Goal: Transaction & Acquisition: Purchase product/service

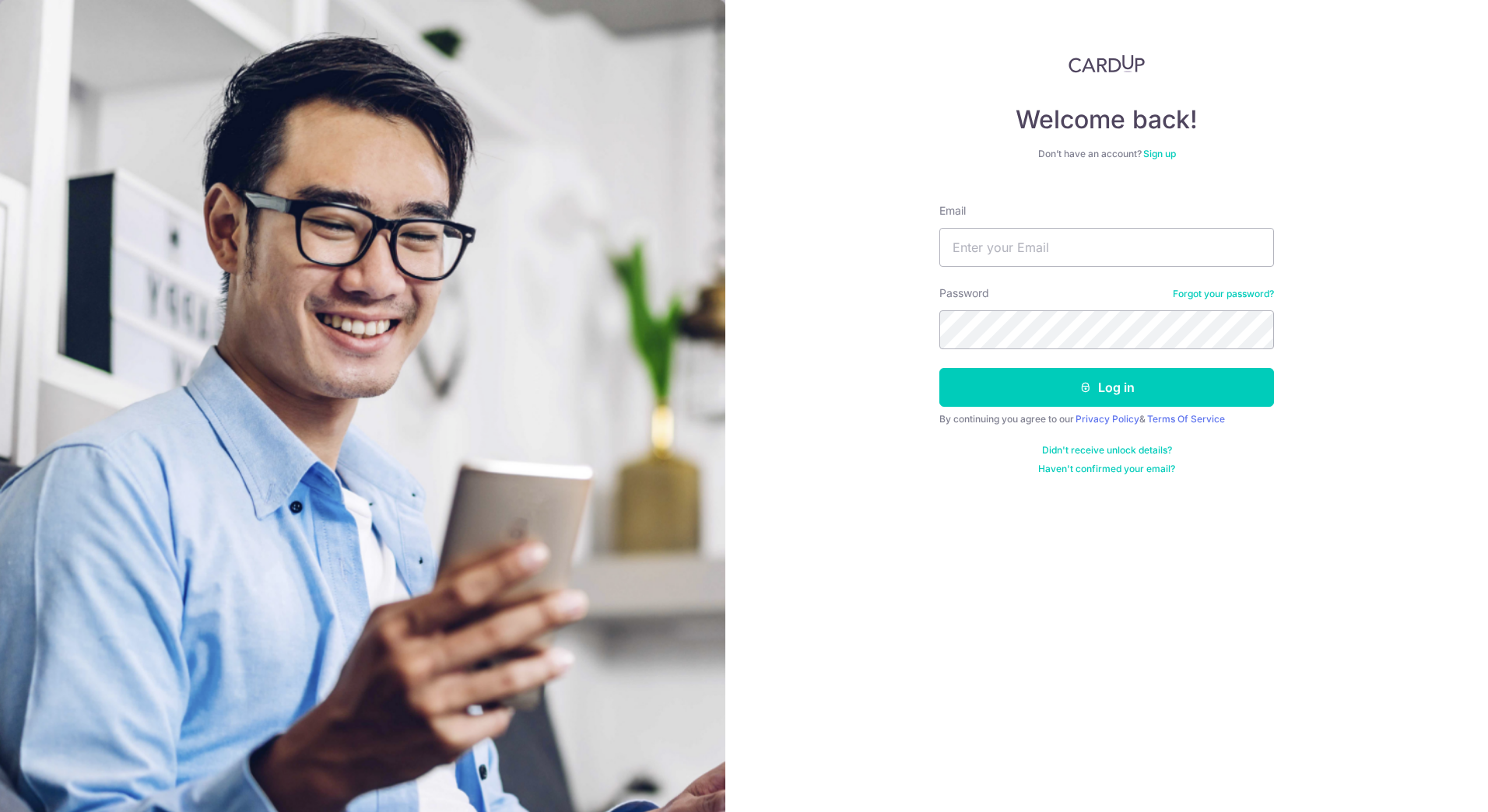
type input "[EMAIL_ADDRESS][DOMAIN_NAME]"
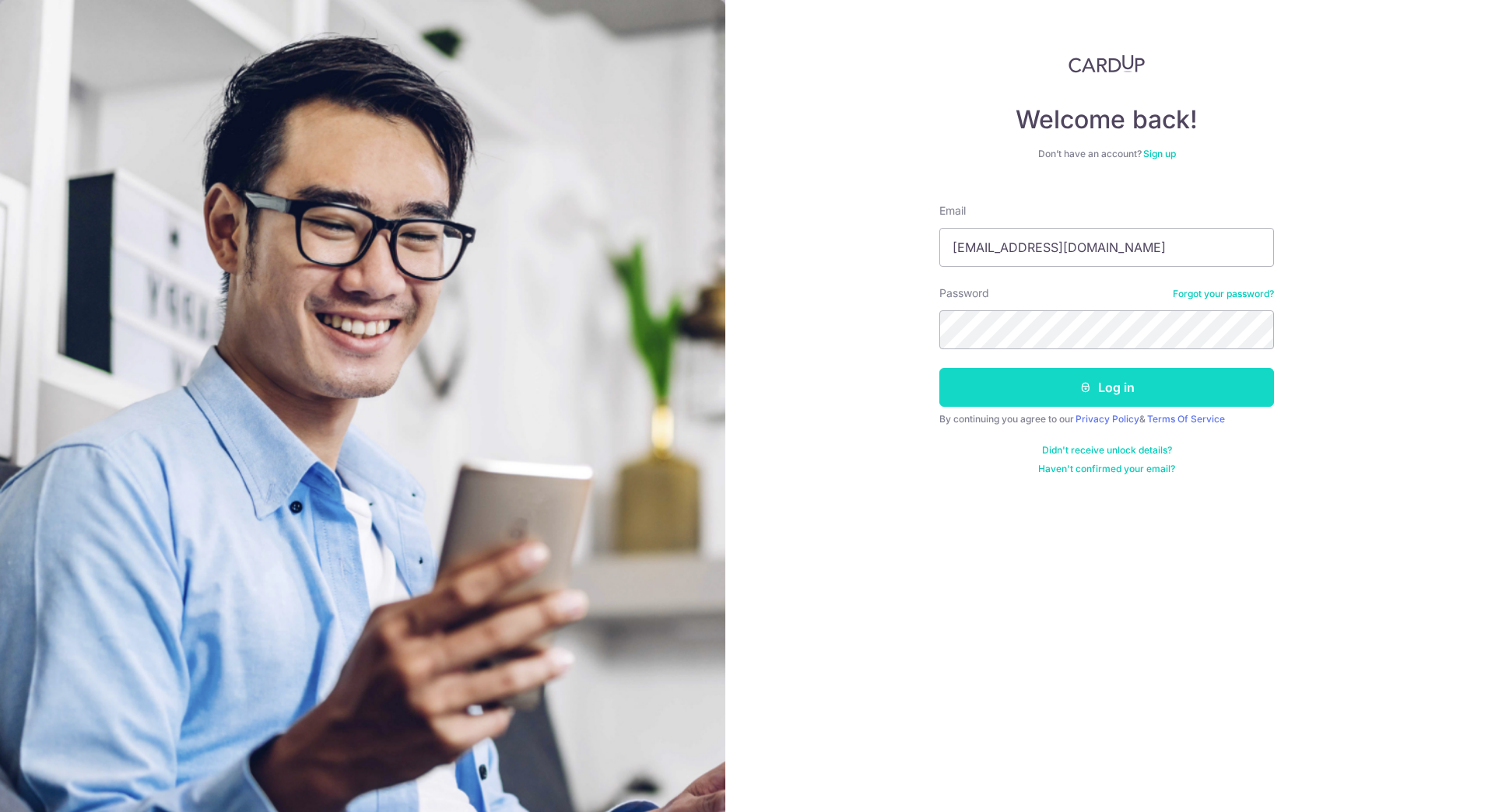
click at [1069, 385] on button "Log in" at bounding box center [1106, 387] width 334 height 39
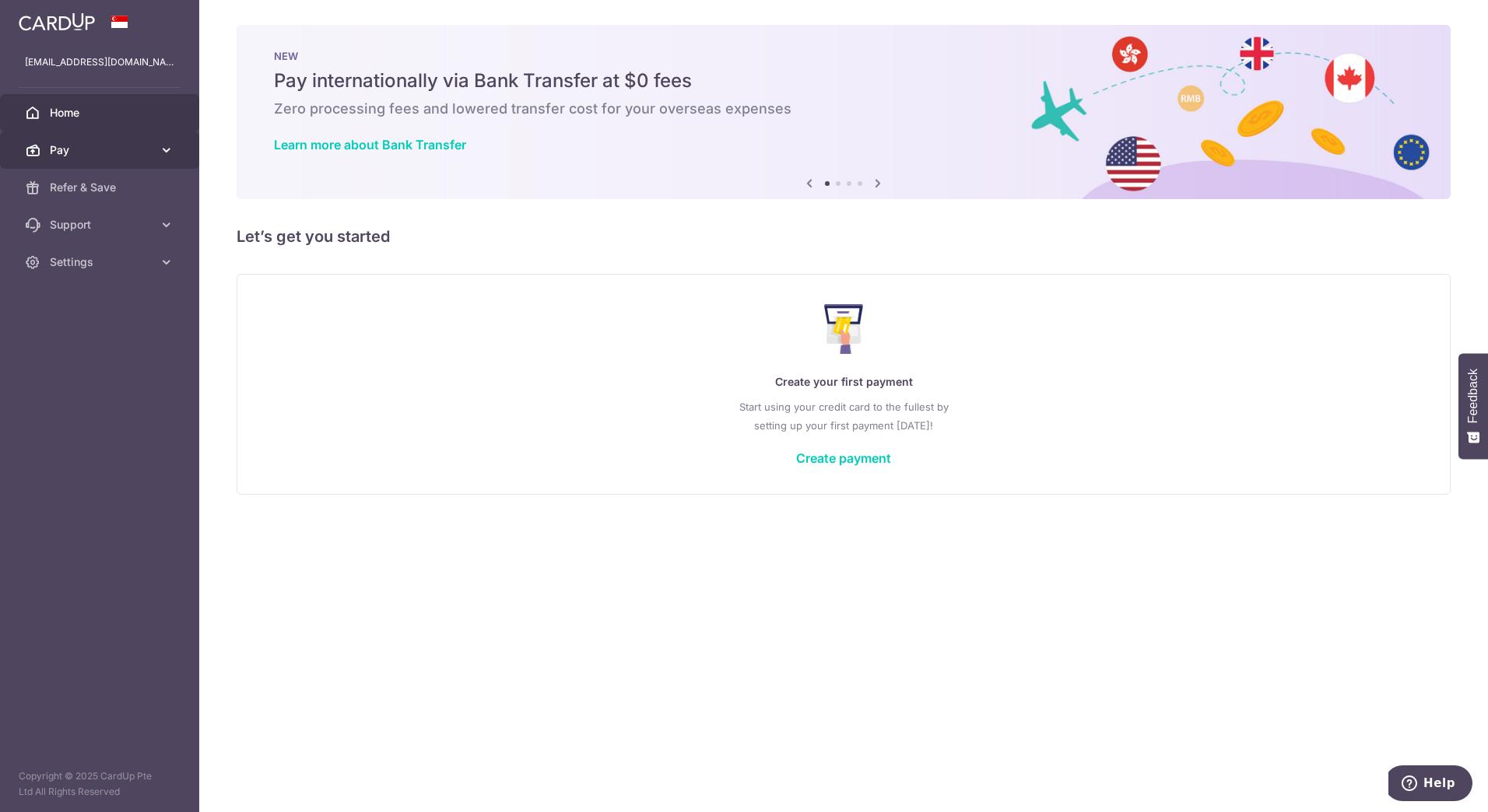
click at [121, 157] on span "Pay" at bounding box center [101, 150] width 103 height 16
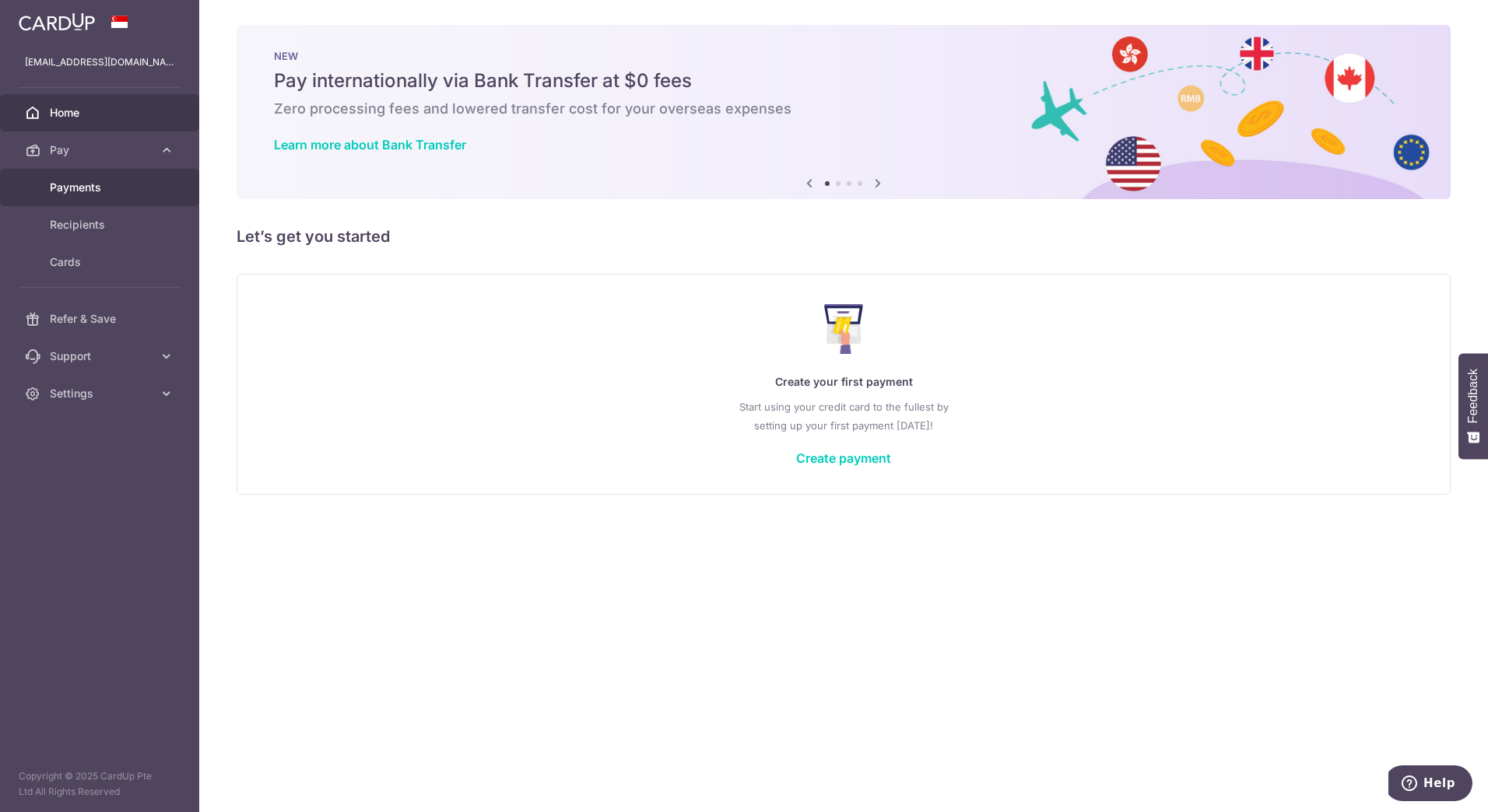
click at [123, 203] on link "Payments" at bounding box center [99, 187] width 199 height 38
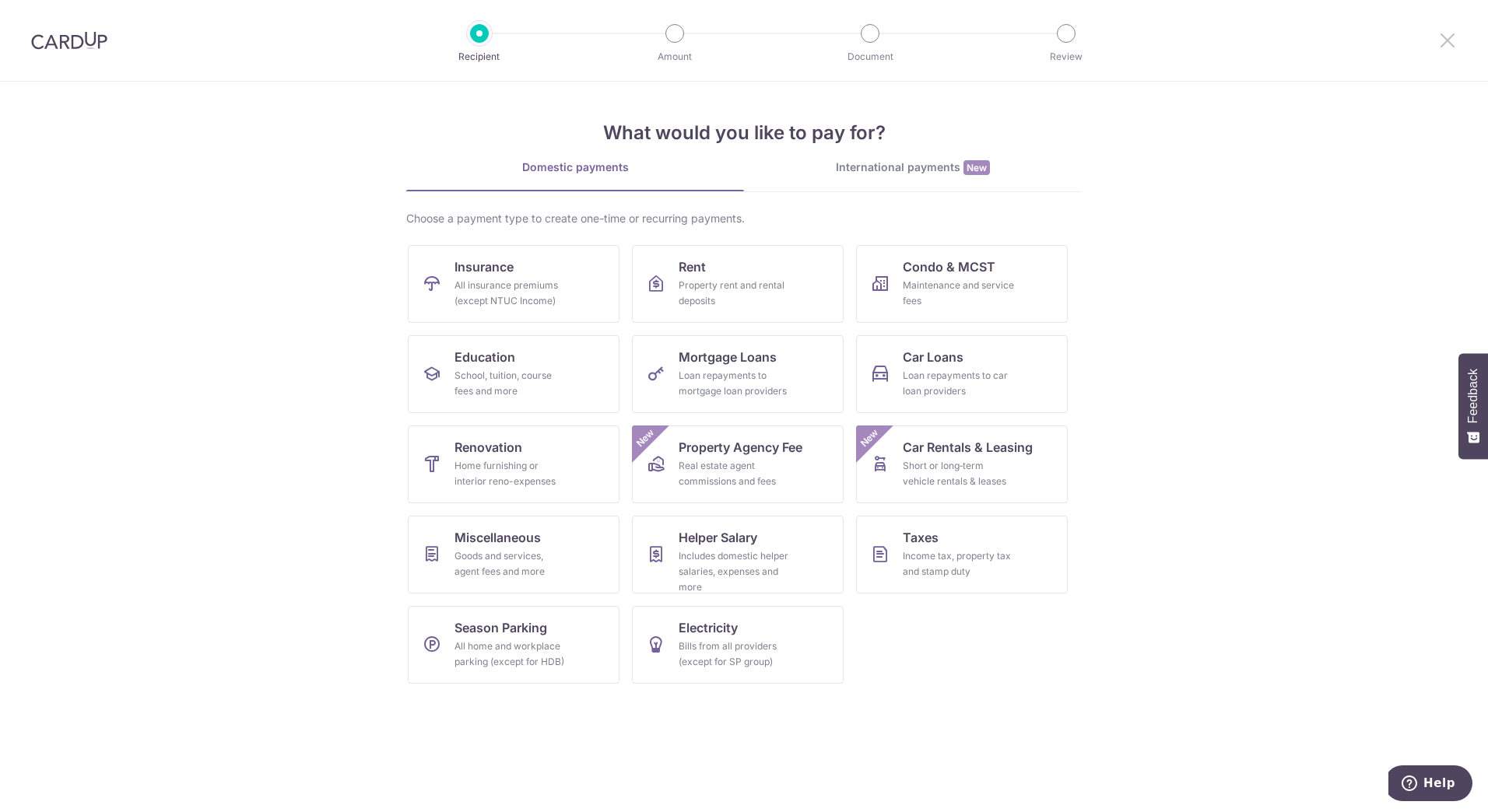
click at [1442, 39] on icon at bounding box center [1447, 39] width 18 height 19
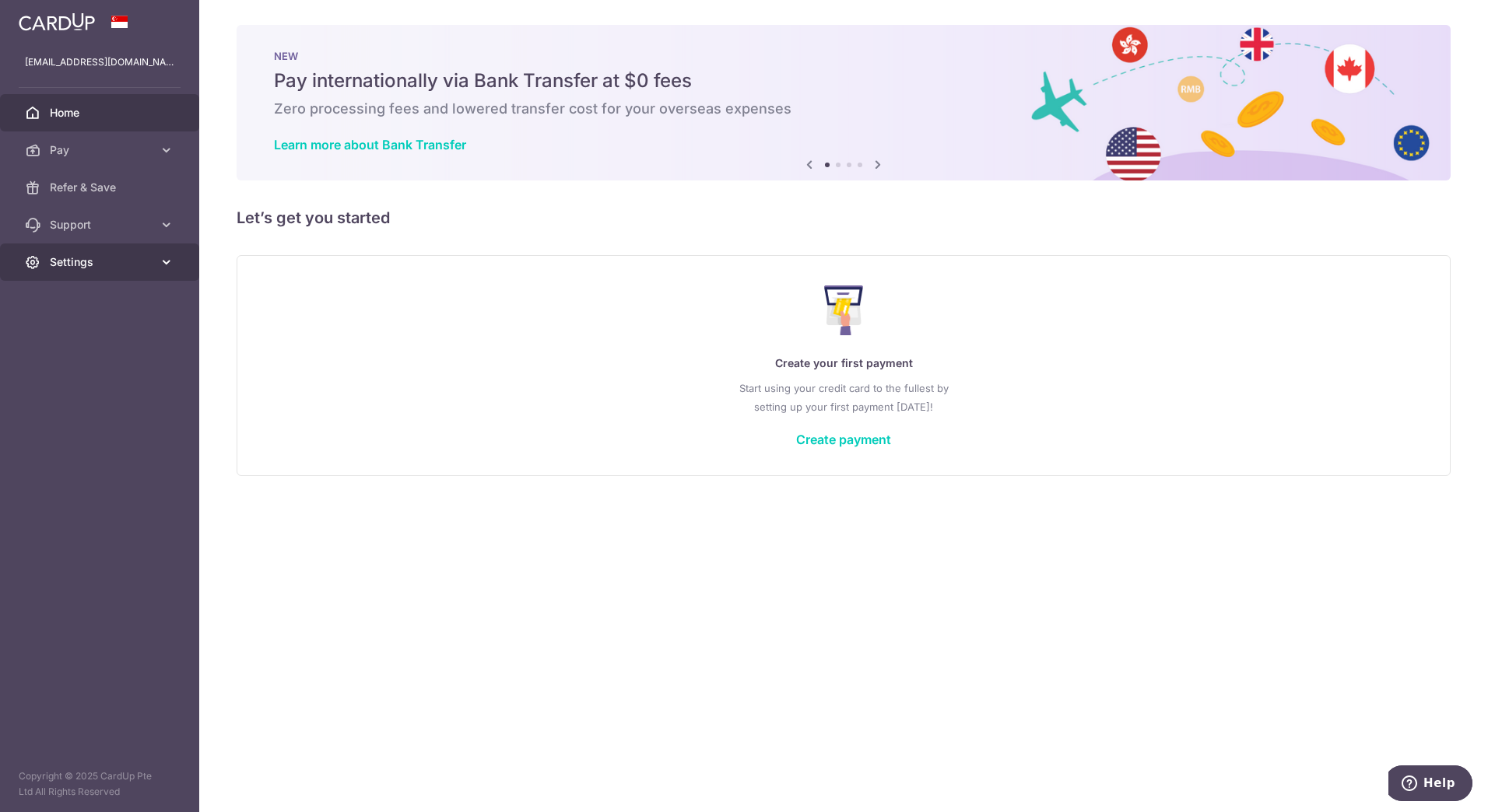
click at [133, 248] on link "Settings" at bounding box center [99, 261] width 199 height 38
click at [140, 298] on span "Account" at bounding box center [101, 299] width 103 height 16
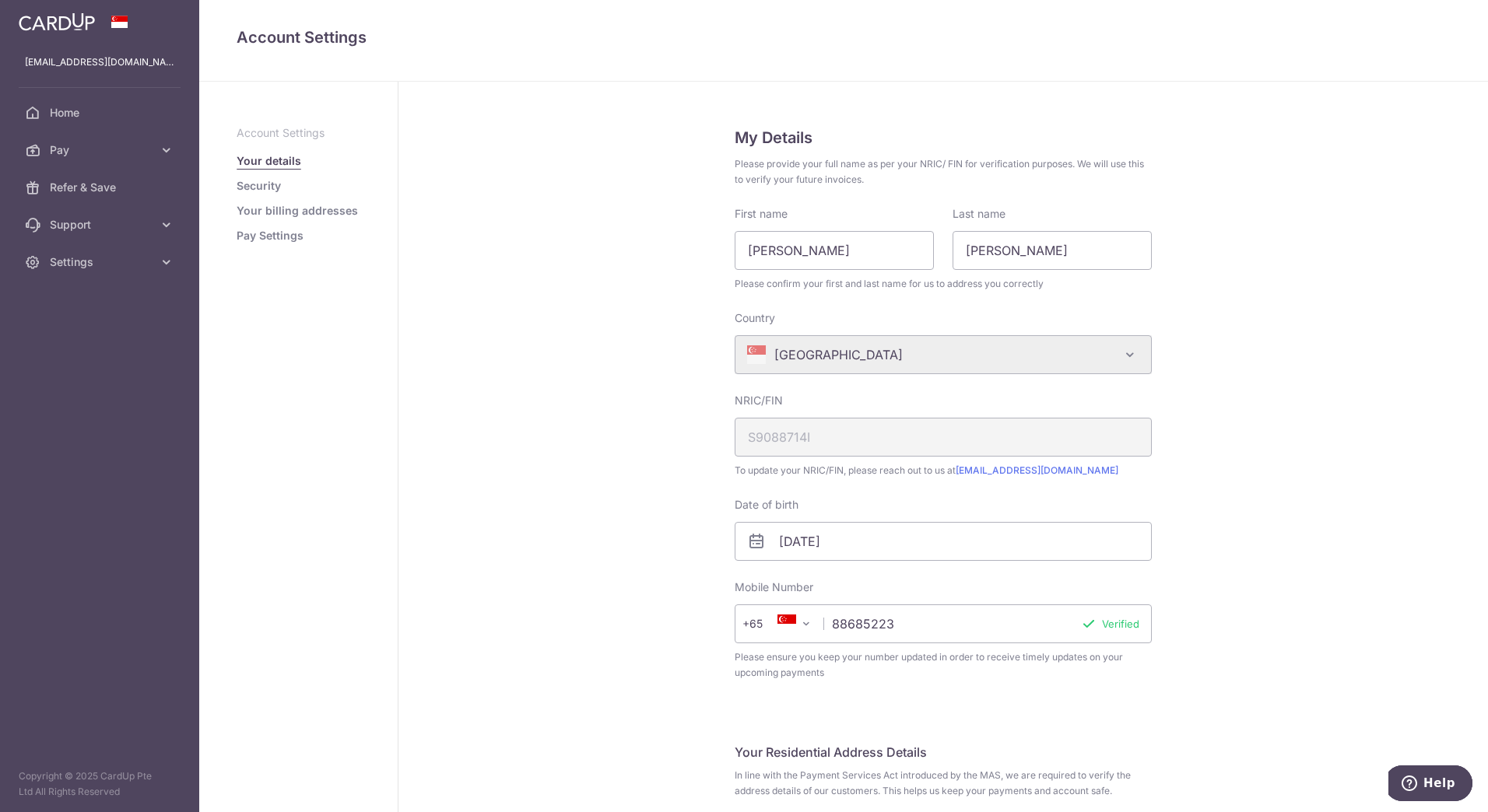
click at [291, 238] on link "Pay Settings" at bounding box center [270, 235] width 67 height 16
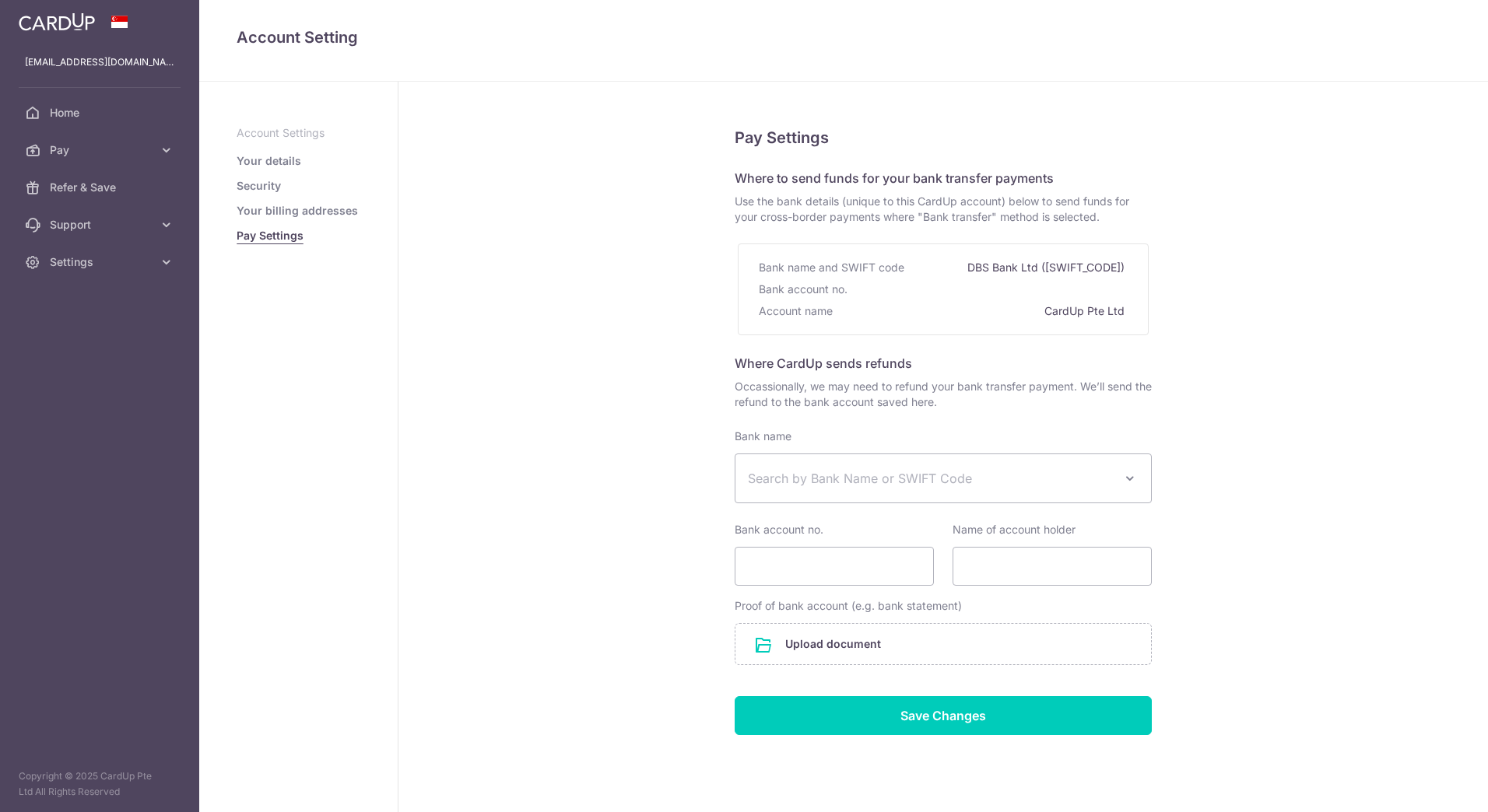
select select
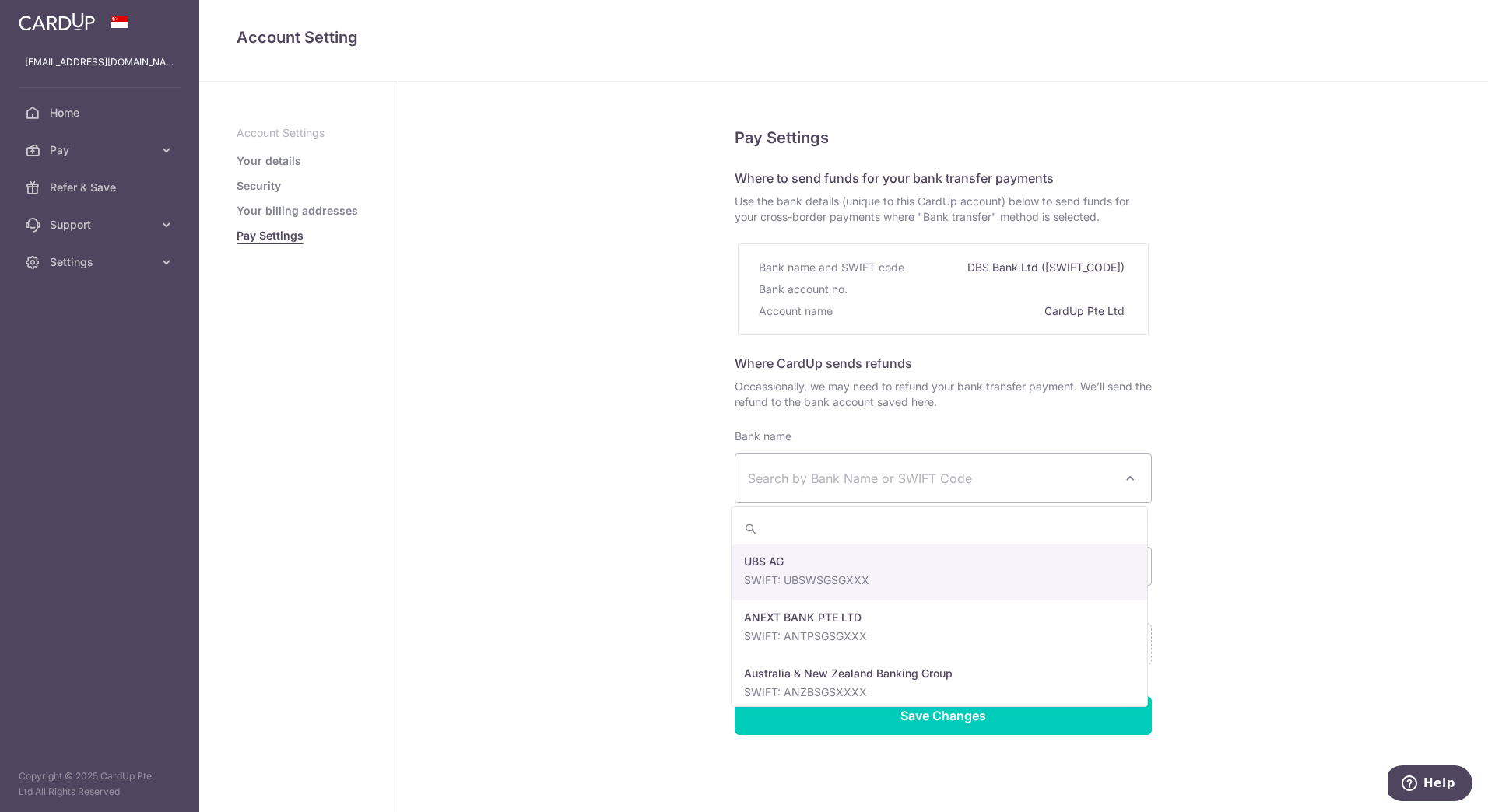
click at [1073, 491] on span "Search by Bank Name or SWIFT Code" at bounding box center [943, 478] width 416 height 49
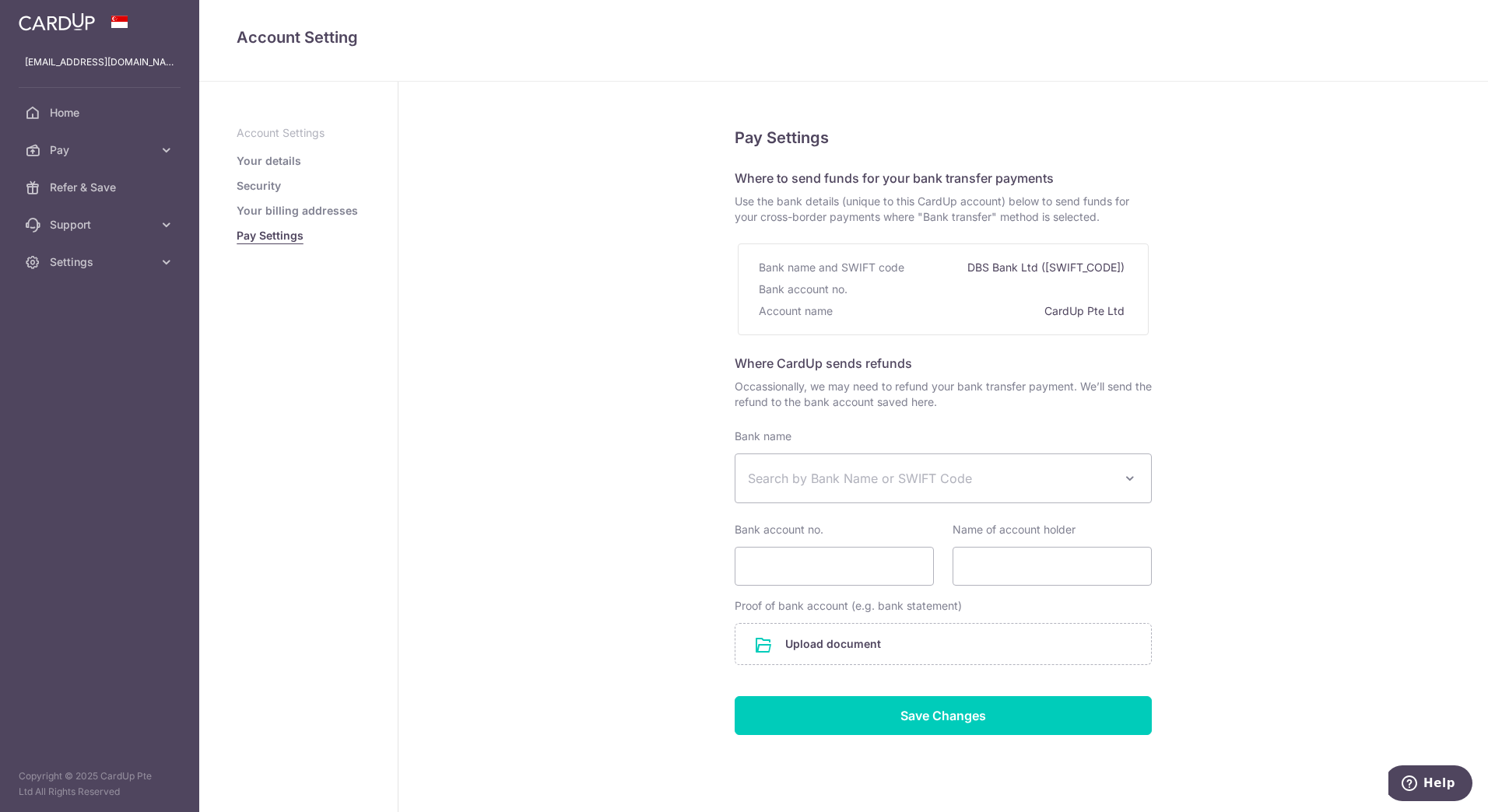
drag, startPoint x: 1075, startPoint y: 491, endPoint x: 1087, endPoint y: 492, distance: 12.0
click at [1075, 492] on span "Search by Bank Name or SWIFT Code" at bounding box center [943, 478] width 416 height 49
click at [964, 313] on div "Account name CardUp Pte Ltd" at bounding box center [943, 311] width 369 height 22
click at [121, 156] on span "Pay" at bounding box center [101, 150] width 103 height 16
click at [128, 183] on span "Payments" at bounding box center [101, 187] width 103 height 16
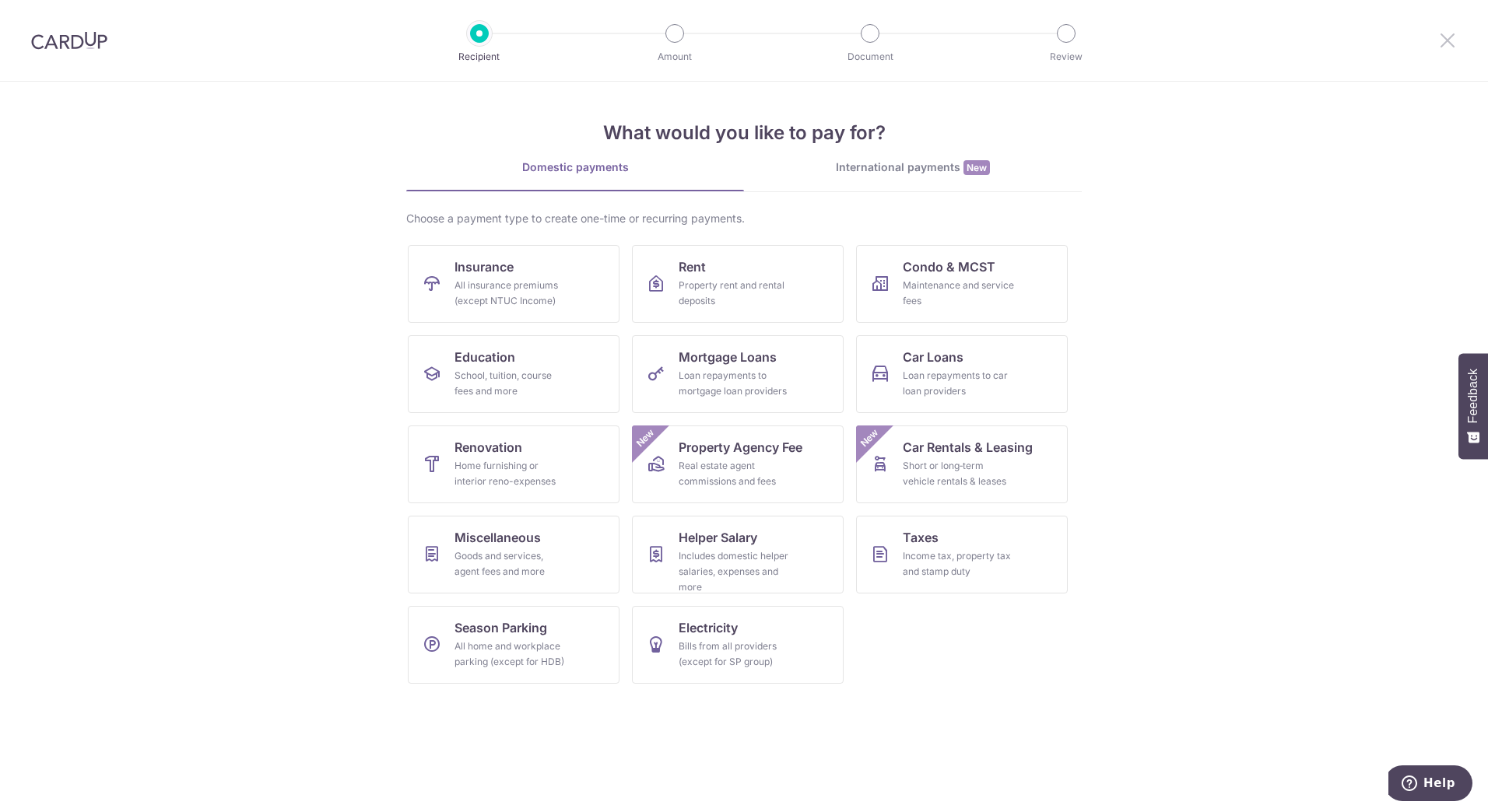
click at [1448, 44] on icon at bounding box center [1447, 39] width 18 height 19
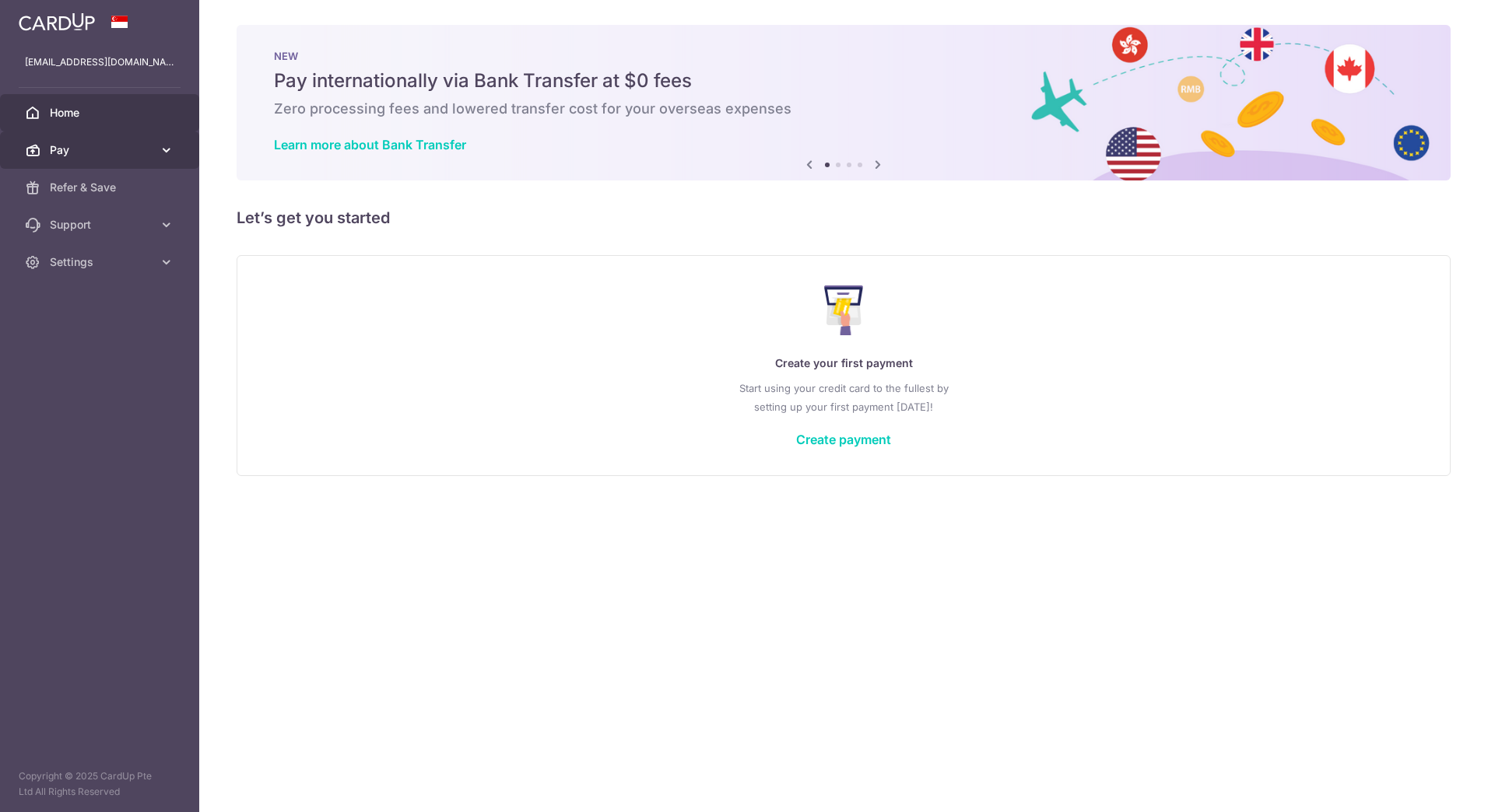
click at [84, 155] on span "Pay" at bounding box center [101, 150] width 103 height 16
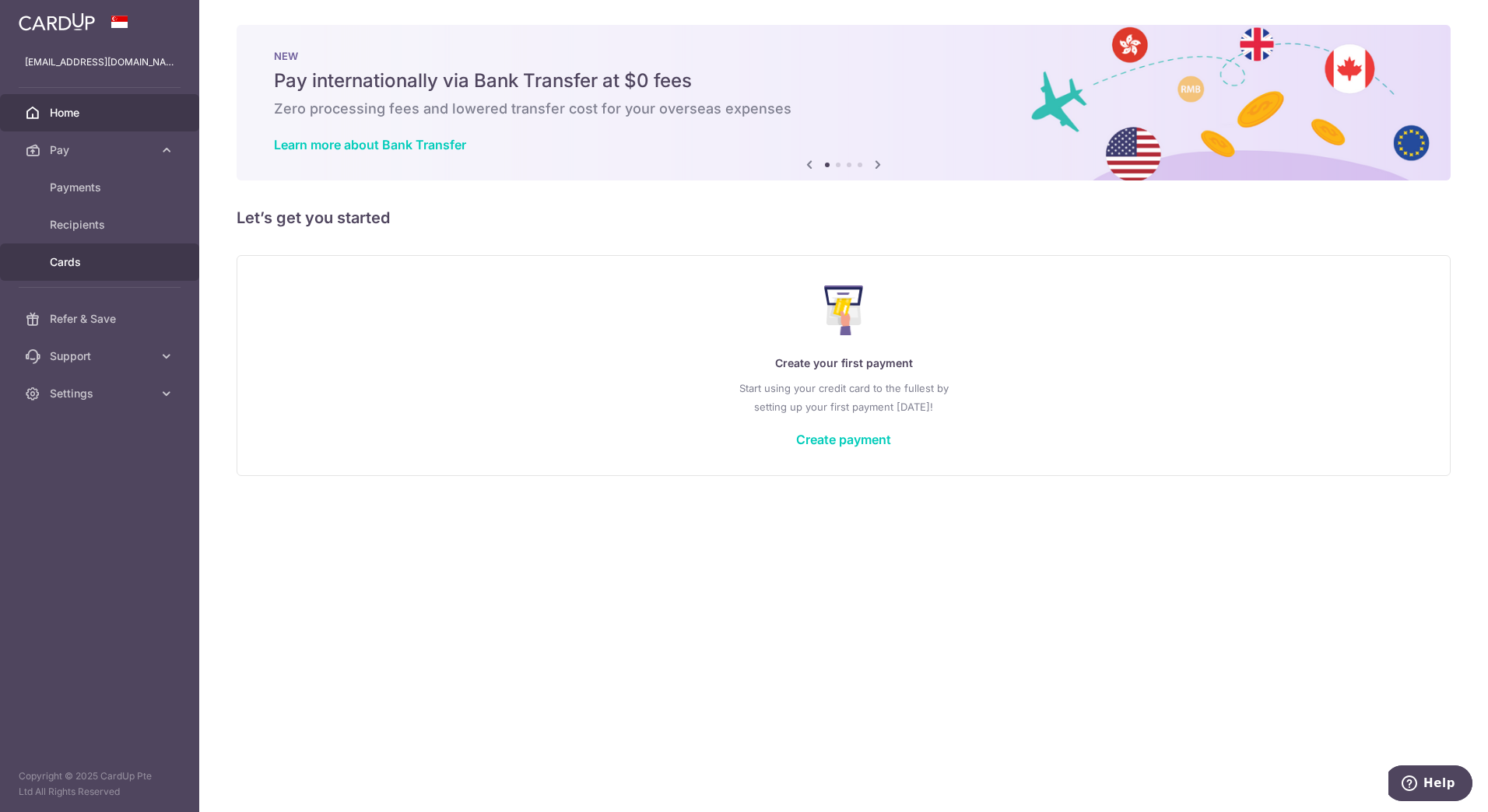
click at [79, 260] on span "Cards" at bounding box center [101, 261] width 103 height 16
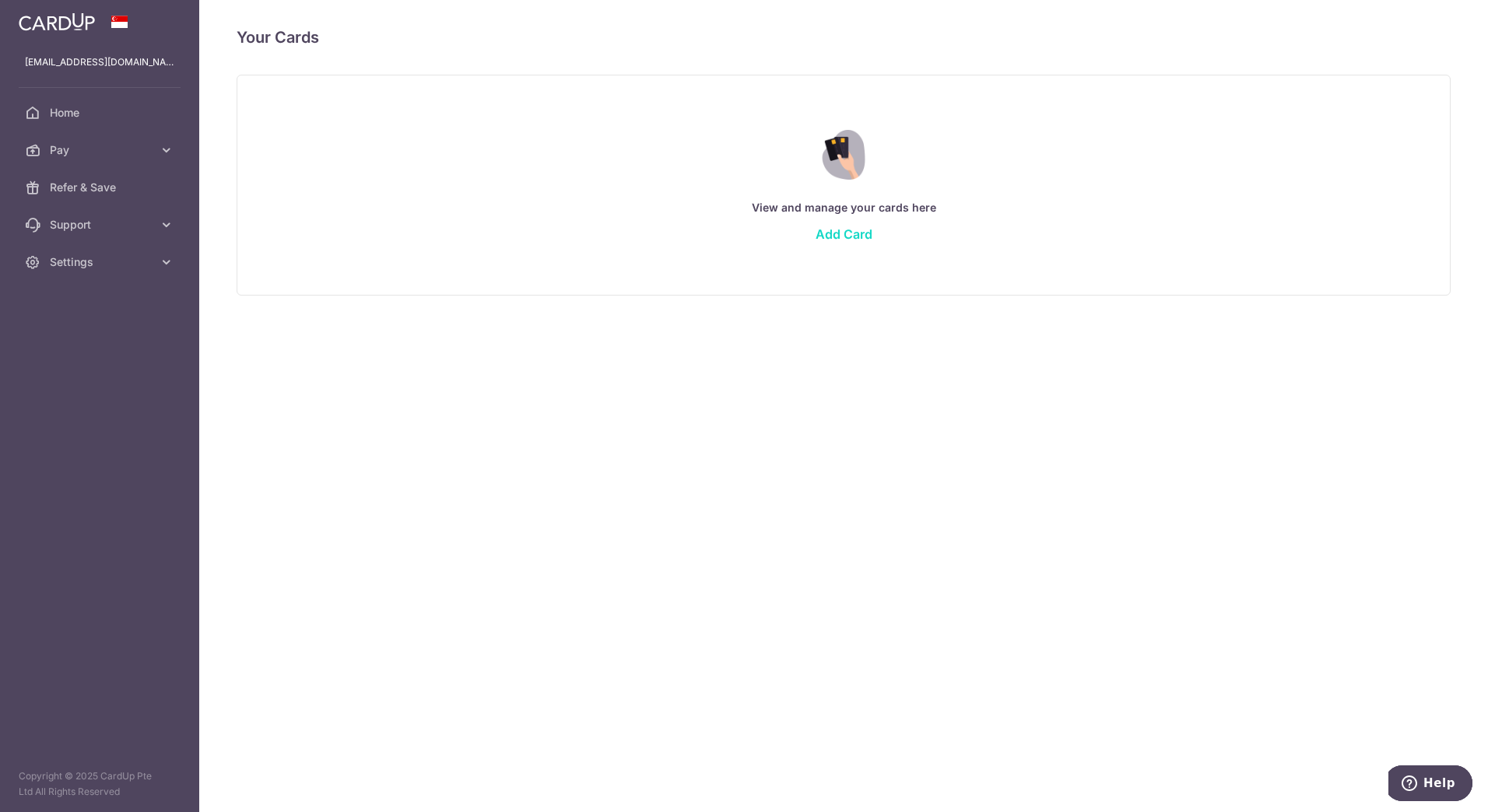
click at [828, 233] on link "Add Card" at bounding box center [844, 234] width 57 height 16
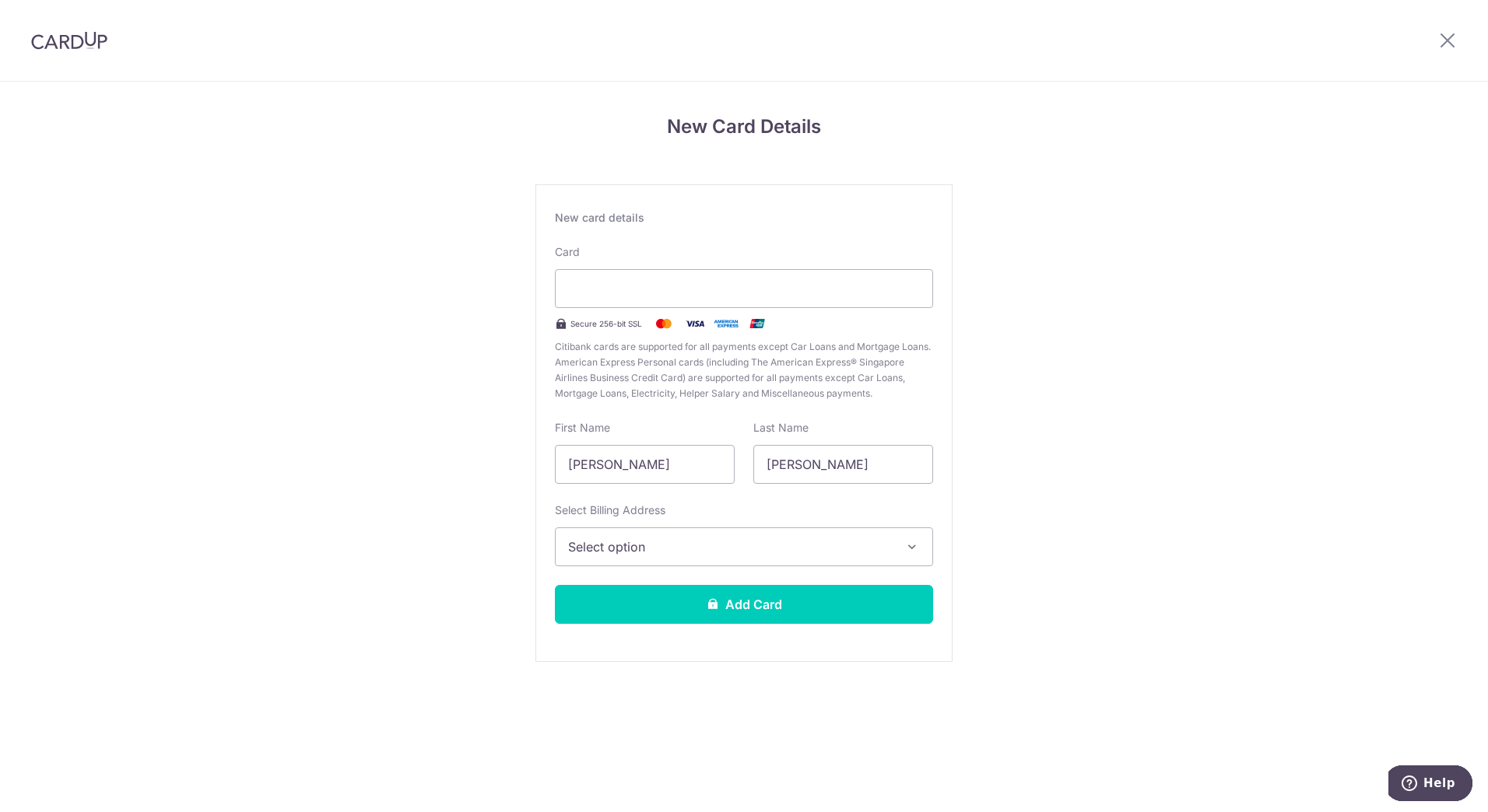
click at [792, 551] on span "Select option" at bounding box center [730, 547] width 324 height 18
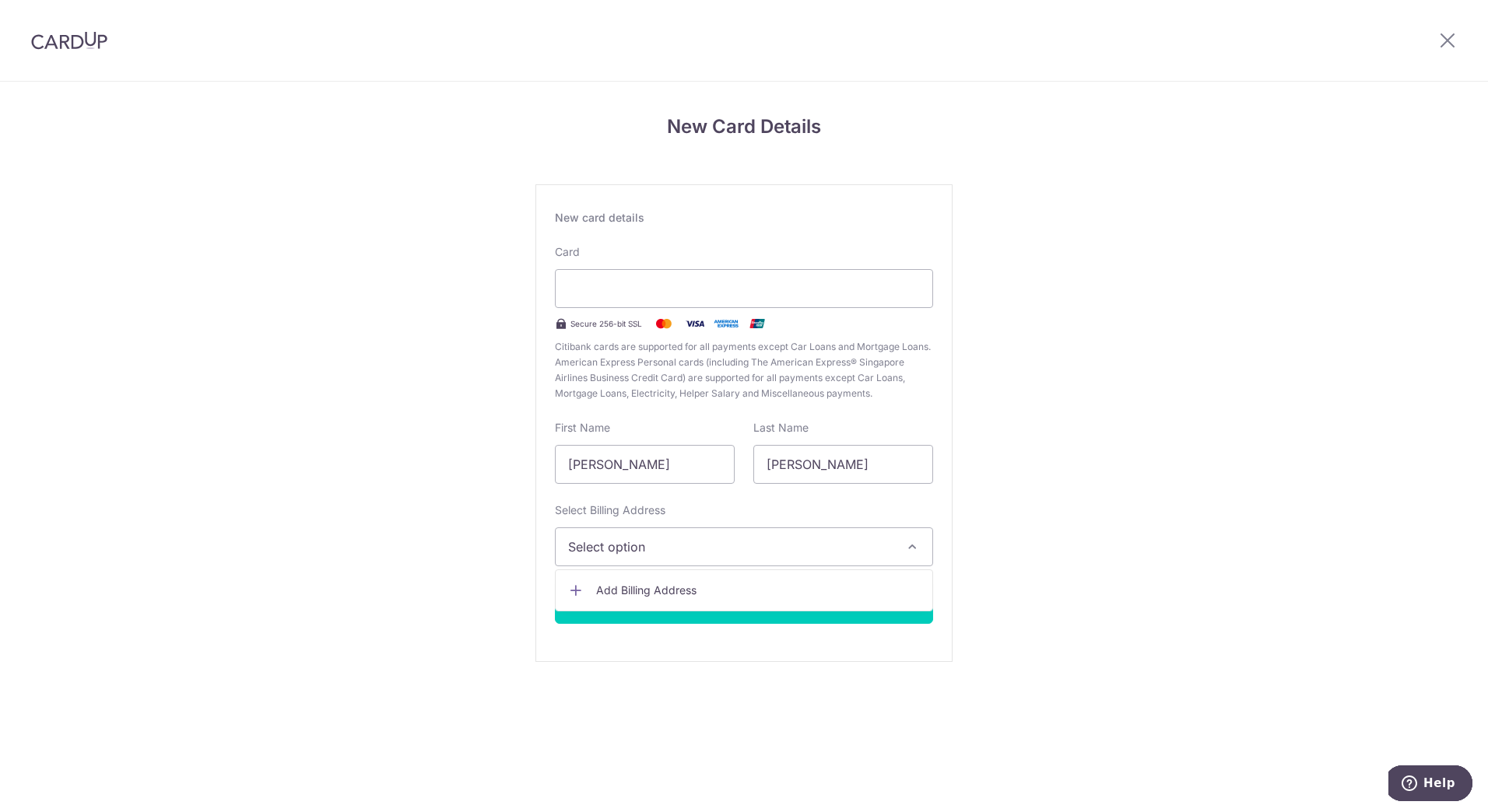
click at [785, 590] on span "Add Billing Address" at bounding box center [757, 590] width 324 height 16
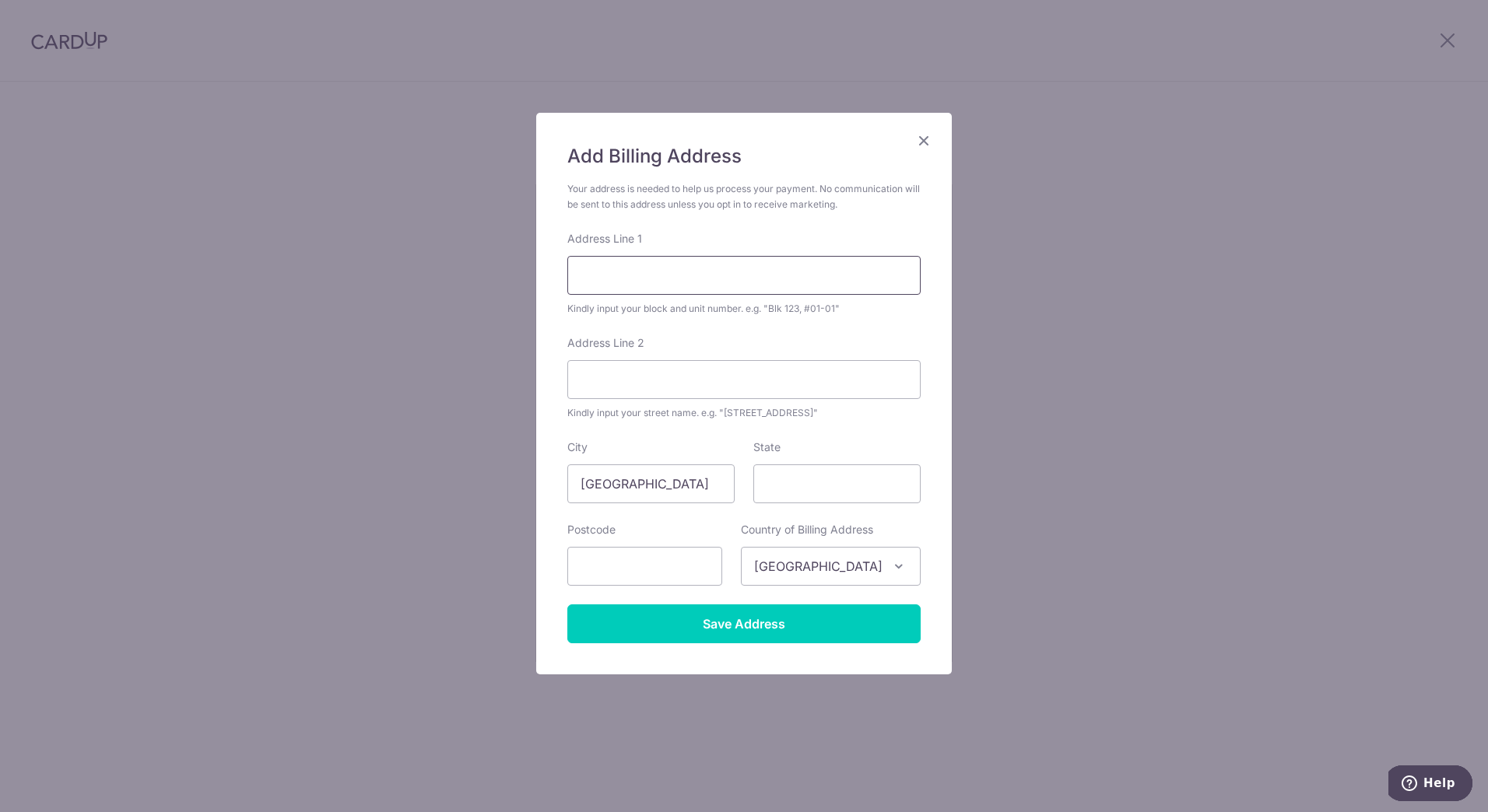
drag, startPoint x: 712, startPoint y: 283, endPoint x: 955, endPoint y: 310, distance: 244.5
click at [712, 283] on input "Address Line 1" at bounding box center [744, 275] width 353 height 39
type input "#12-06, Blk 442, Yishun Ave 11,"
type input "760442 Yishun"
type input "760442"
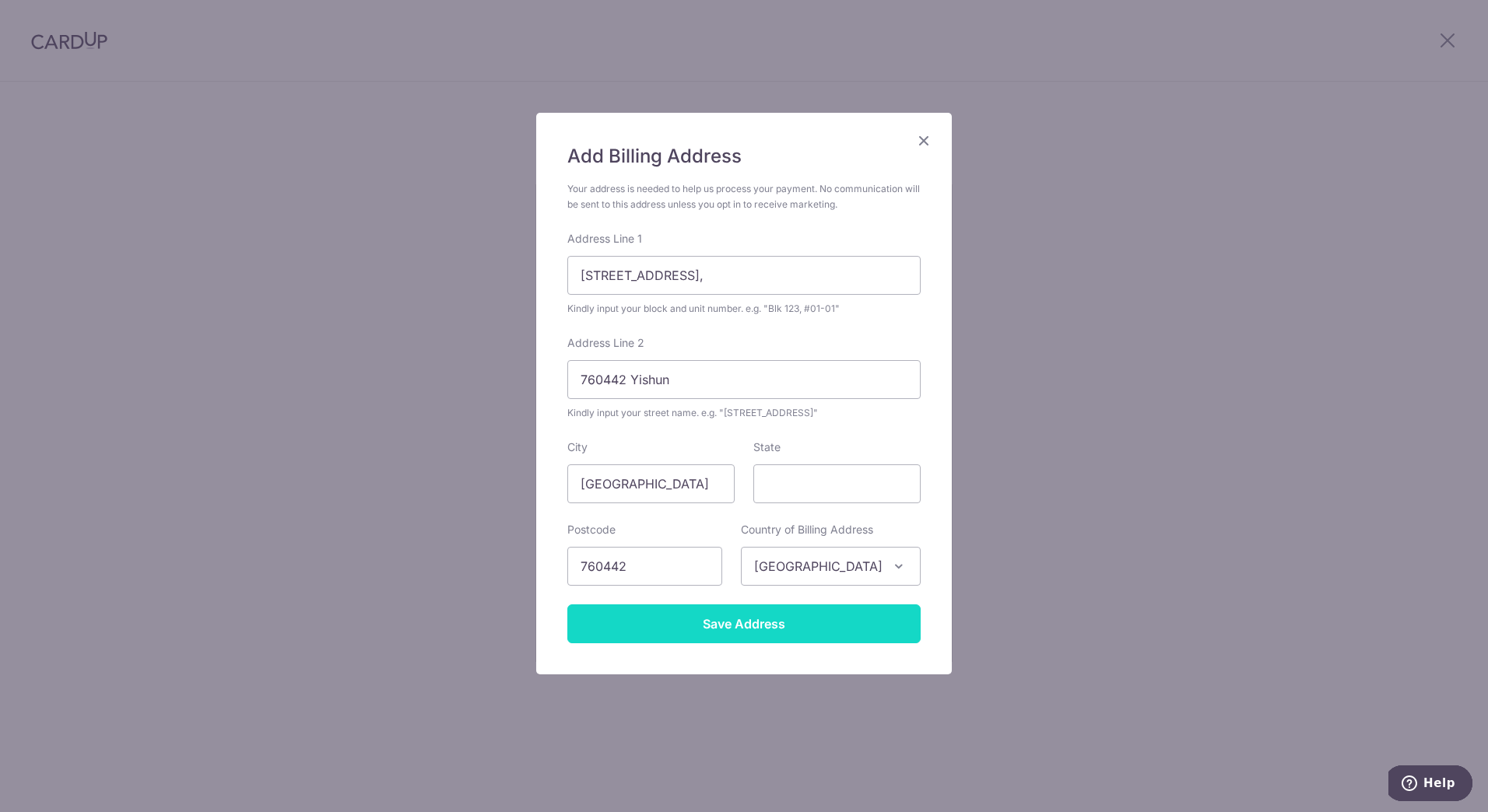
click at [853, 617] on input "Save Address" at bounding box center [744, 624] width 353 height 39
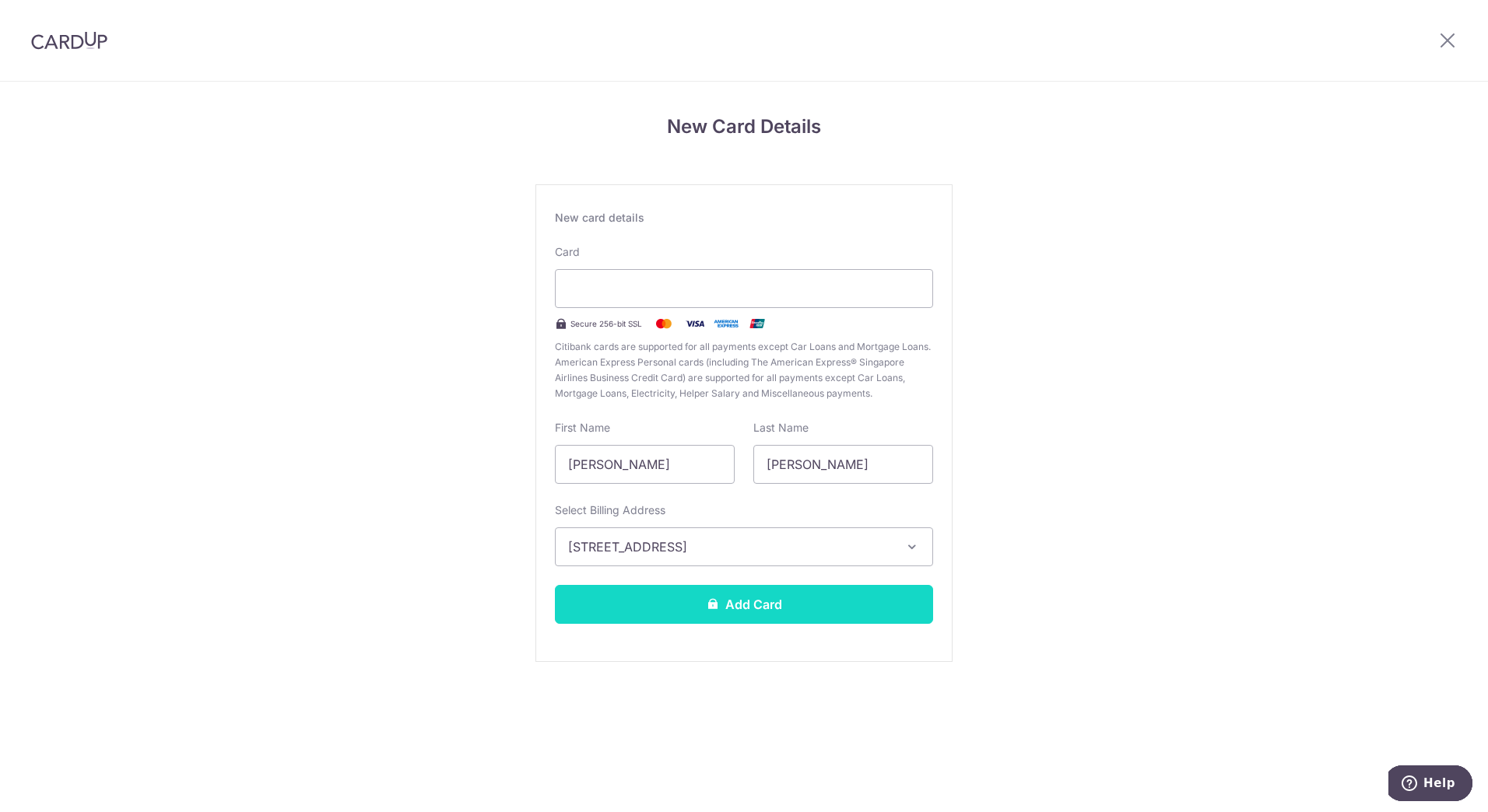
click at [845, 606] on button "Add Card" at bounding box center [744, 604] width 378 height 39
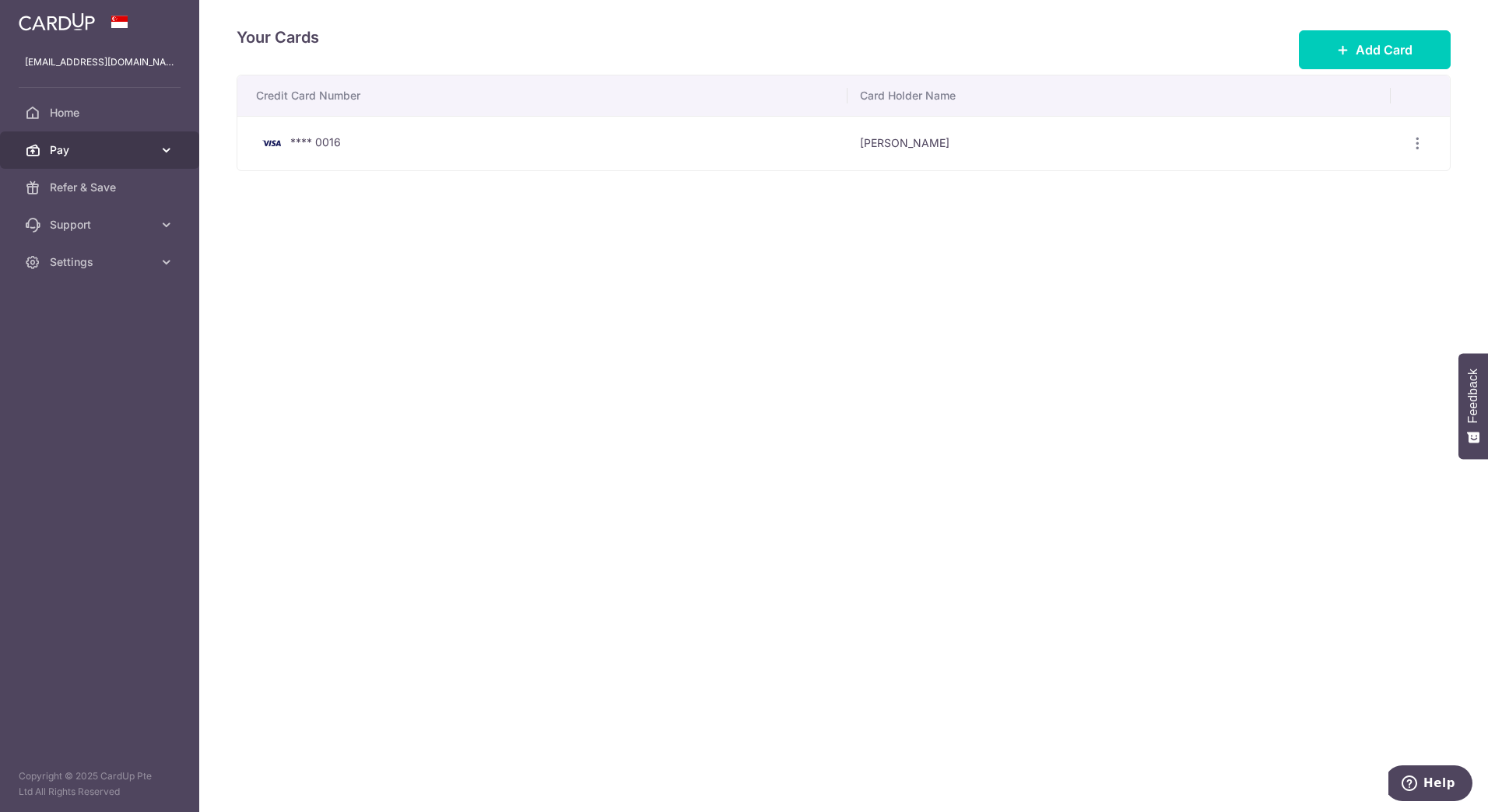
click at [98, 143] on span "Pay" at bounding box center [101, 150] width 103 height 16
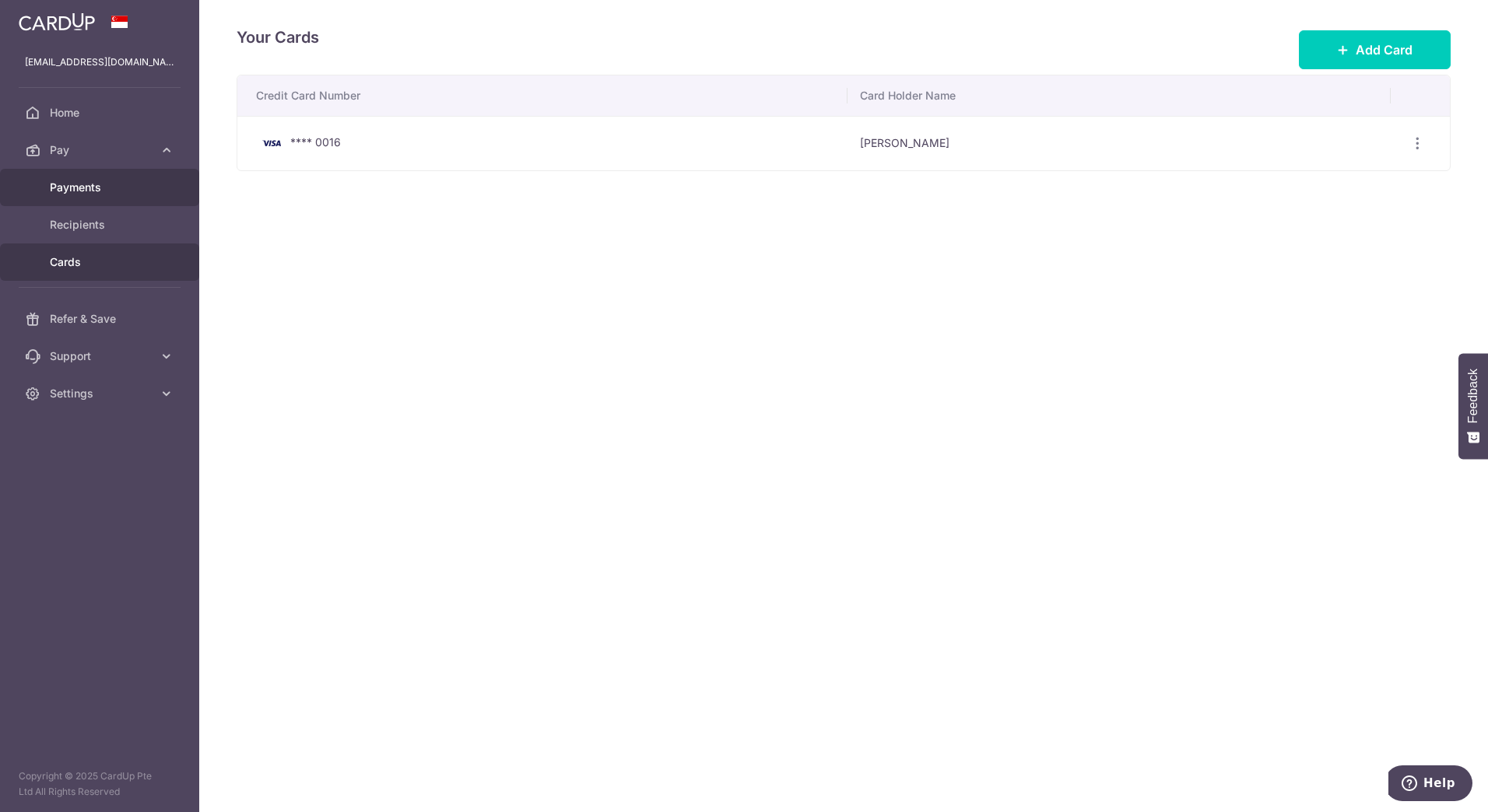
click at [113, 194] on span "Payments" at bounding box center [101, 187] width 103 height 16
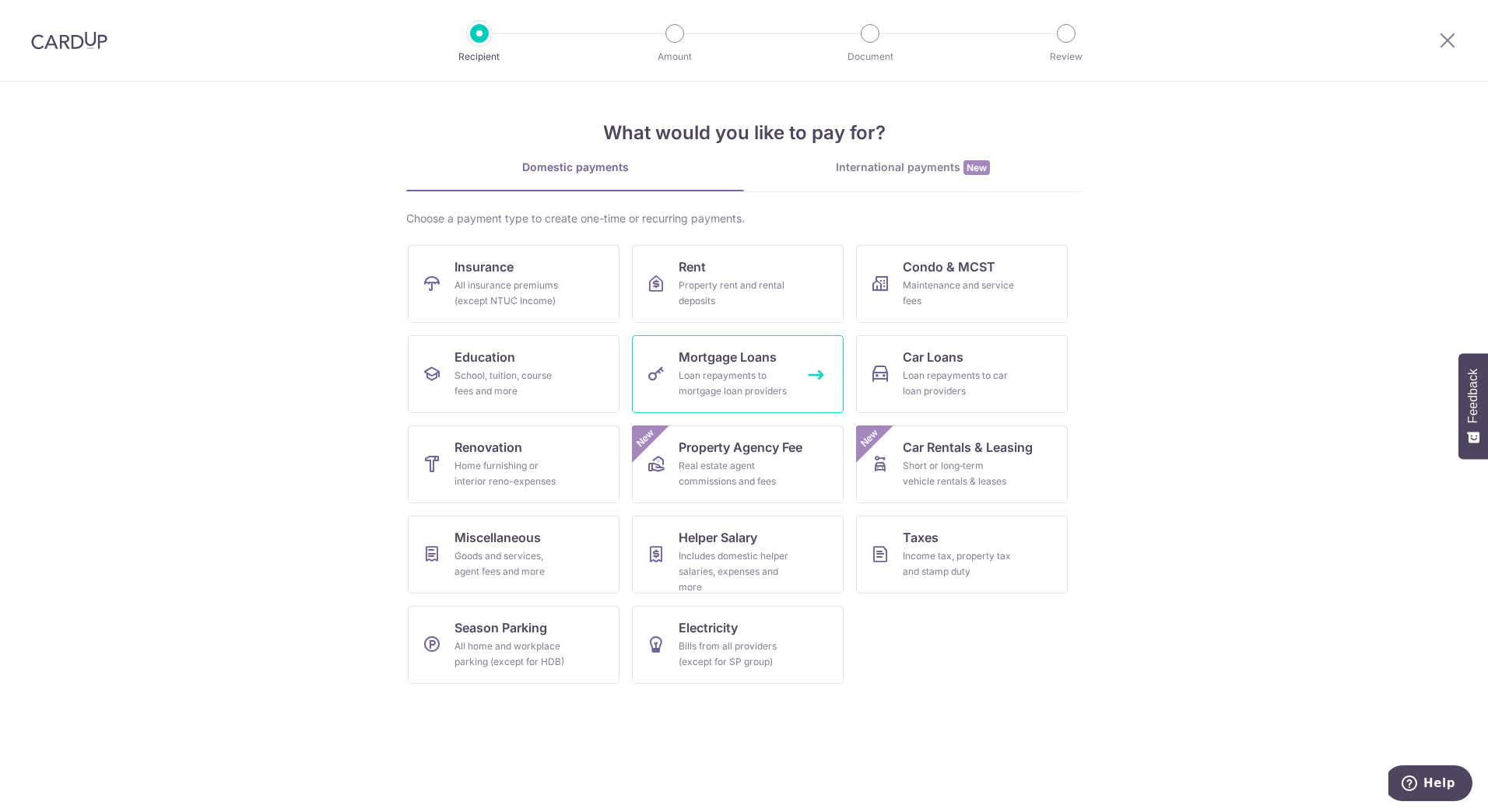
click at [745, 377] on div "Loan repayments to mortgage loan providers" at bounding box center [734, 384] width 112 height 31
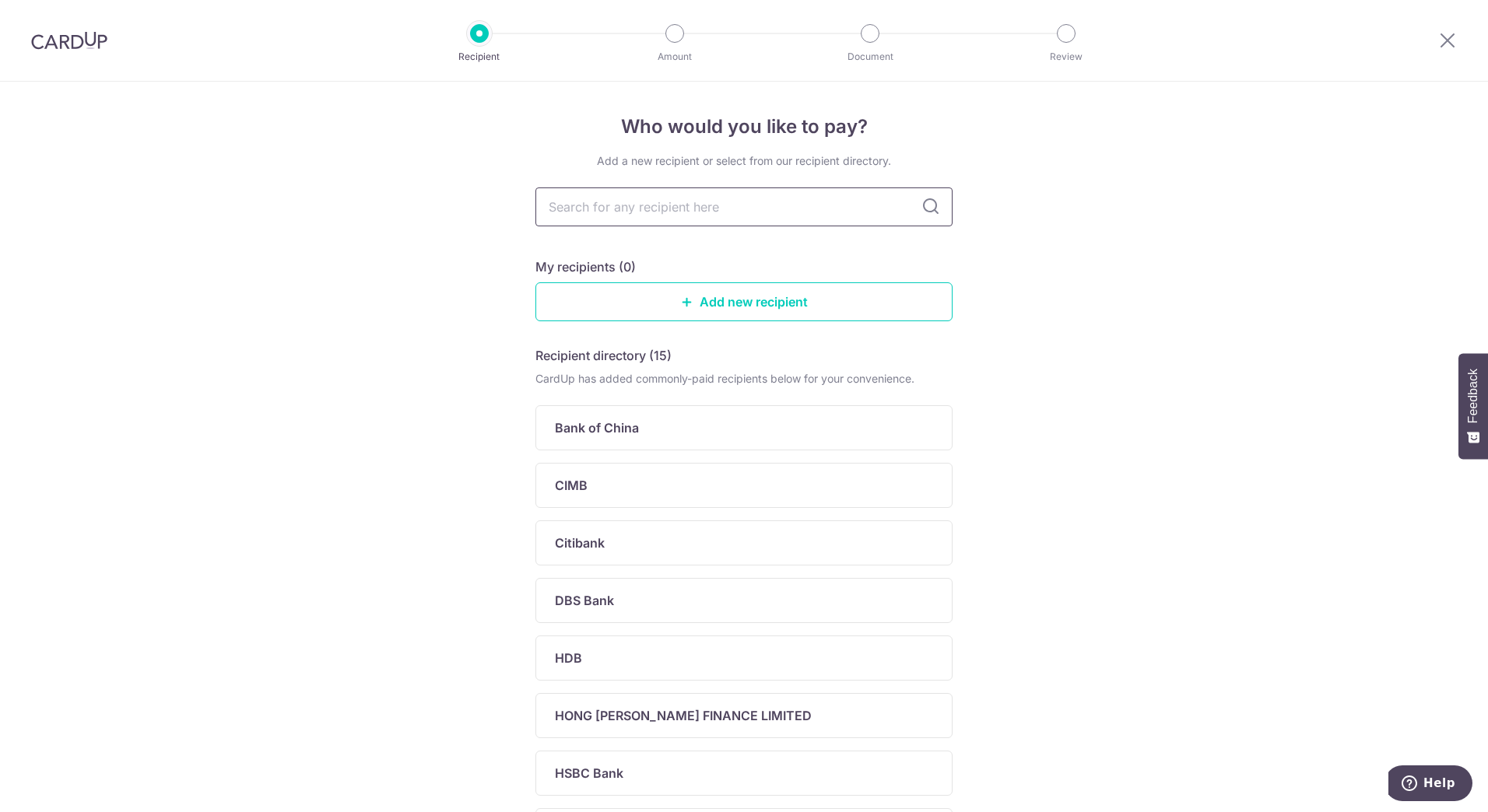
click at [896, 209] on input "text" at bounding box center [744, 206] width 417 height 39
click at [1168, 207] on div "Who would you like to pay? Add a new recipient or select from our recipient dir…" at bounding box center [744, 605] width 1488 height 1047
click at [1445, 36] on icon at bounding box center [1447, 39] width 18 height 19
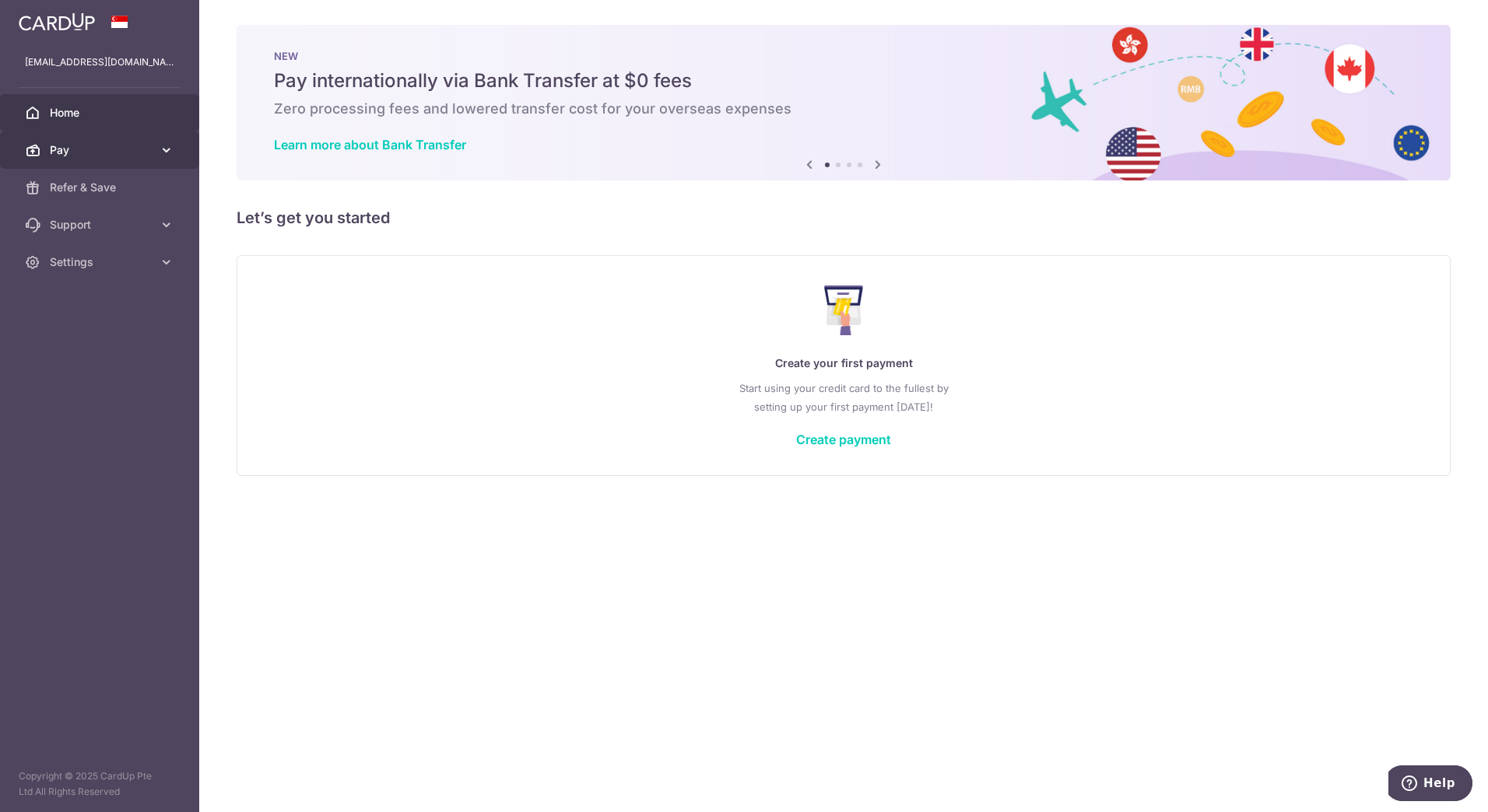
click at [105, 142] on span "Pay" at bounding box center [101, 150] width 103 height 16
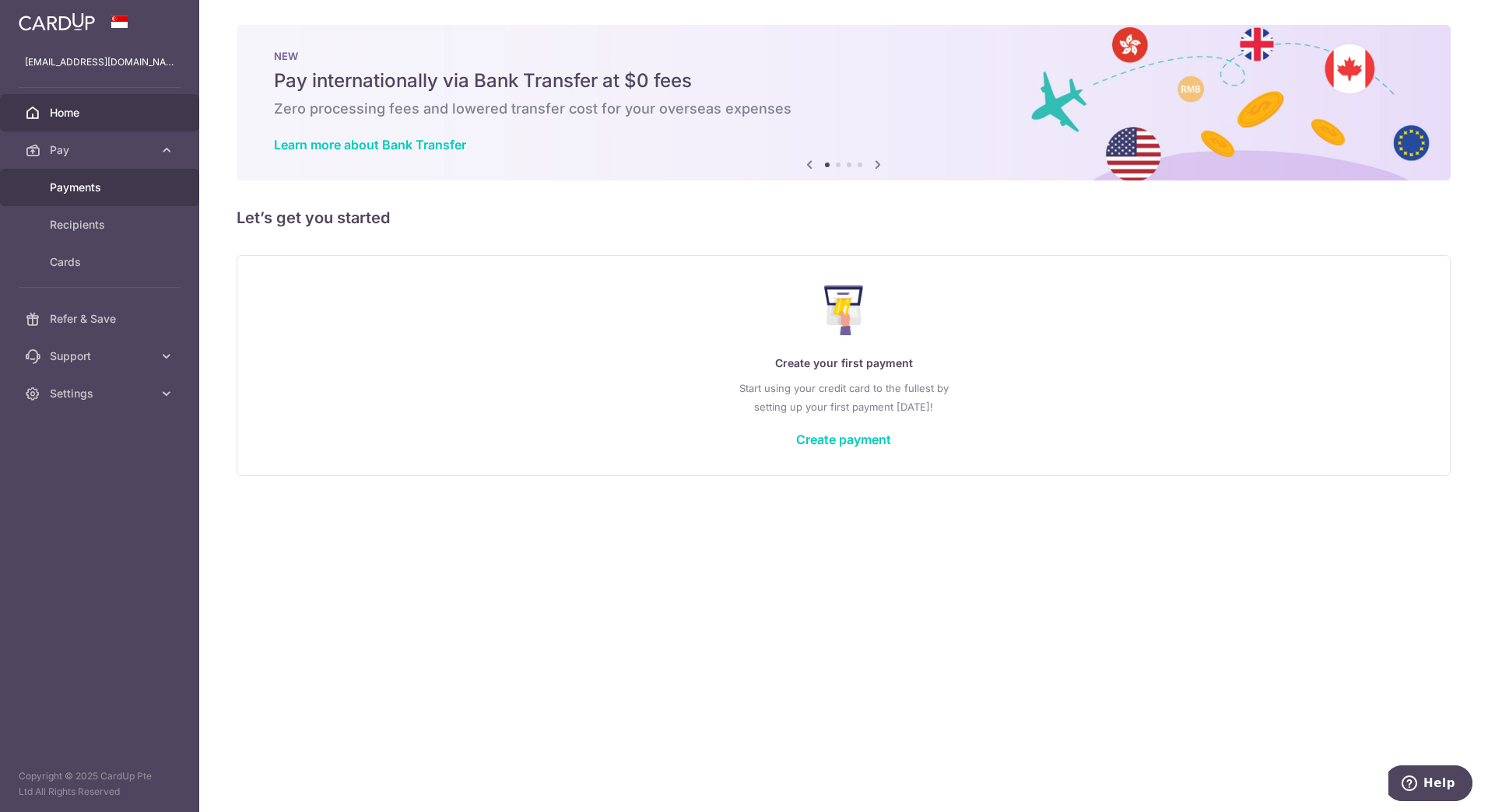
click at [129, 189] on span "Payments" at bounding box center [101, 187] width 103 height 16
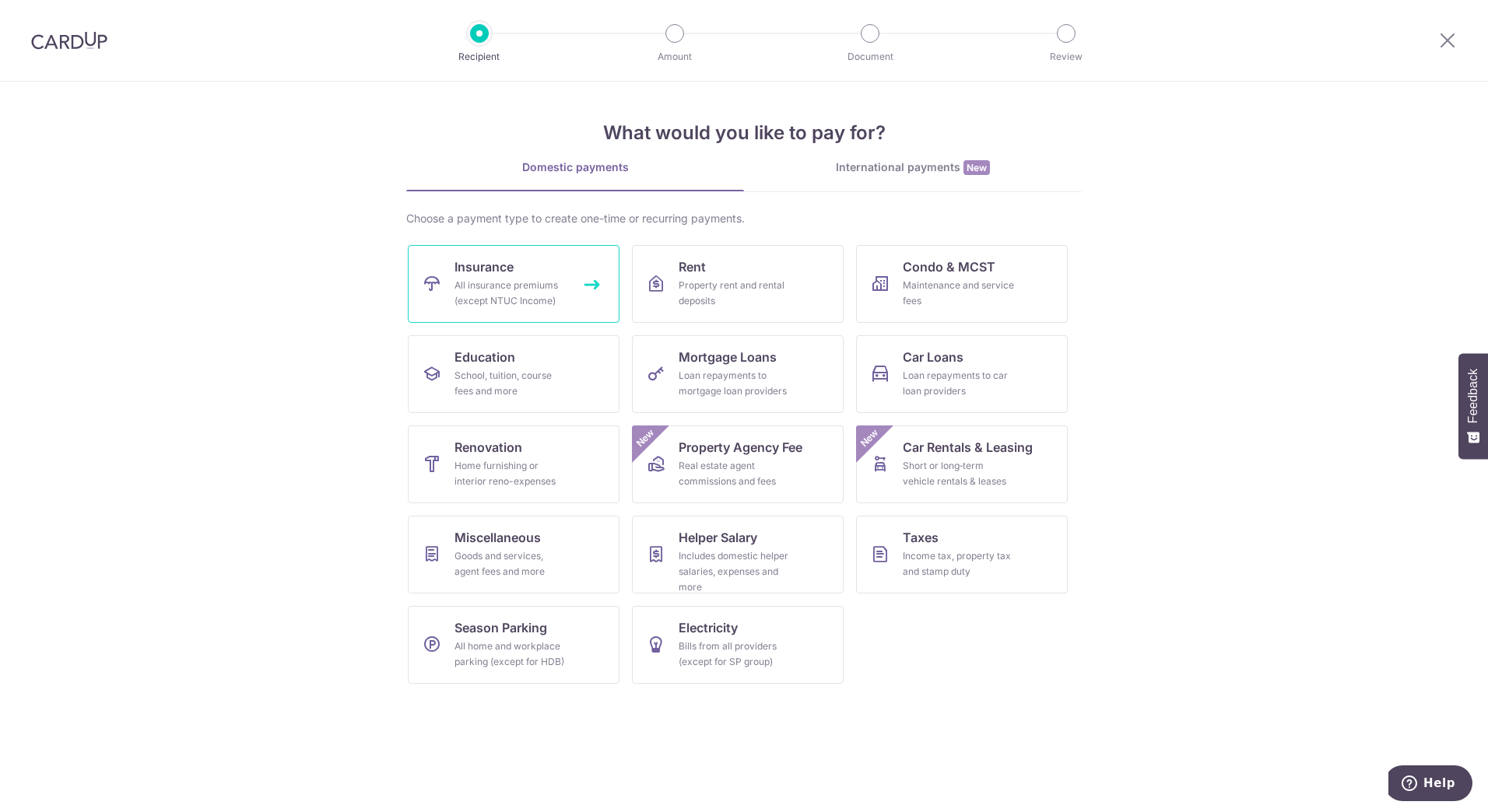
click at [569, 297] on link "Insurance All insurance premiums (except NTUC Income)" at bounding box center [513, 284] width 212 height 78
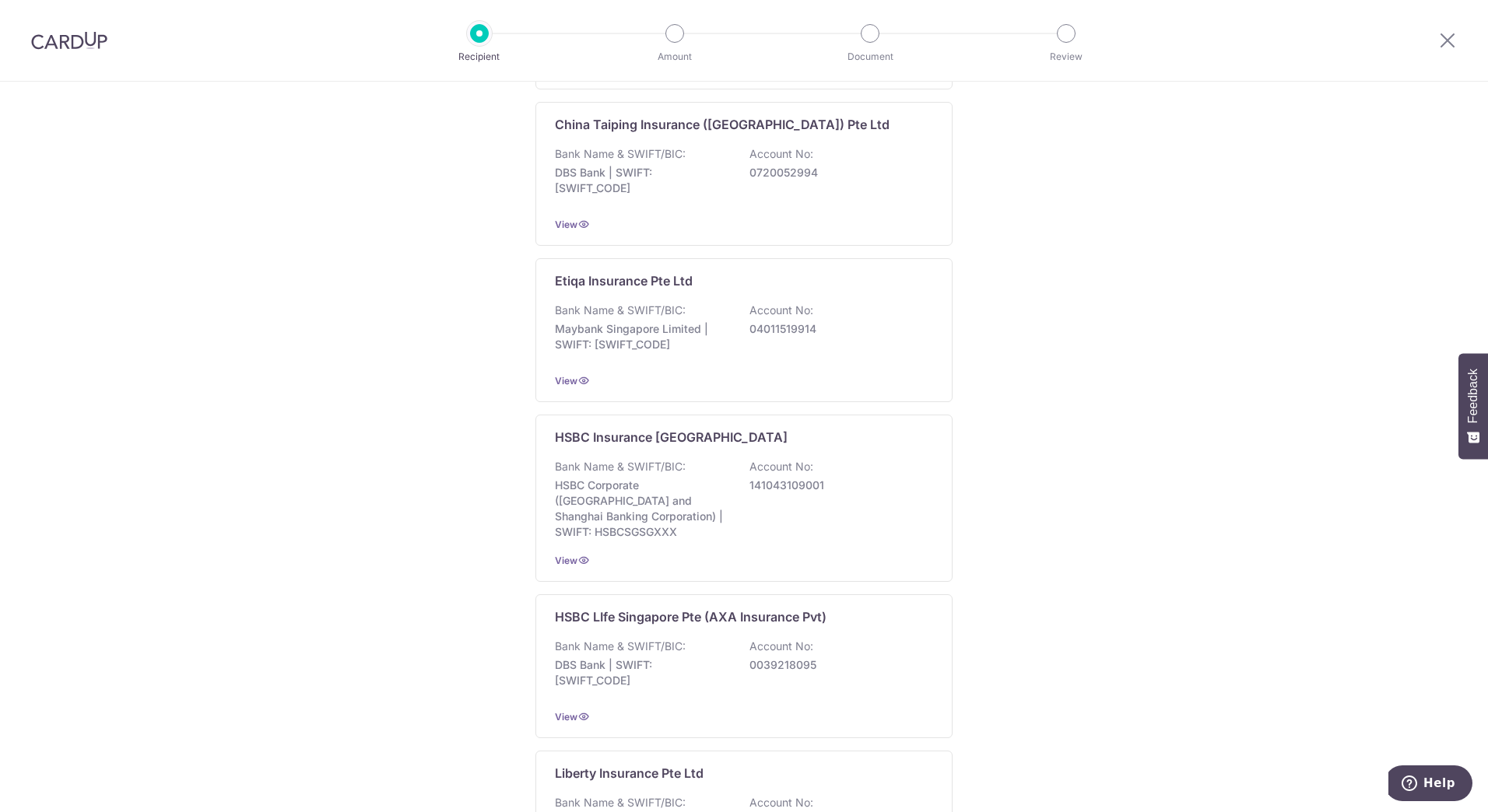
scroll to position [778, 0]
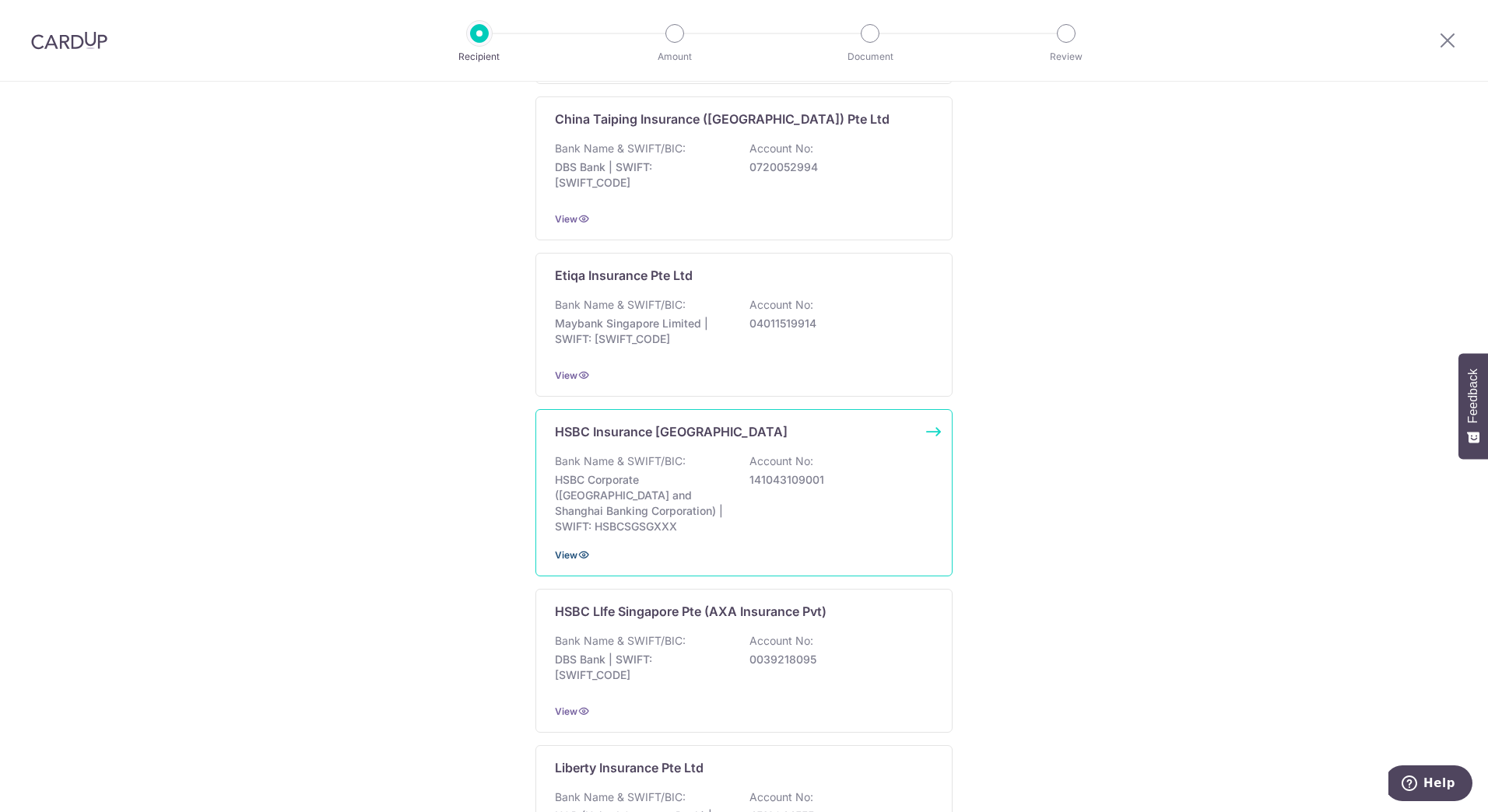
click at [580, 549] on icon at bounding box center [584, 555] width 13 height 13
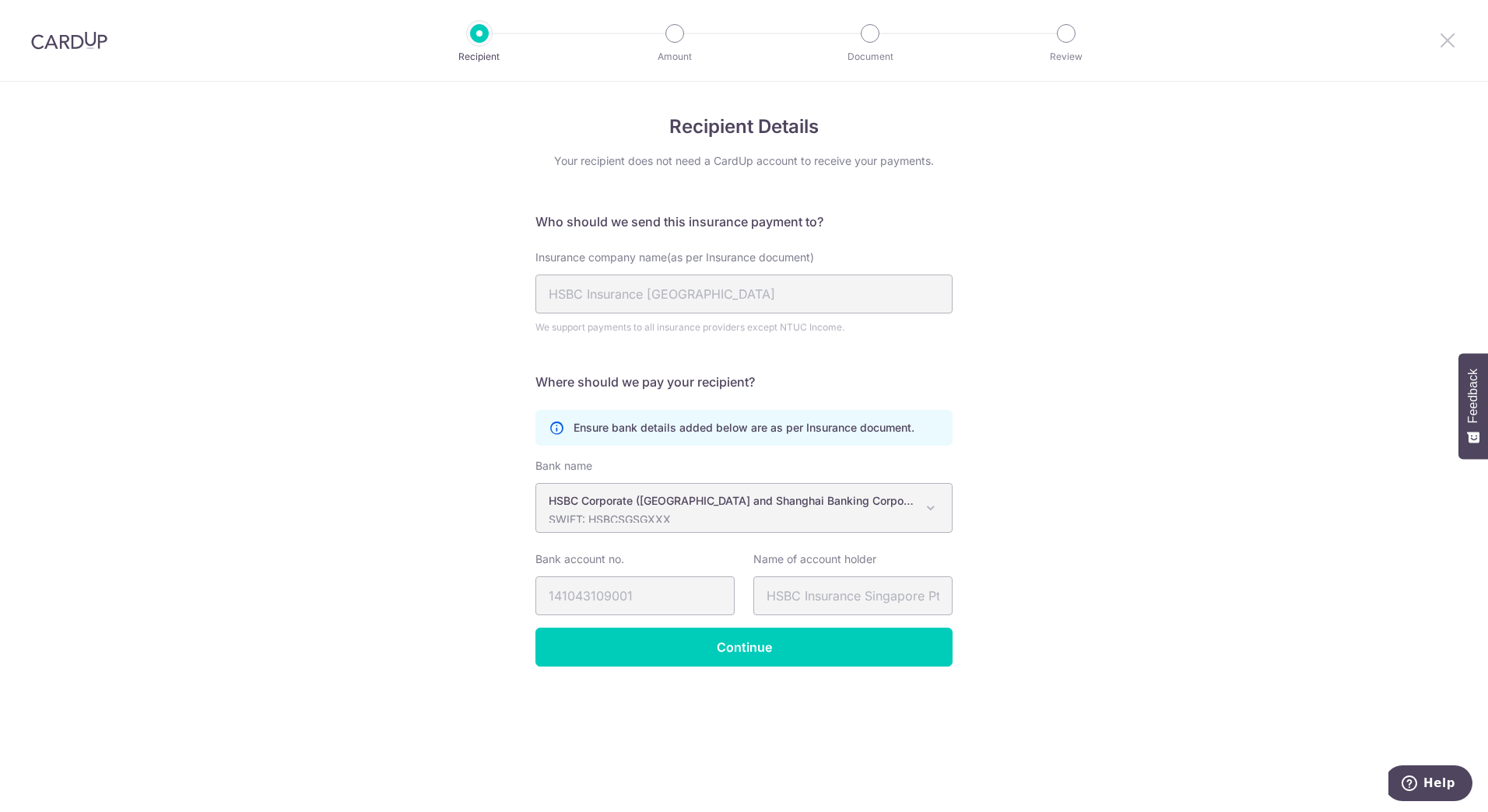
click at [1448, 48] on icon at bounding box center [1447, 39] width 18 height 19
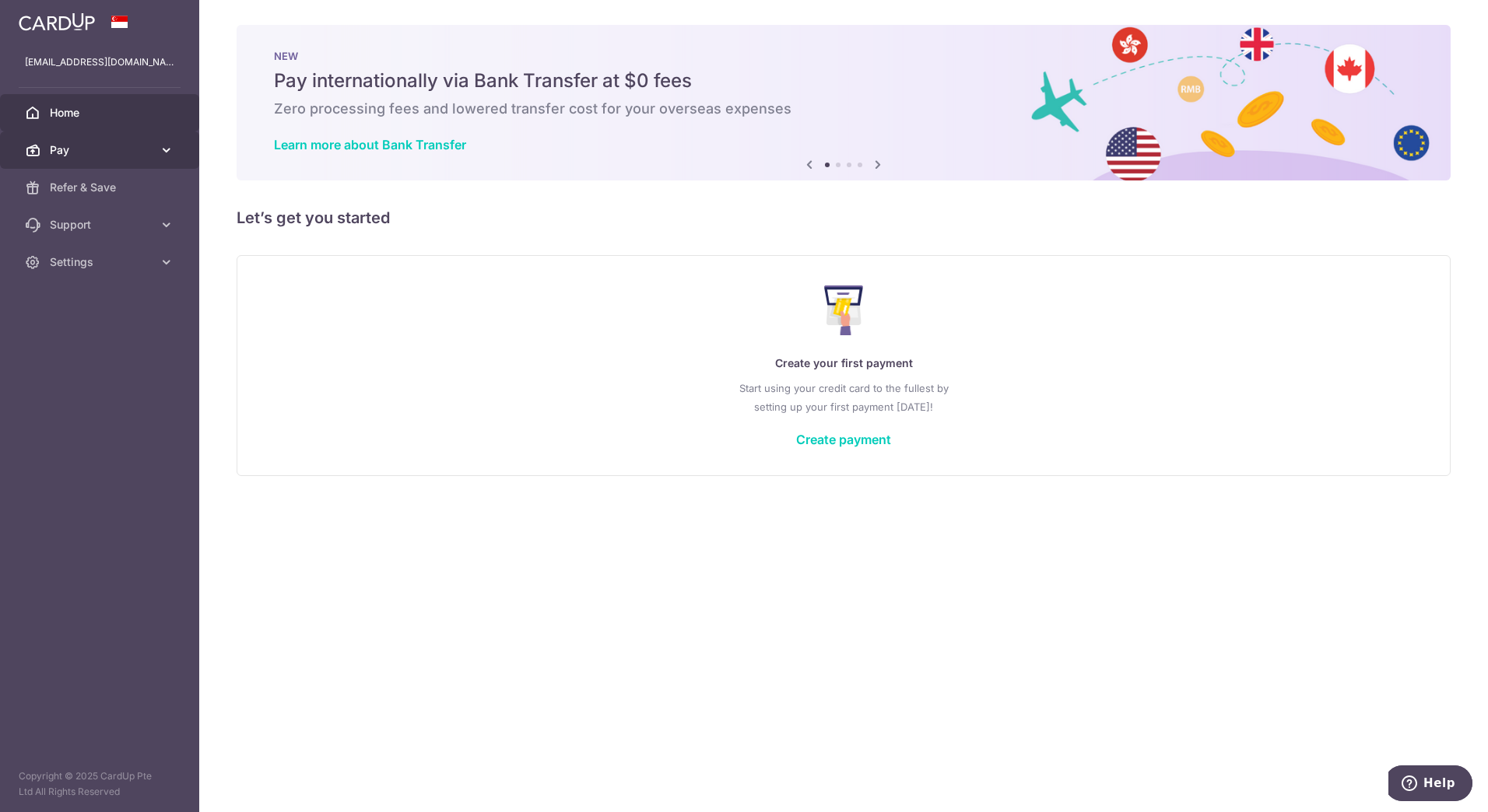
click at [147, 150] on span "Pay" at bounding box center [101, 150] width 103 height 16
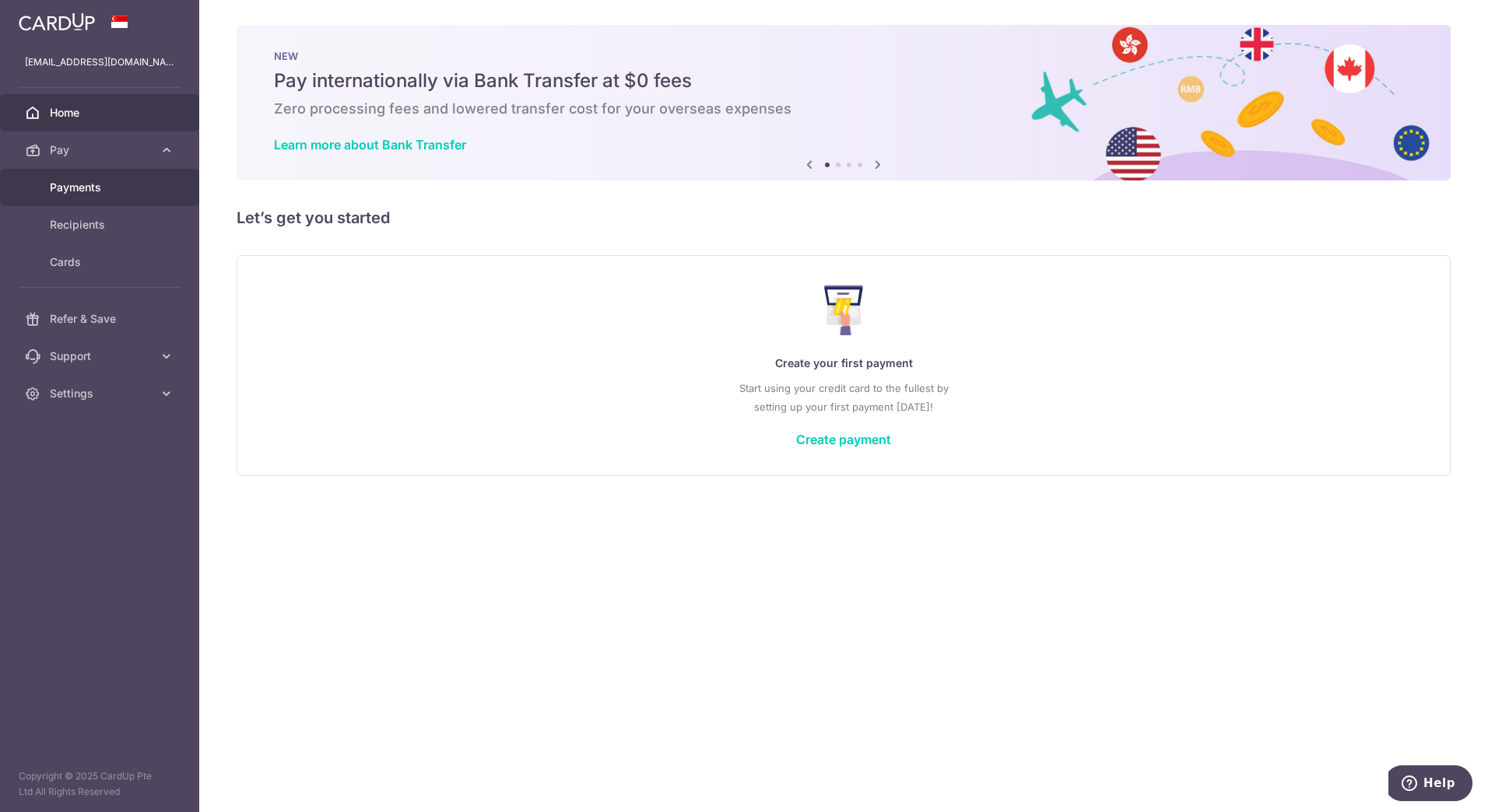
click at [142, 192] on span "Payments" at bounding box center [101, 187] width 103 height 16
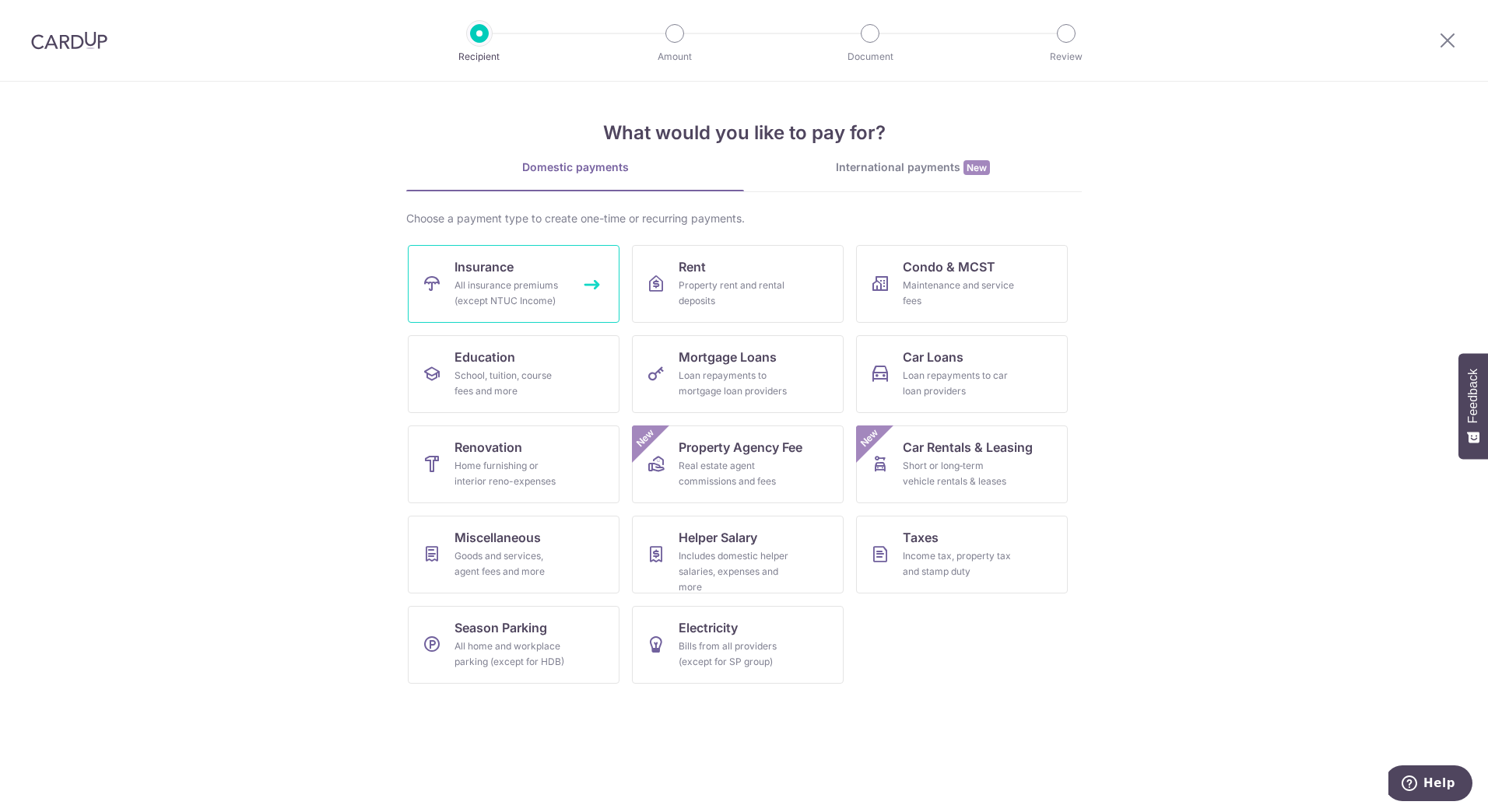
click at [537, 309] on link "Insurance All insurance premiums (except NTUC Income)" at bounding box center [513, 284] width 212 height 78
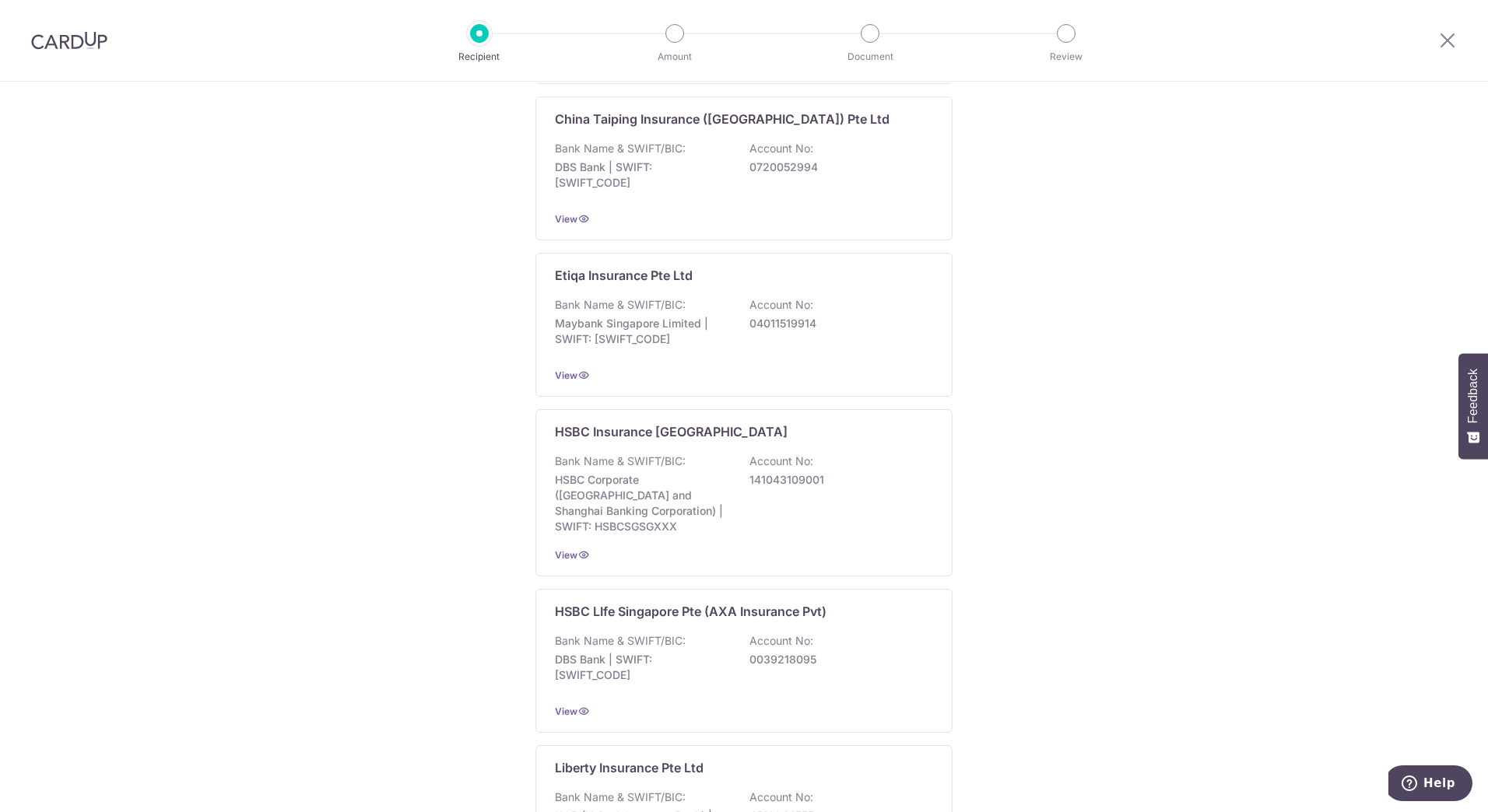
scroll to position [933, 0]
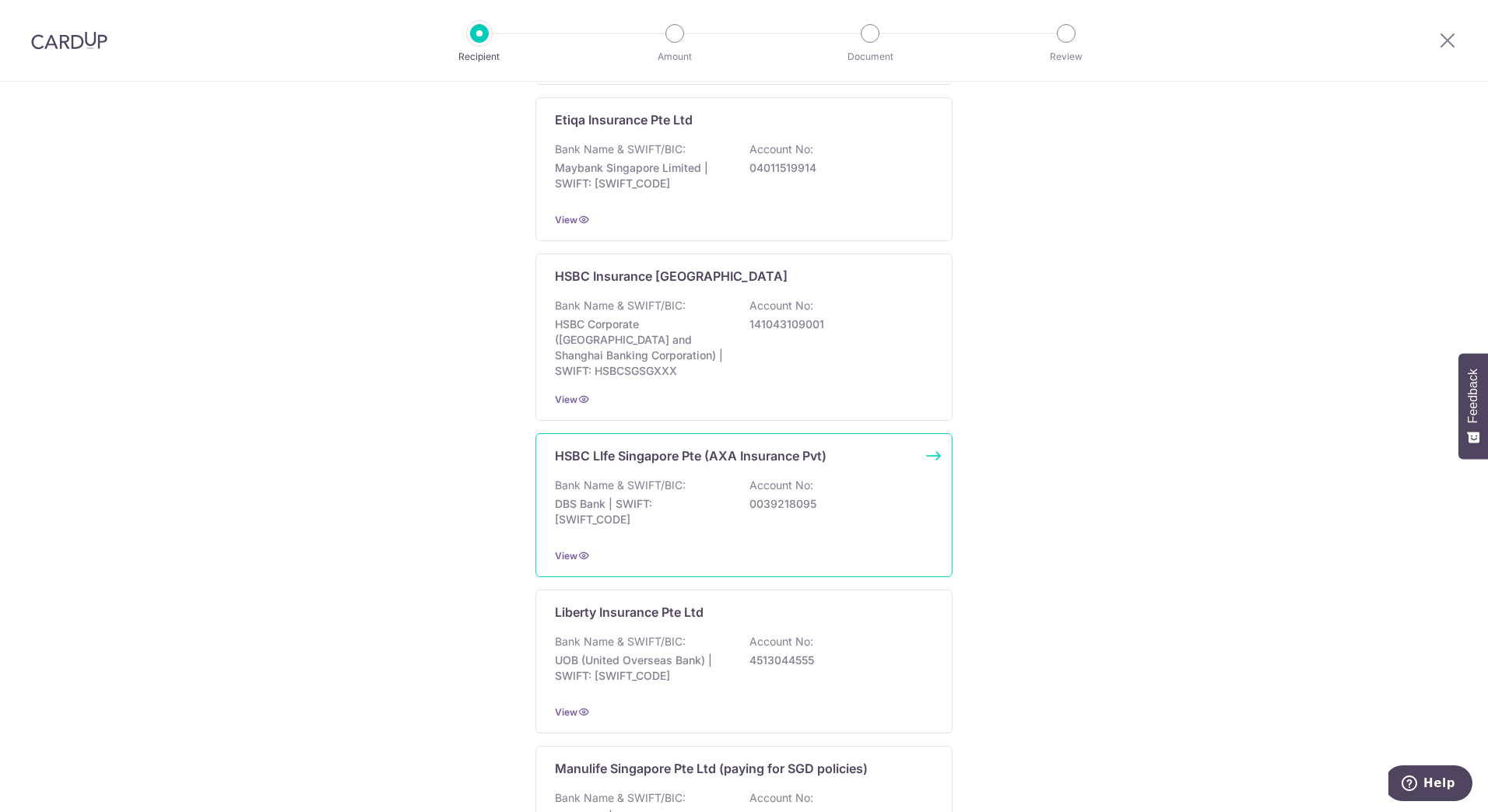
click at [843, 477] on div "Bank Name & SWIFT/BIC: DBS Bank | SWIFT: DBSSSGSGXXX Account No: 0039218095" at bounding box center [744, 506] width 378 height 58
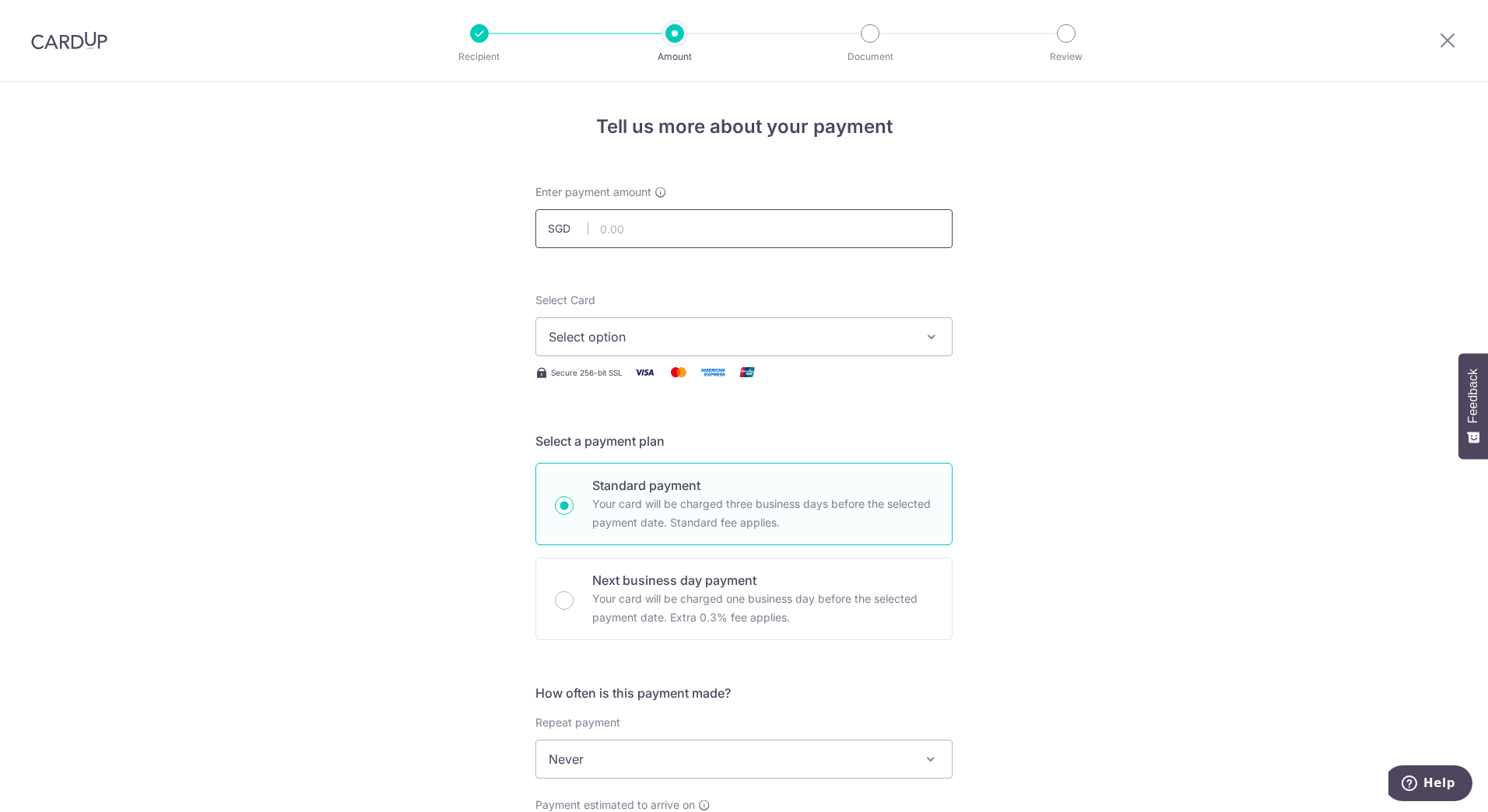
click at [769, 237] on input "text" at bounding box center [744, 228] width 417 height 39
type input "3,000.00"
click at [901, 340] on span "Select option" at bounding box center [730, 337] width 363 height 18
drag, startPoint x: 845, startPoint y: 437, endPoint x: 857, endPoint y: 430, distance: 13.9
click at [845, 437] on link "**** 0016" at bounding box center [744, 448] width 416 height 38
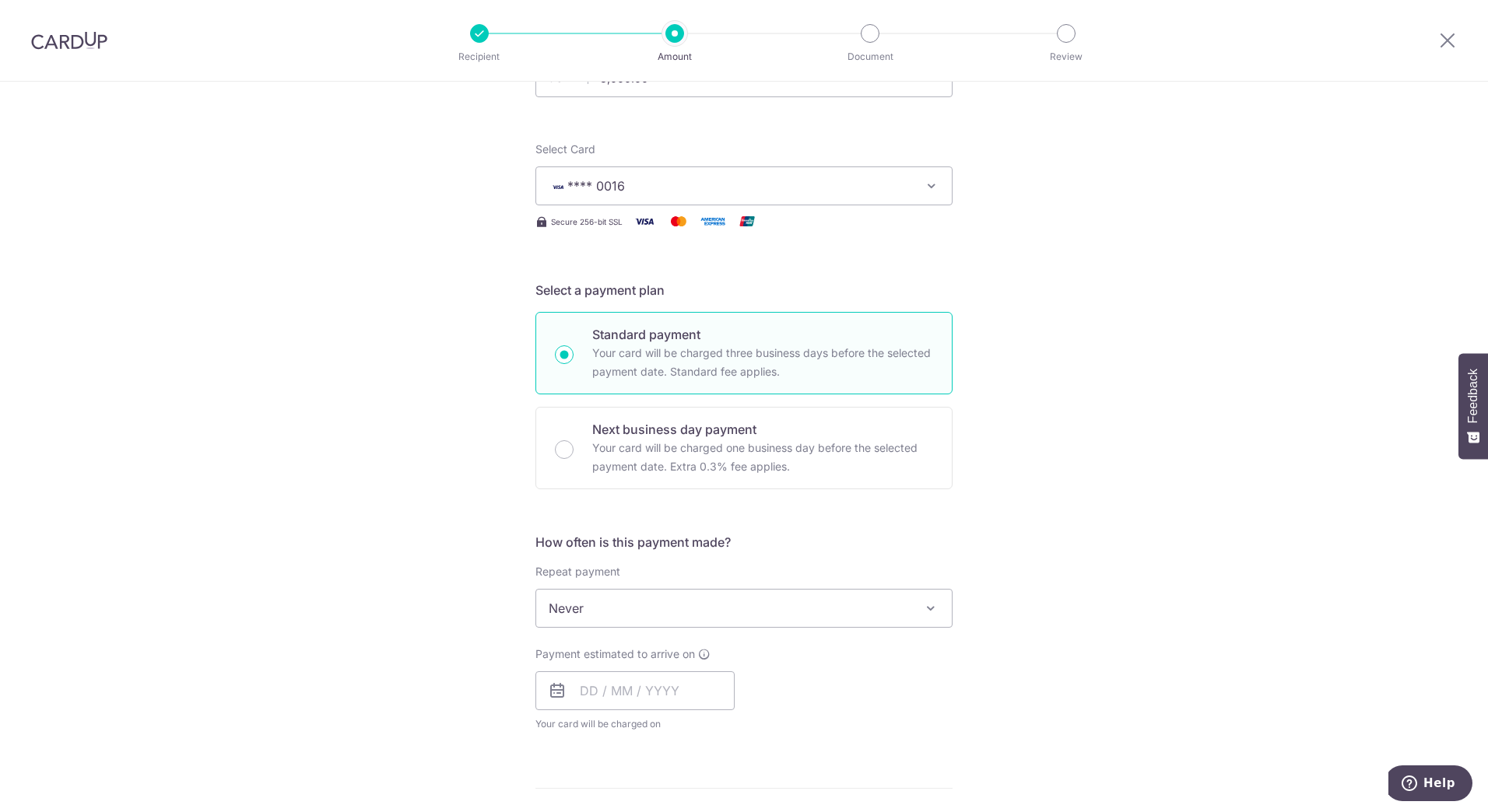
scroll to position [156, 0]
click at [1091, 528] on div "Tell us more about your payment Enter payment amount SGD 3,000.00 3000.00 Selec…" at bounding box center [744, 628] width 1488 height 1407
click at [693, 690] on input "text" at bounding box center [634, 685] width 199 height 39
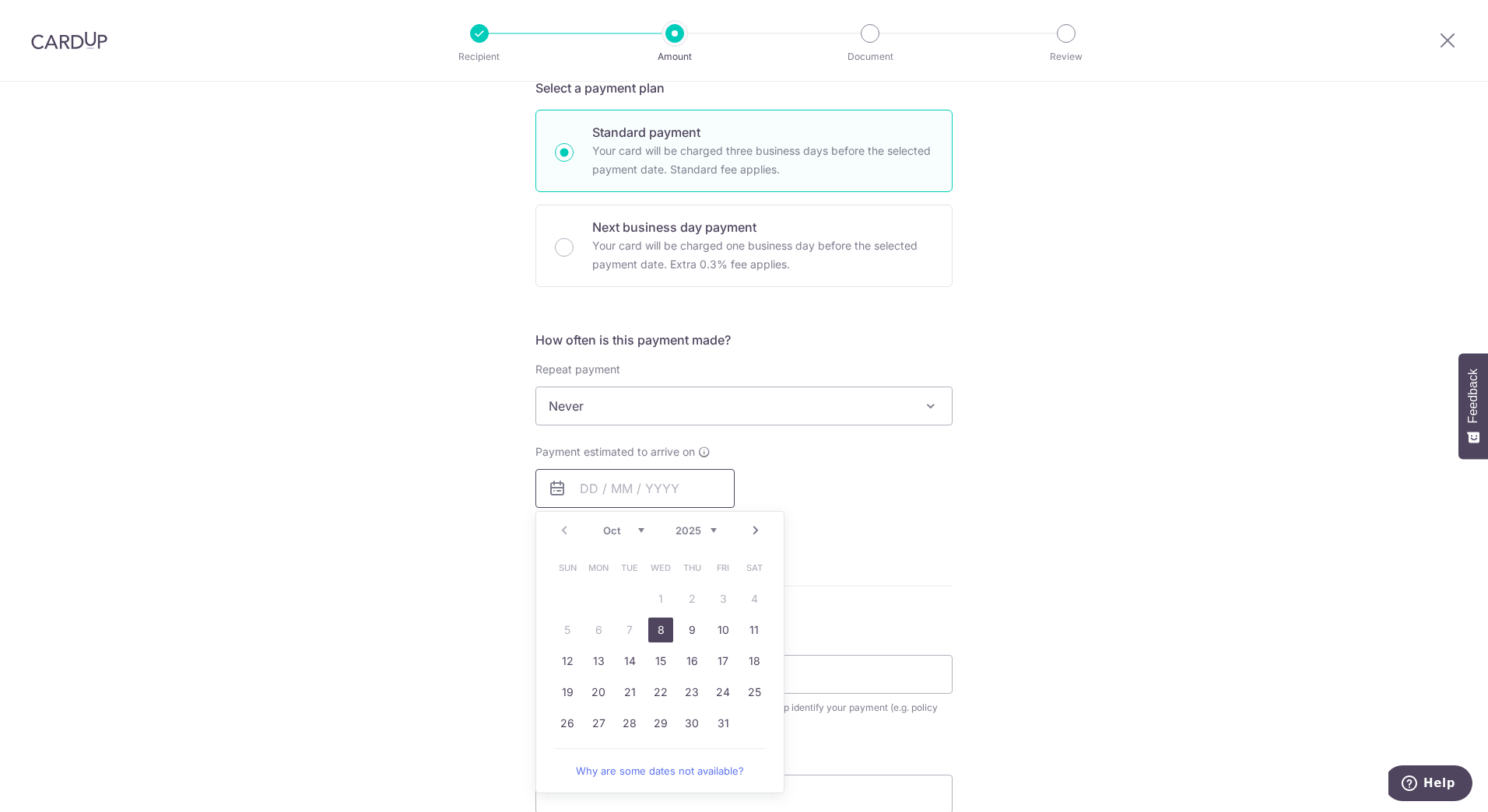
scroll to position [389, 0]
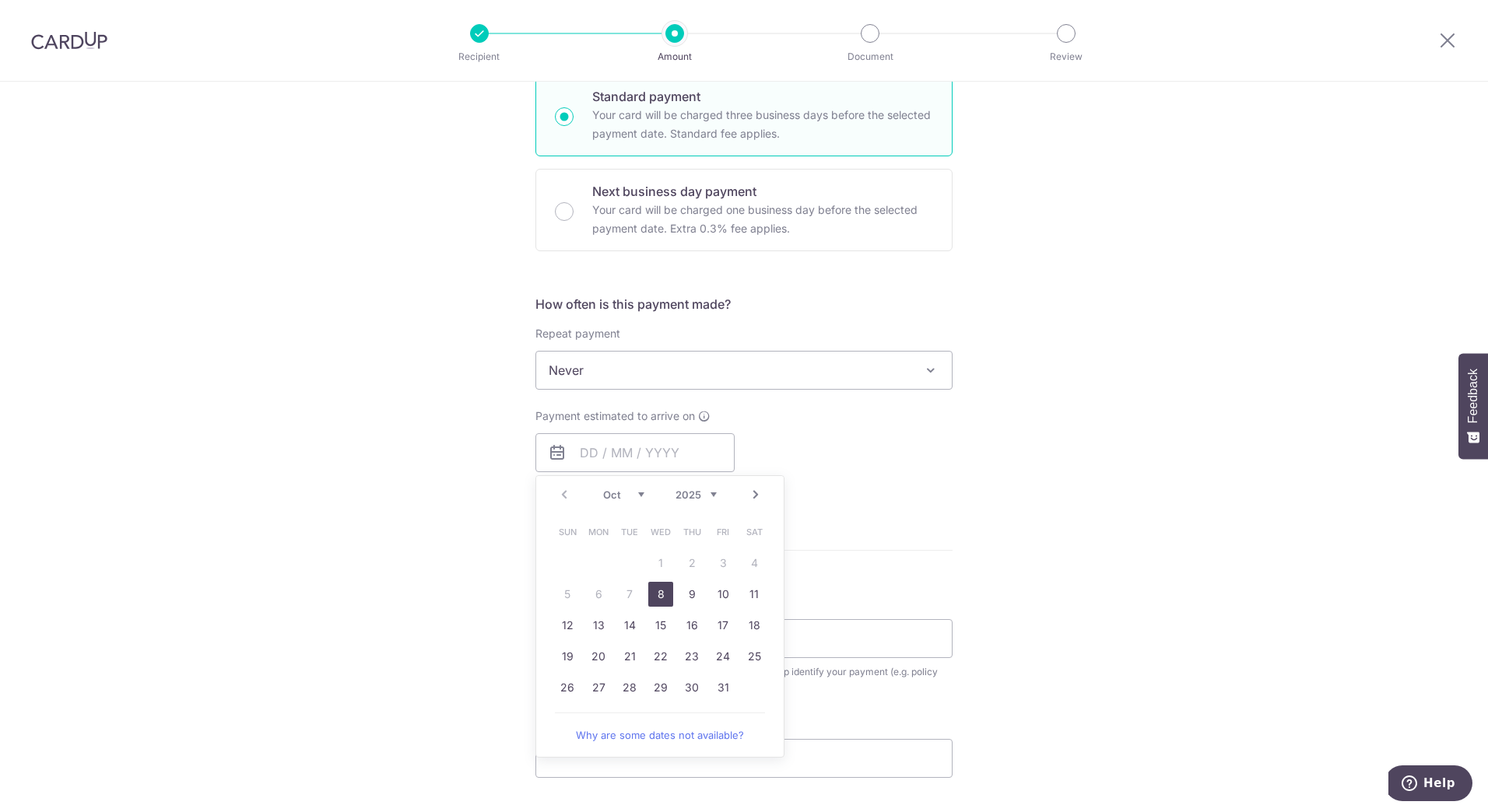
click at [950, 500] on div "Tell us more about your payment Enter payment amount SGD 3,000.00 3000.00 Selec…" at bounding box center [744, 395] width 1488 height 1407
click at [690, 451] on input "text" at bounding box center [634, 452] width 199 height 39
click at [633, 600] on table "Sun Mon Tue Wed Thu Fri Sat 1 2 3 4 5 6 7 8 9 10 11 12 13 14 15 16 17 18 19 20 …" at bounding box center [660, 609] width 218 height 186
click at [656, 595] on link "8" at bounding box center [660, 594] width 25 height 25
type input "08/10/2025"
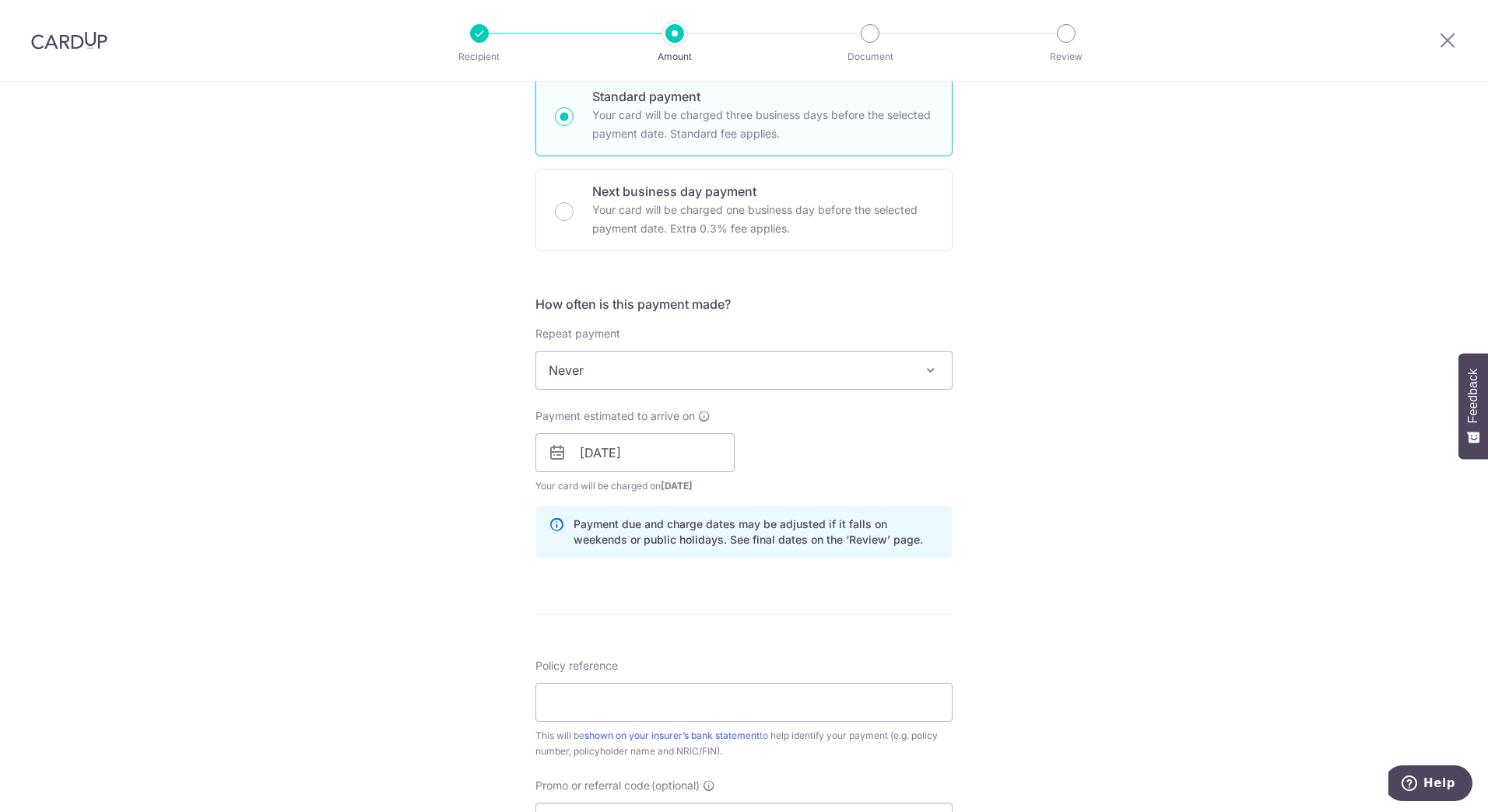
scroll to position [467, 0]
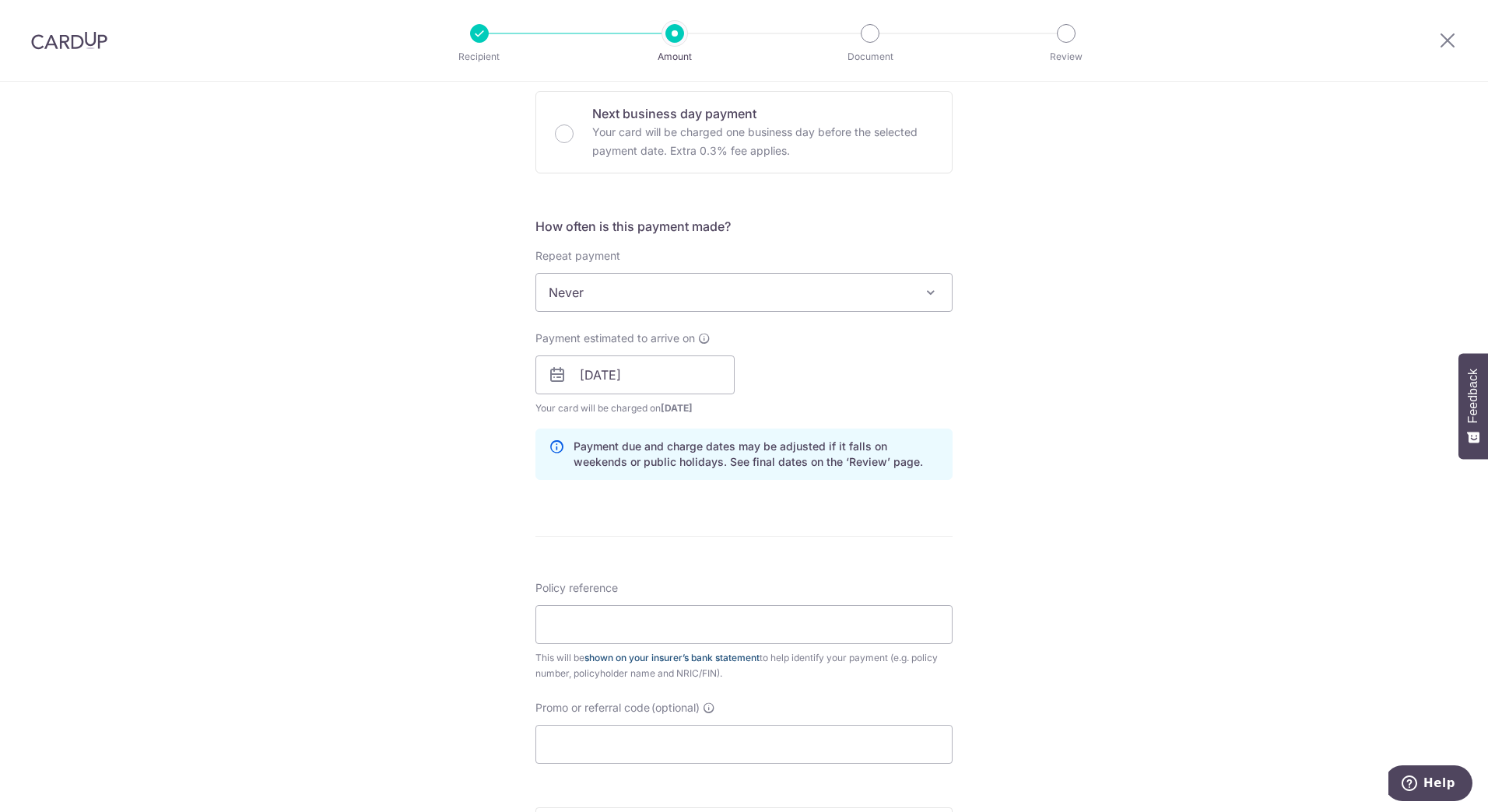
click at [711, 661] on link "shown on your insurer’s bank statement" at bounding box center [672, 657] width 175 height 12
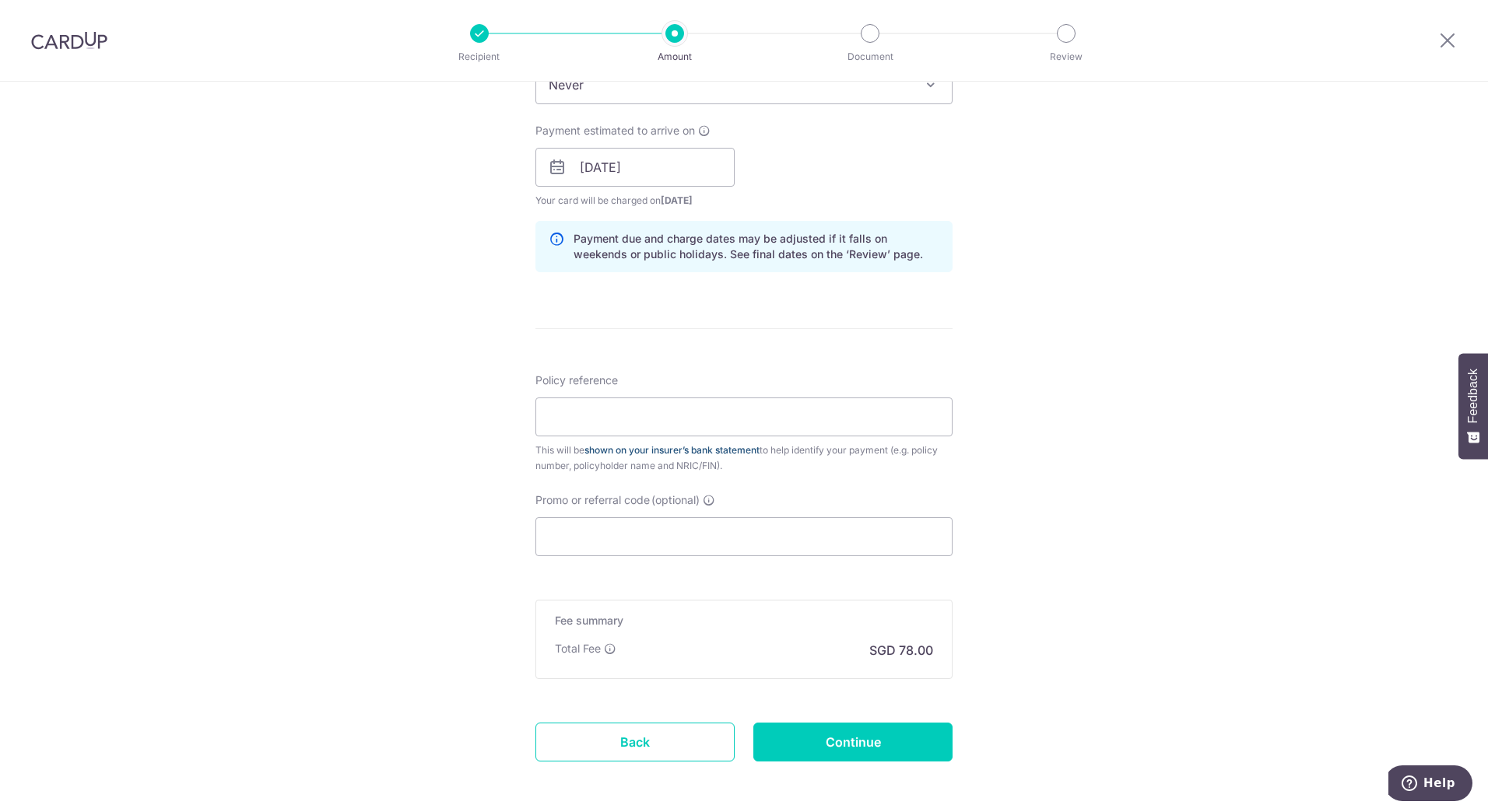
scroll to position [700, 0]
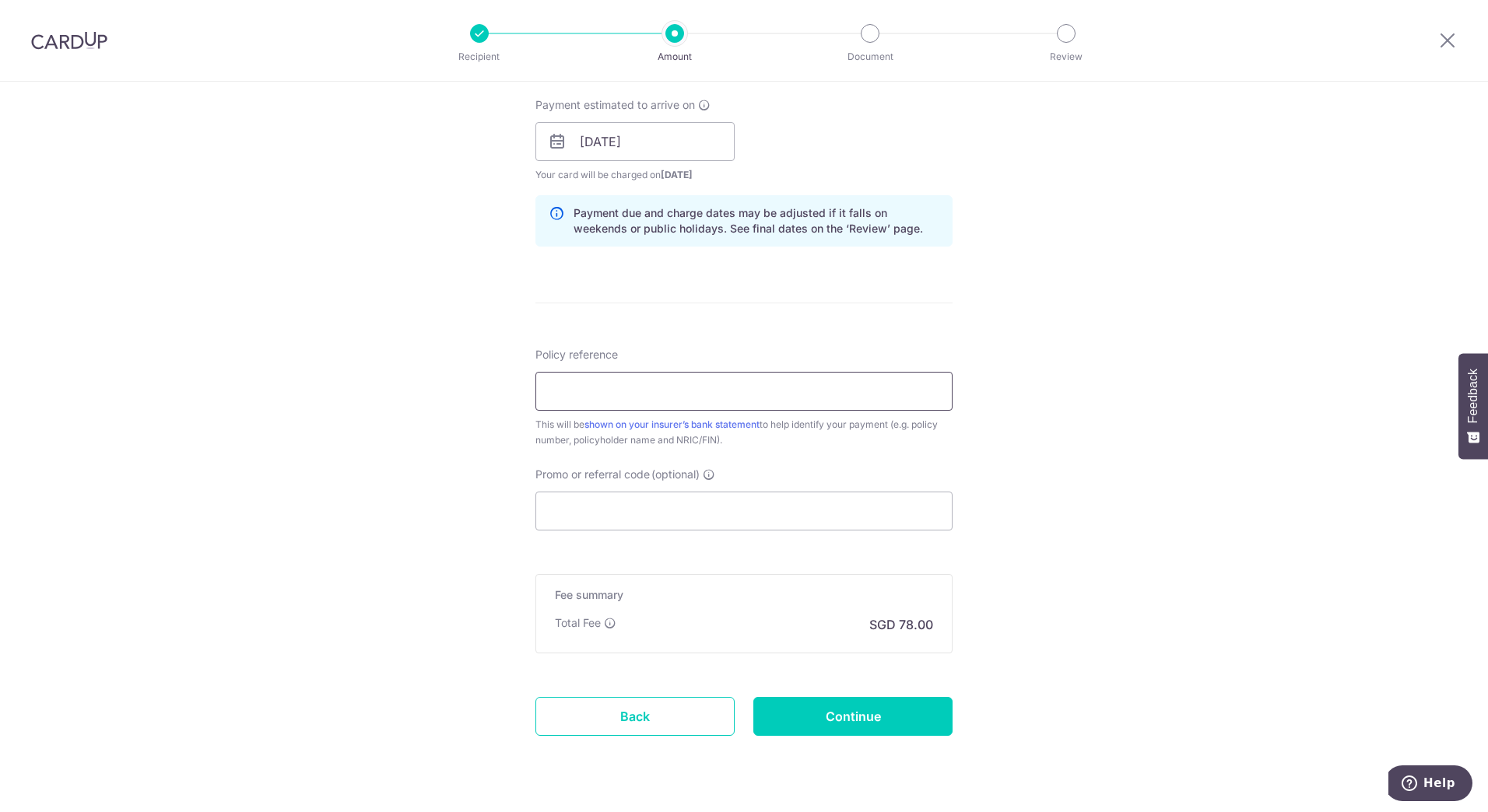
click at [654, 392] on input "Policy reference" at bounding box center [744, 391] width 417 height 39
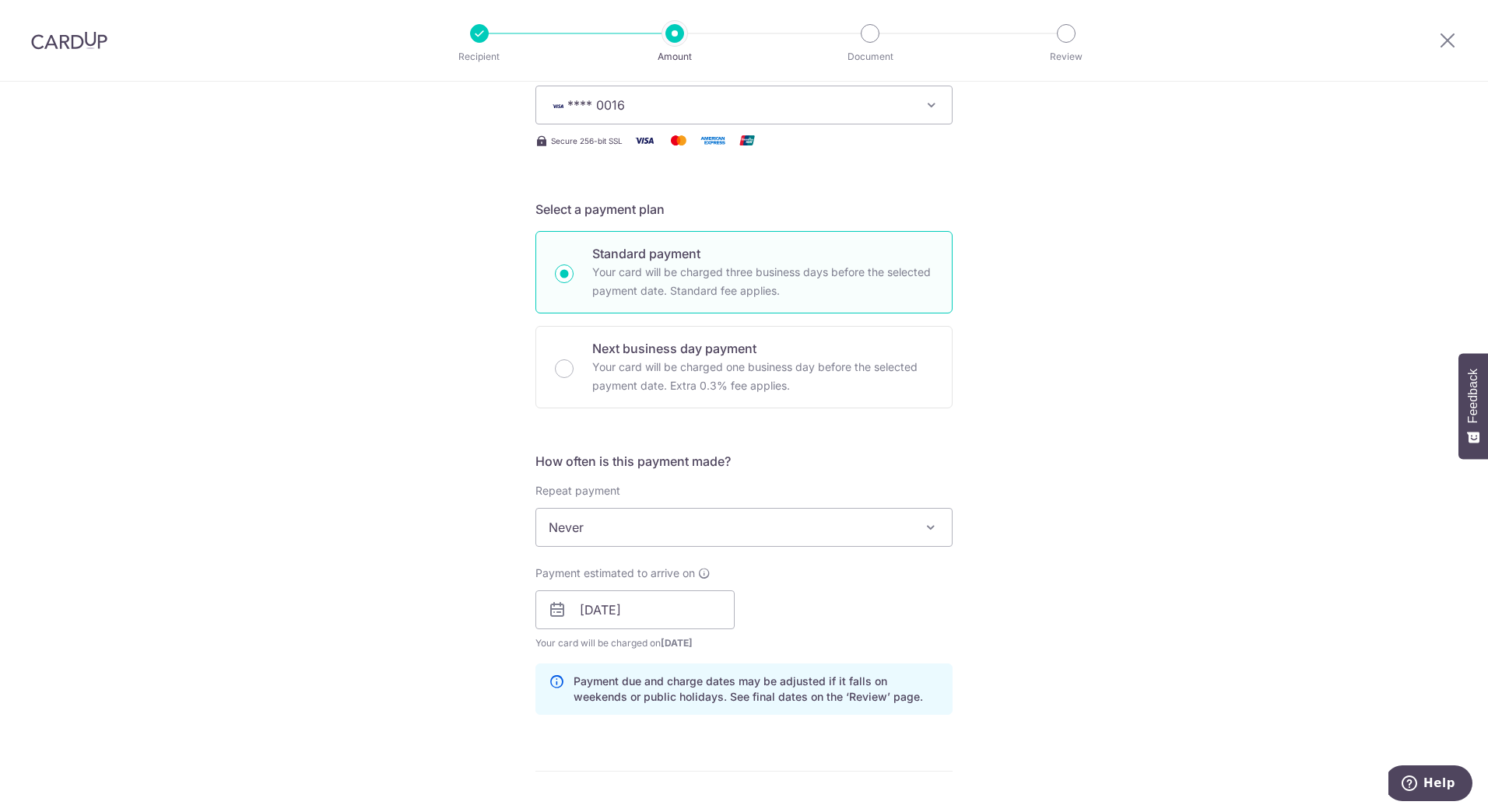
scroll to position [233, 0]
click at [1047, 513] on div "Tell us more about your payment Enter payment amount SGD 3,000.00 3000.00 Selec…" at bounding box center [744, 584] width 1488 height 1471
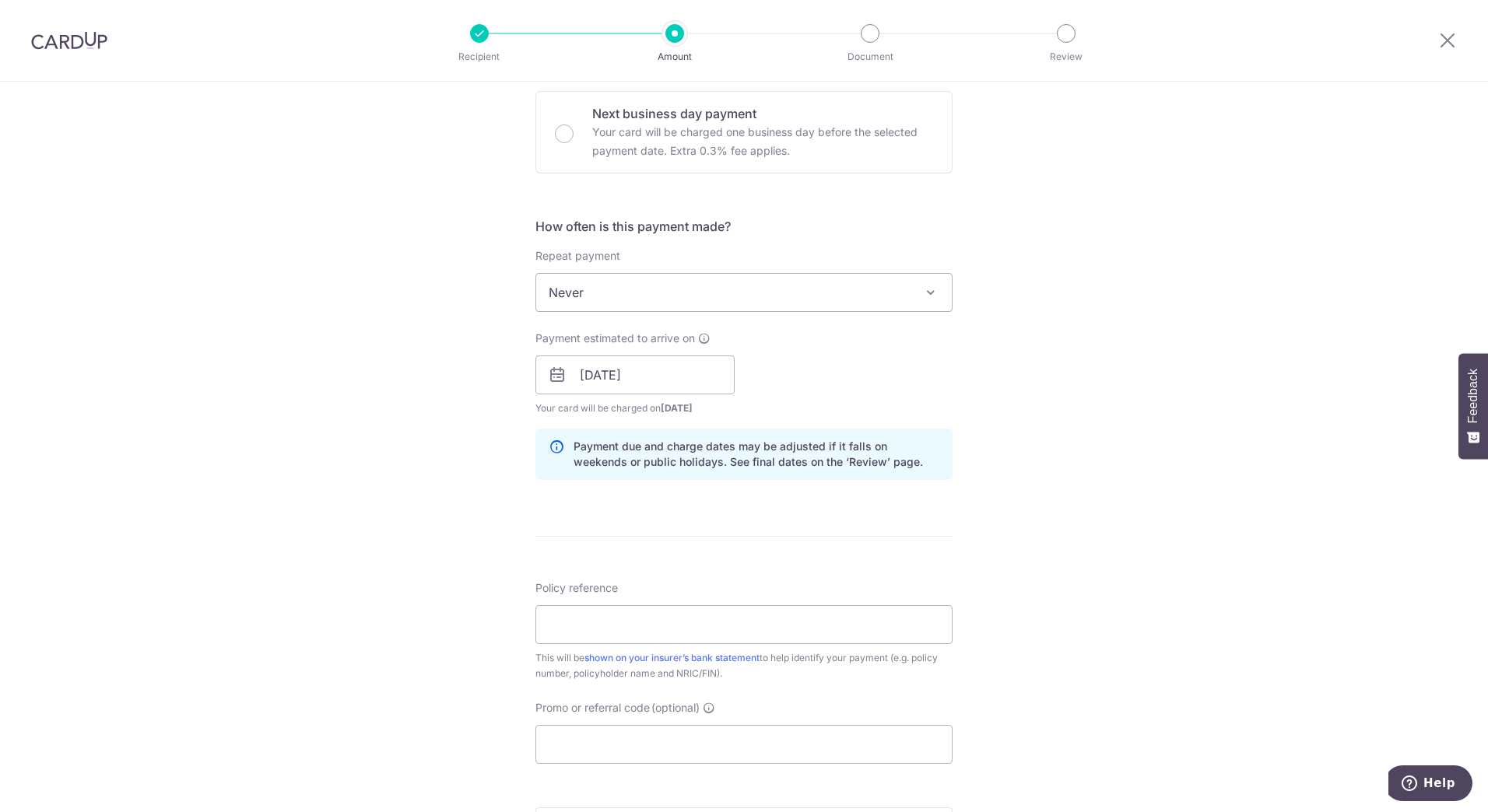
scroll to position [544, 0]
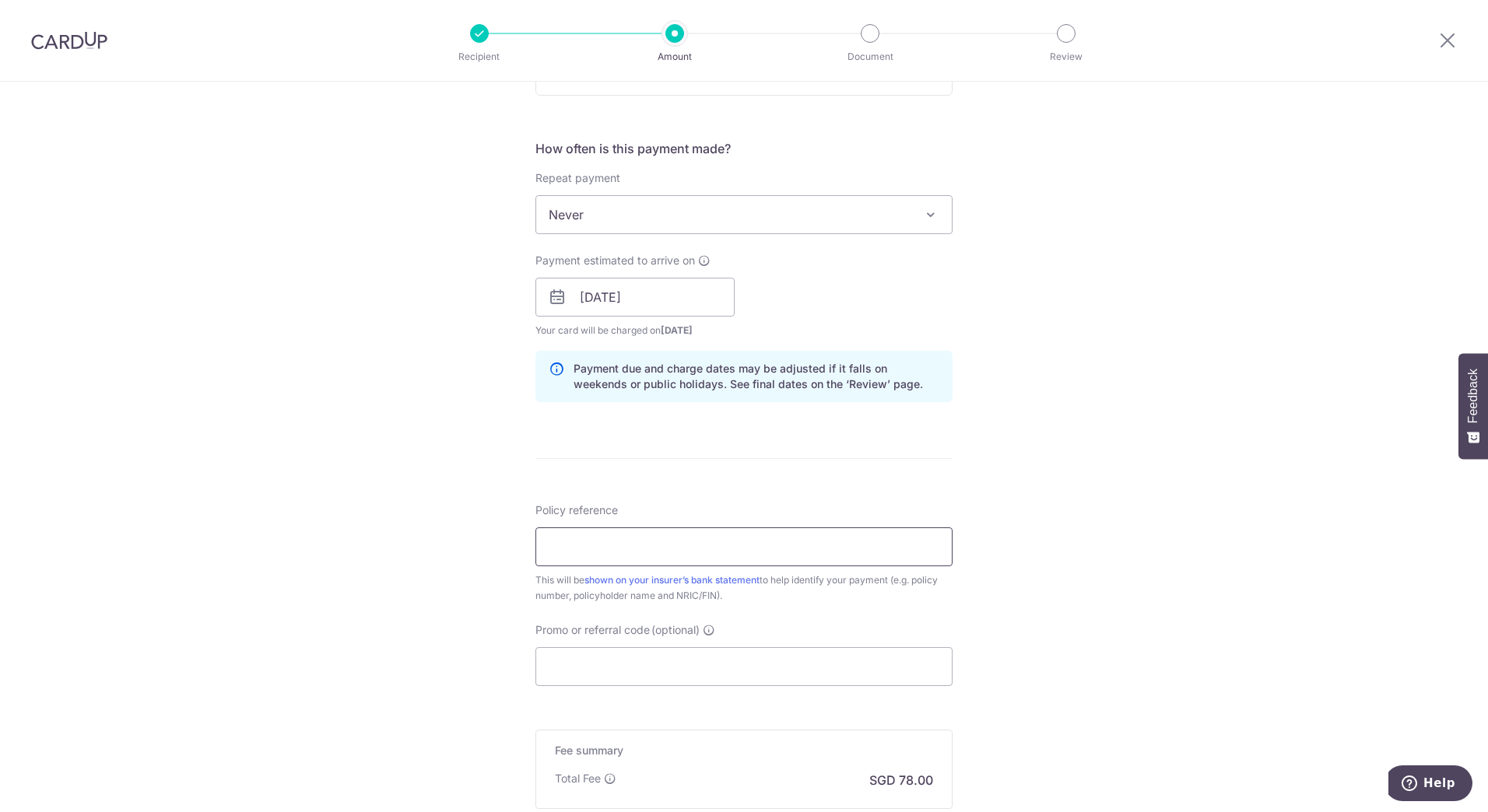
click at [778, 549] on input "Policy reference" at bounding box center [744, 547] width 417 height 39
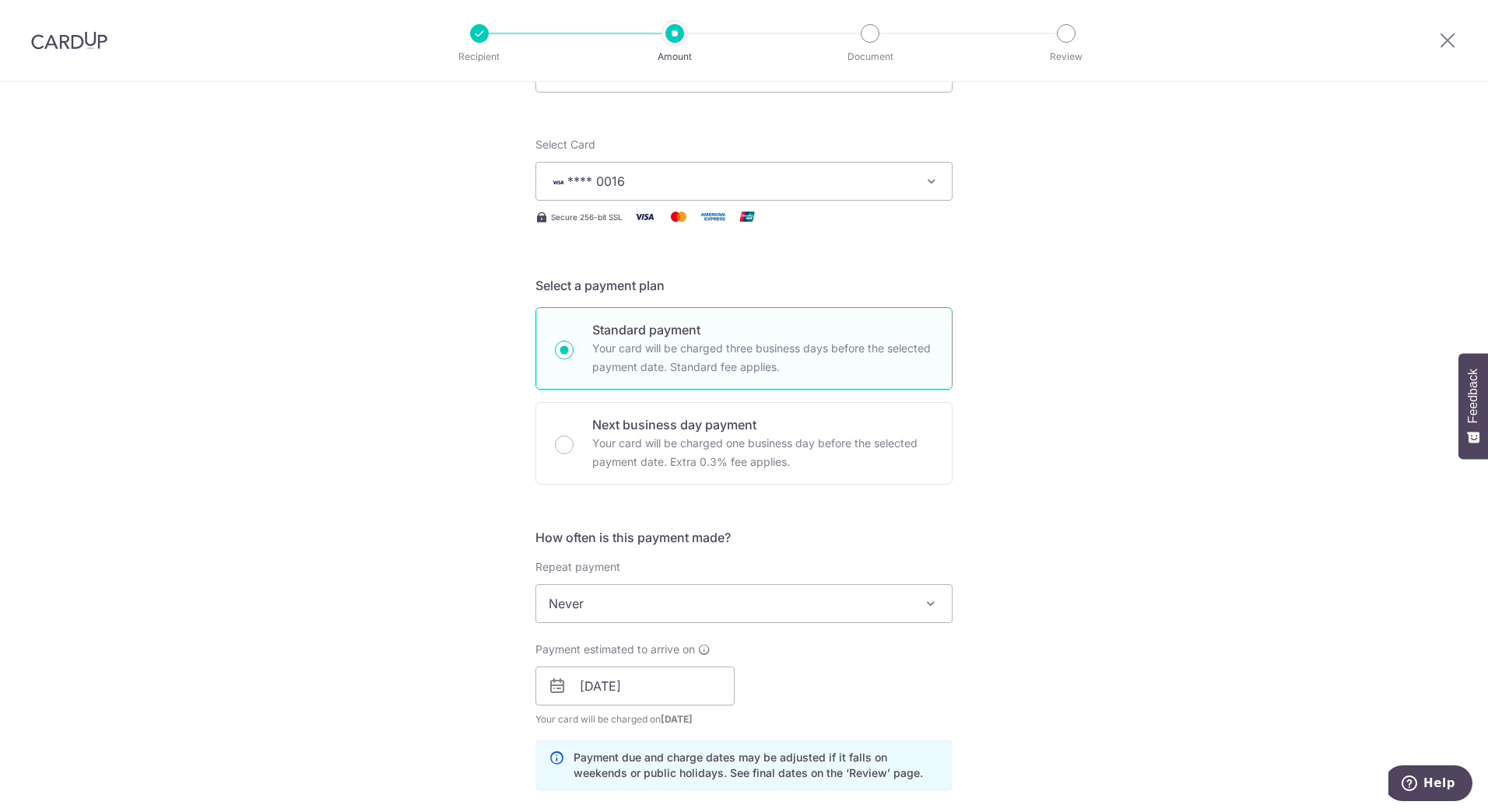
scroll to position [0, 0]
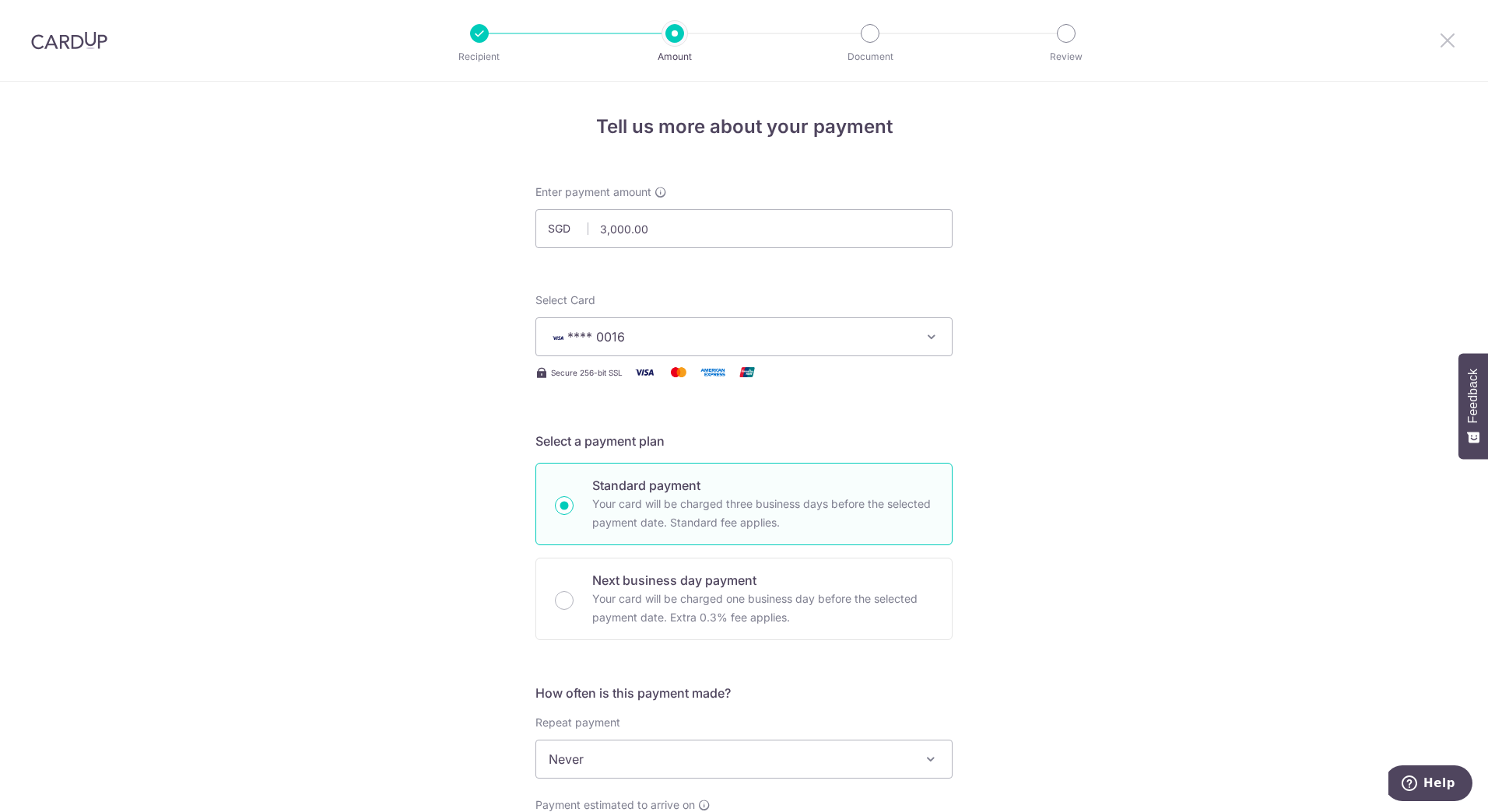
click at [1447, 38] on icon at bounding box center [1447, 39] width 18 height 19
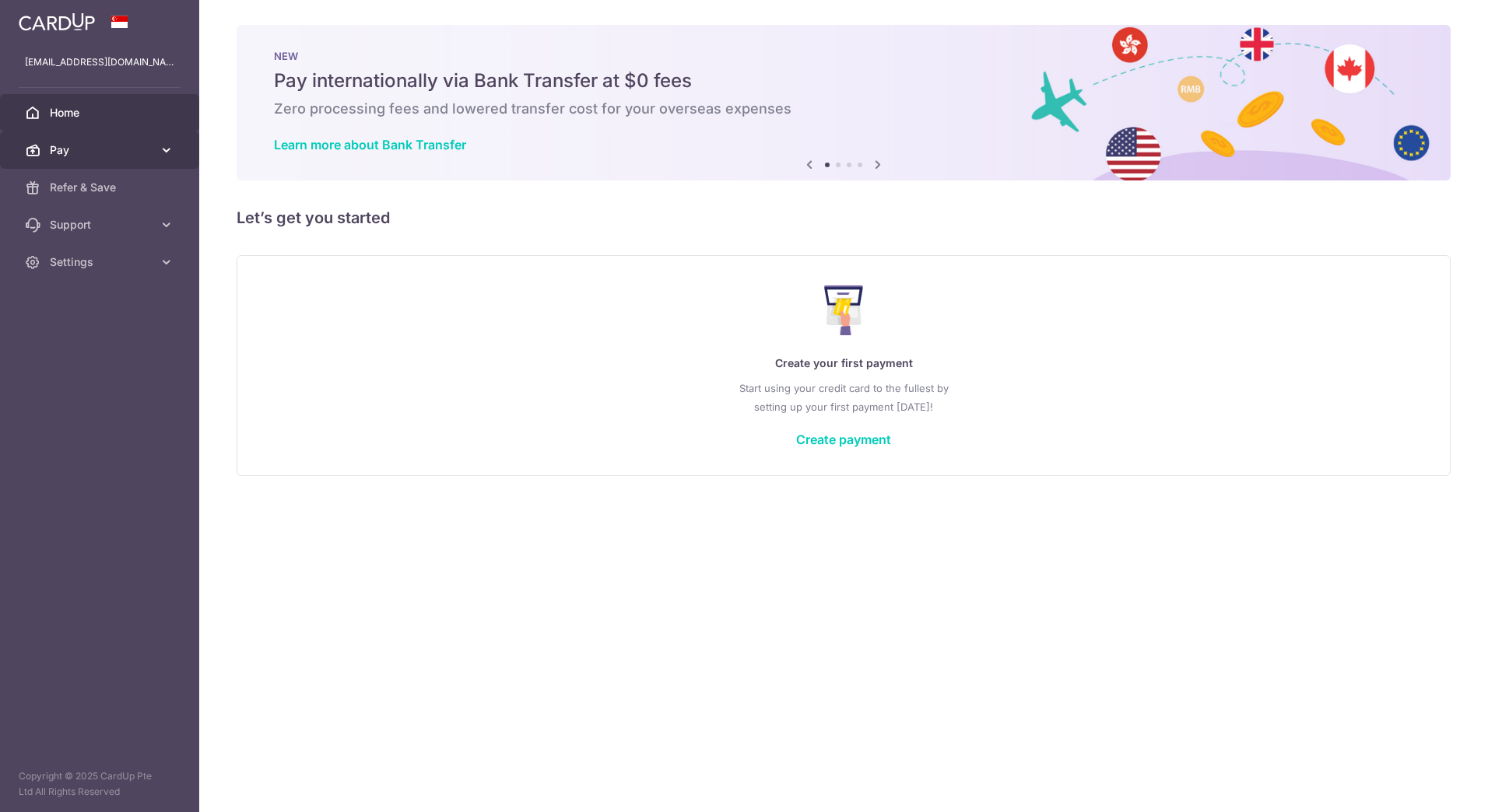
click at [130, 143] on span "Pay" at bounding box center [101, 150] width 103 height 16
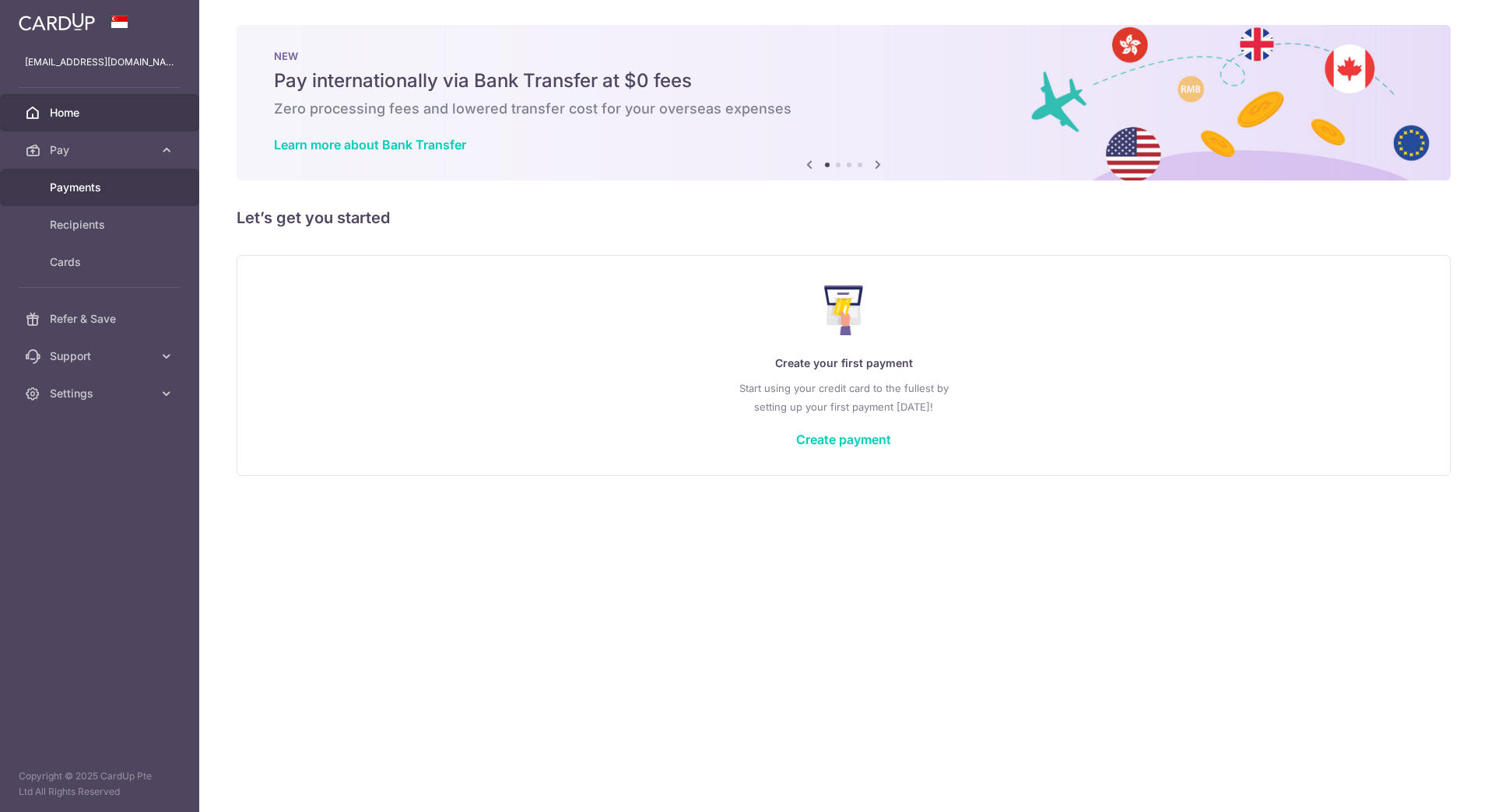
click at [119, 190] on span "Payments" at bounding box center [101, 187] width 103 height 16
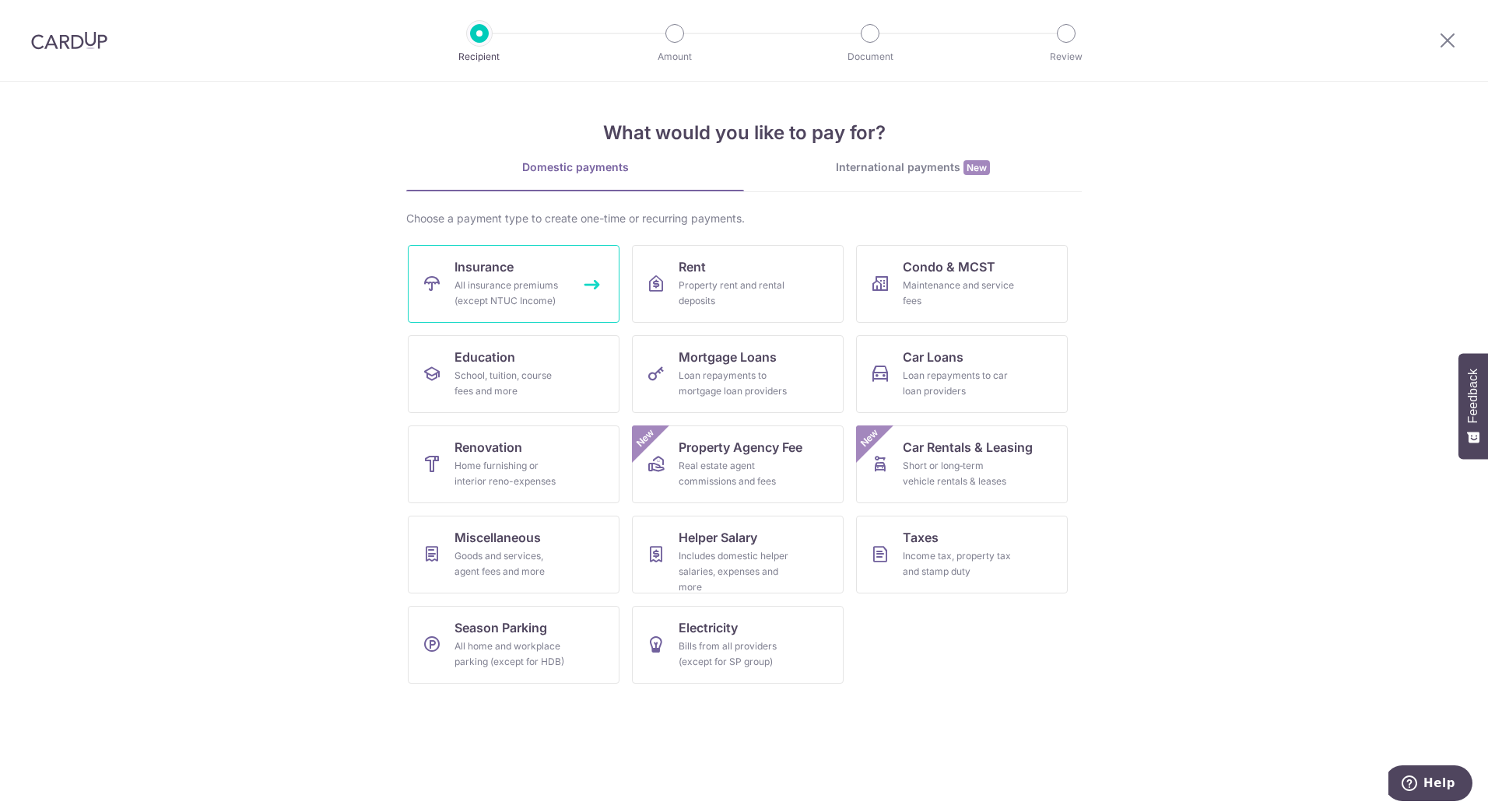
click at [542, 295] on div "All insurance premiums (except NTUC Income)" at bounding box center [510, 294] width 112 height 31
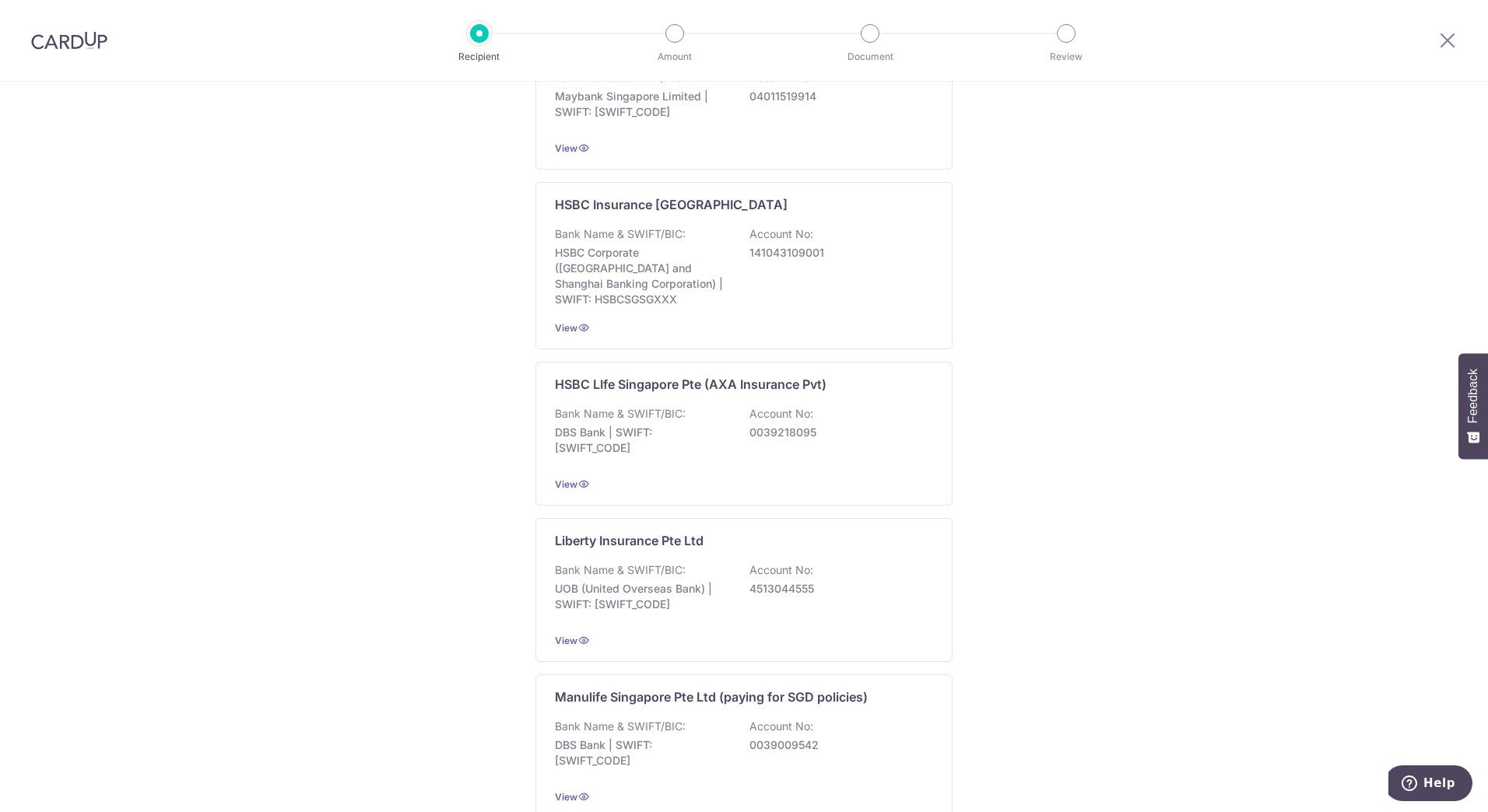
scroll to position [1011, 0]
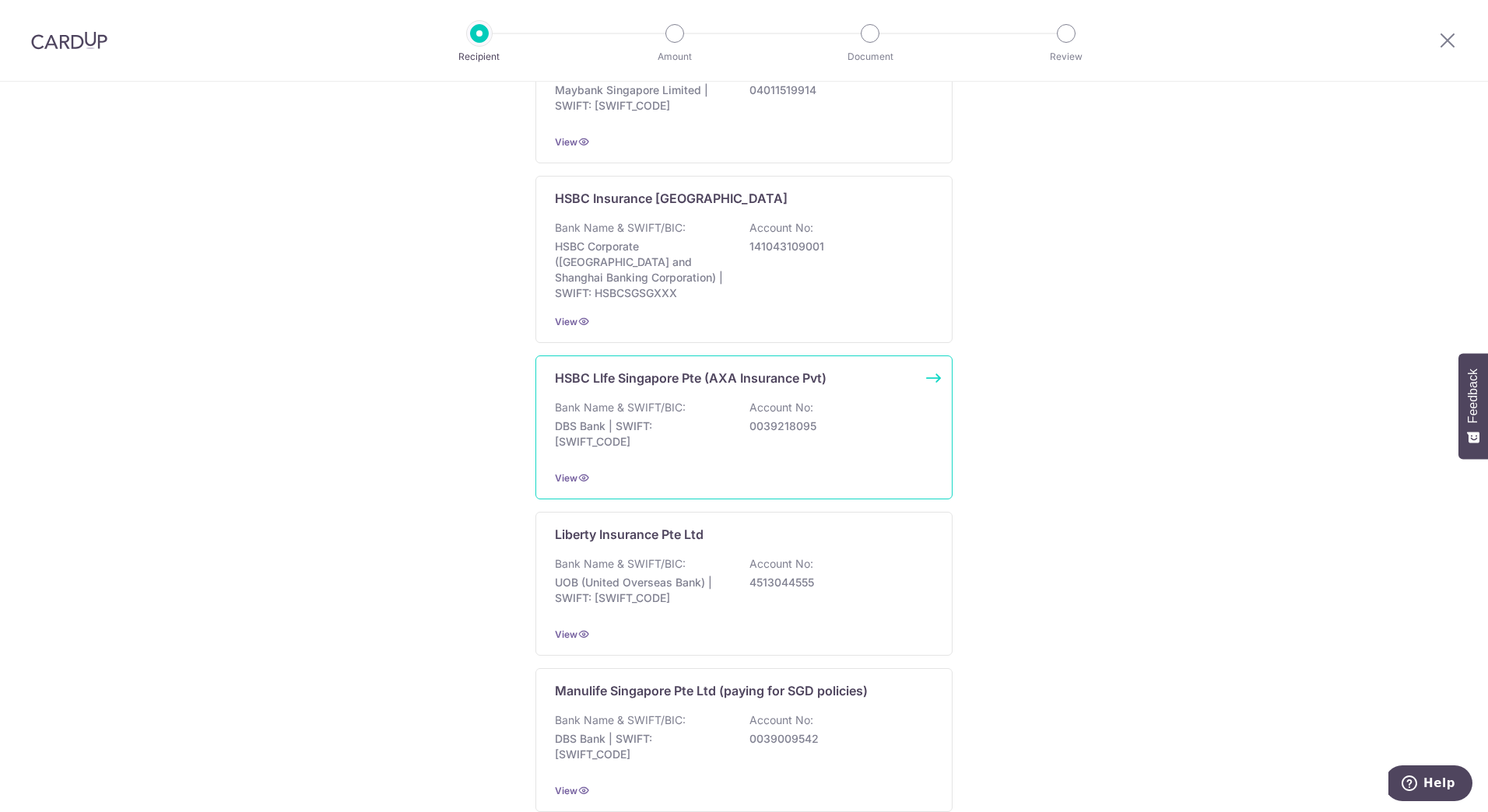
click at [766, 419] on div "Bank Name & SWIFT/BIC: DBS Bank | SWIFT: [SWIFT_CODE] Account No: 0039218095" at bounding box center [744, 428] width 378 height 58
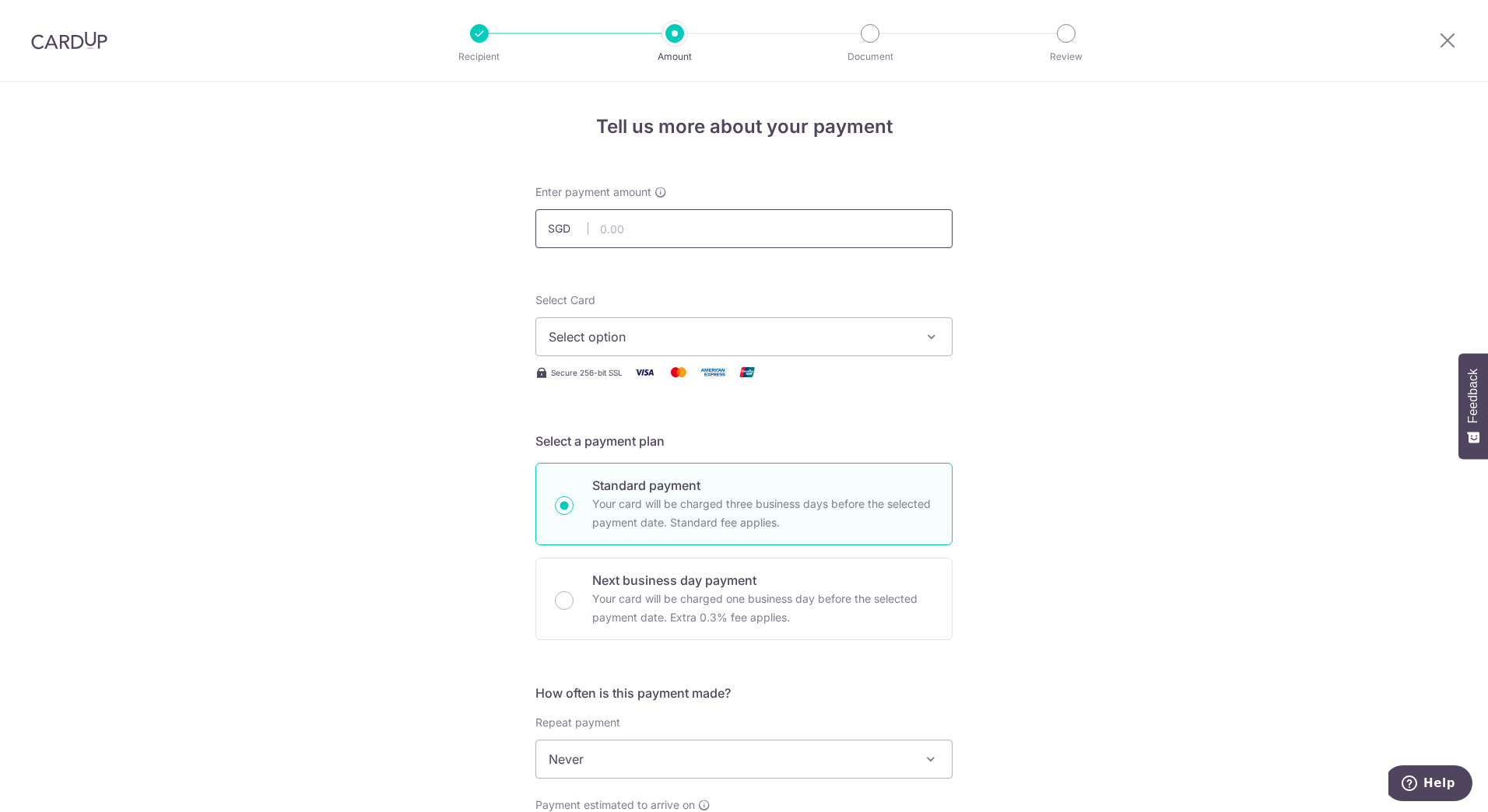
click at [710, 240] on input "text" at bounding box center [744, 228] width 417 height 39
type input "3,000.00"
click at [821, 337] on span "Select option" at bounding box center [730, 337] width 363 height 18
click at [793, 439] on span "**** 0016" at bounding box center [744, 448] width 391 height 18
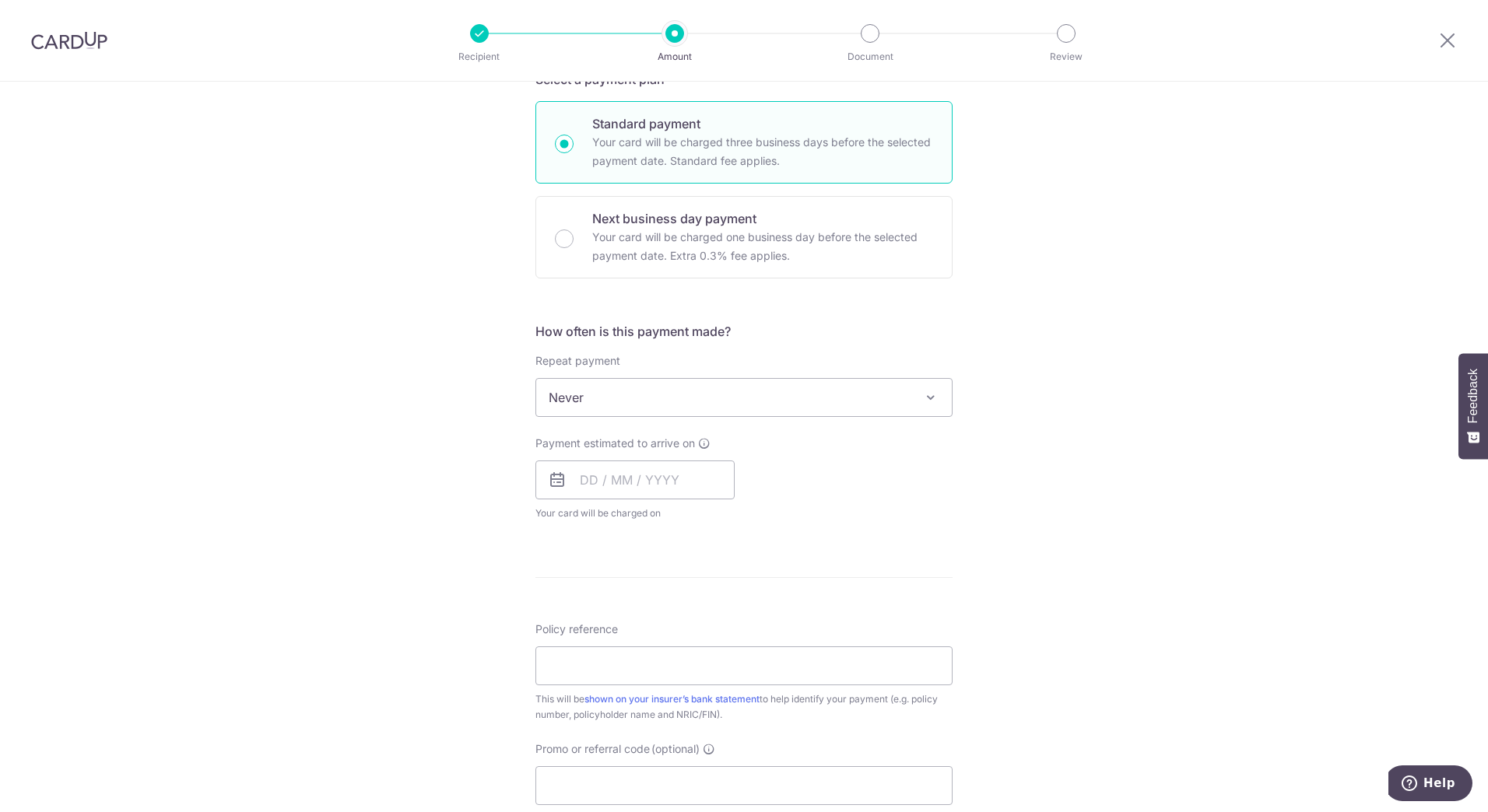
scroll to position [389, 0]
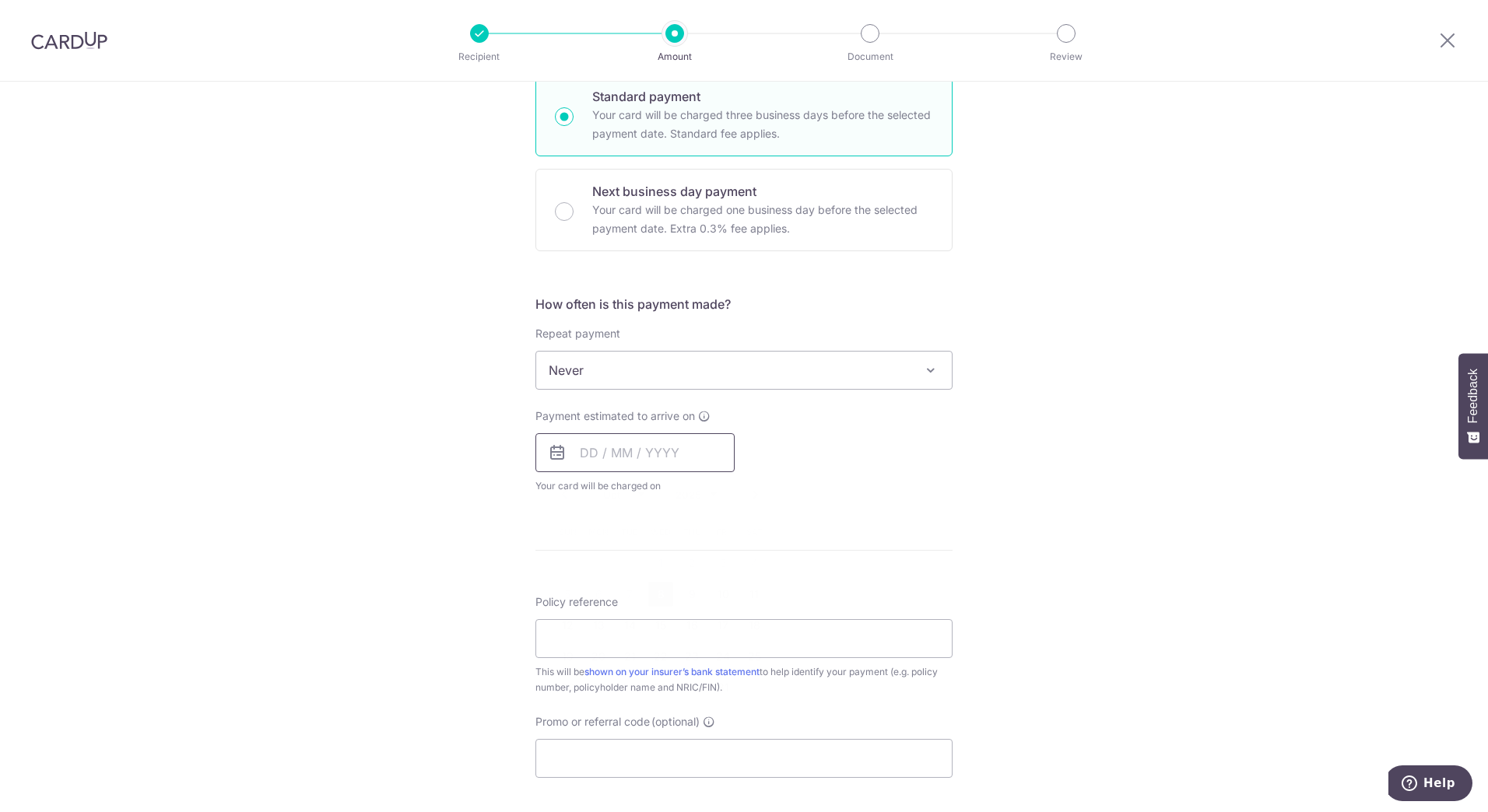
click at [670, 448] on input "text" at bounding box center [634, 452] width 199 height 39
drag, startPoint x: 665, startPoint y: 597, endPoint x: 870, endPoint y: 645, distance: 210.5
click at [665, 597] on link "8" at bounding box center [660, 594] width 25 height 25
type input "08/10/2025"
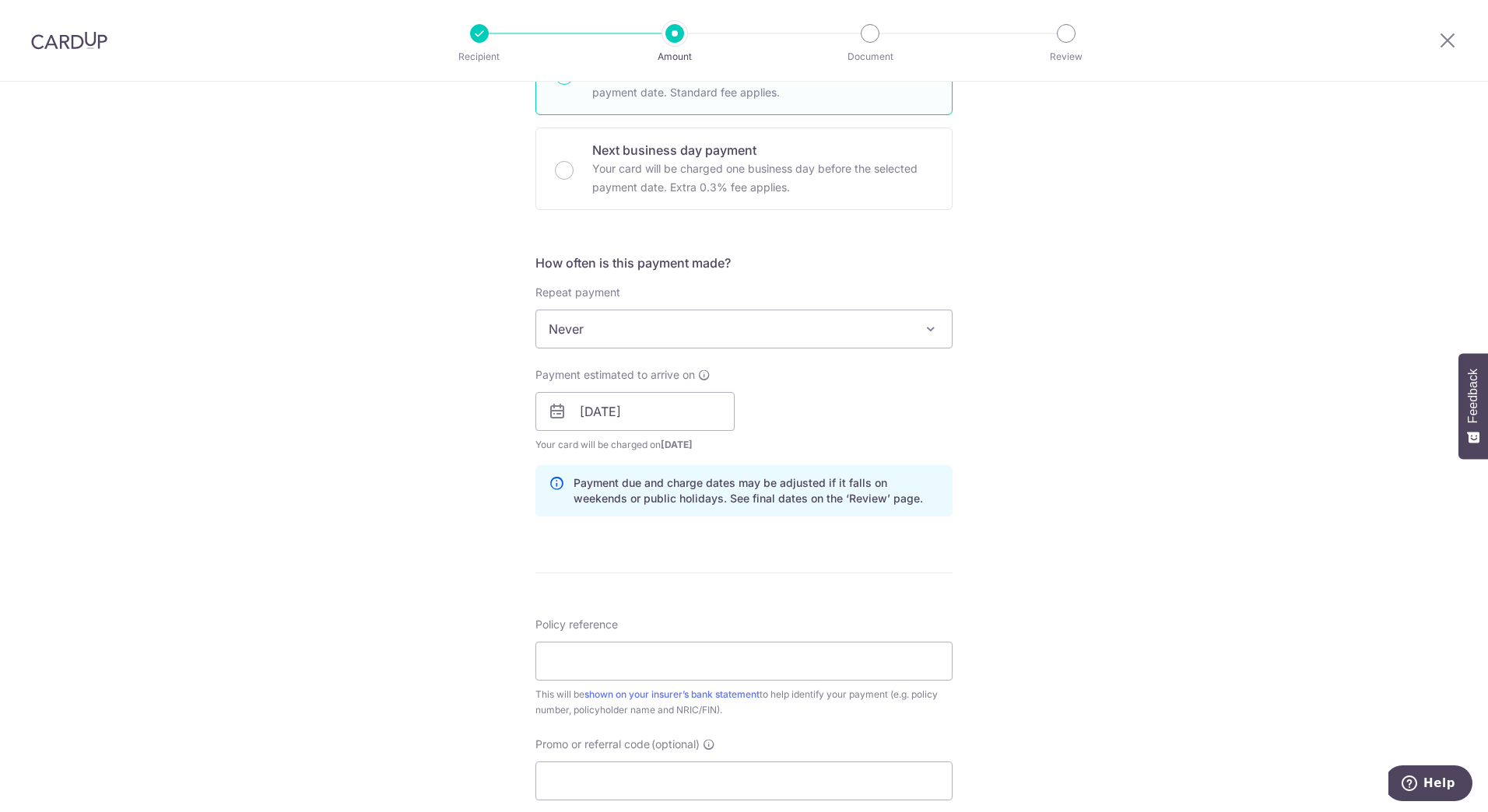
scroll to position [544, 0]
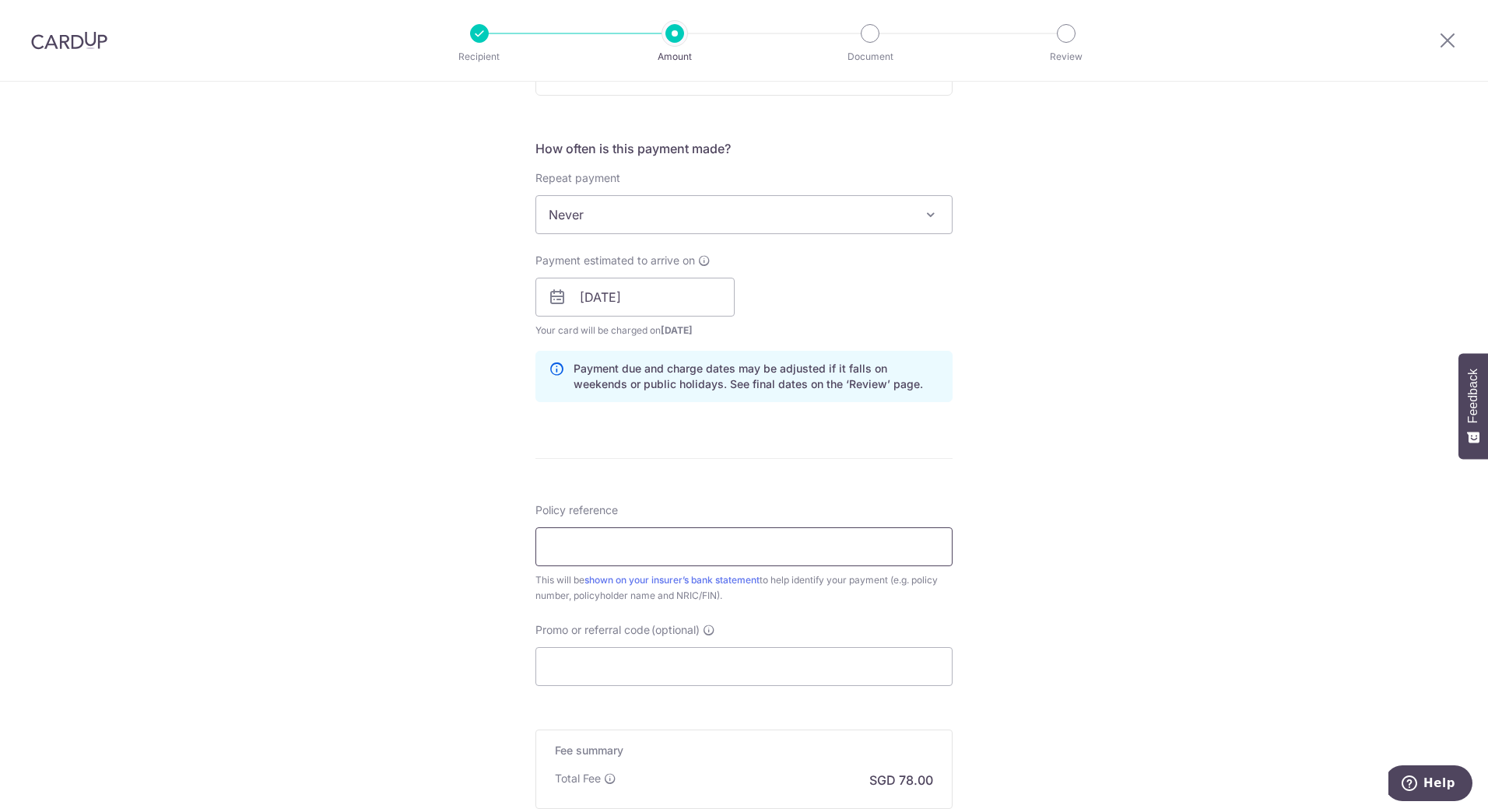
click at [661, 551] on input "Policy reference" at bounding box center [744, 547] width 417 height 39
click at [726, 543] on input "104-1461730, Lee Hon Cheun, S908871" at bounding box center [744, 547] width 417 height 39
click at [782, 549] on input "104-1461730, Lee Hon Cheun,S908871" at bounding box center [744, 547] width 417 height 39
click at [625, 549] on input "104-1461730, Lee Hon Cheun,S9088714" at bounding box center [744, 547] width 417 height 39
click at [827, 549] on input "104-1461730,Lee Hon Cheun,S9088714" at bounding box center [744, 547] width 417 height 39
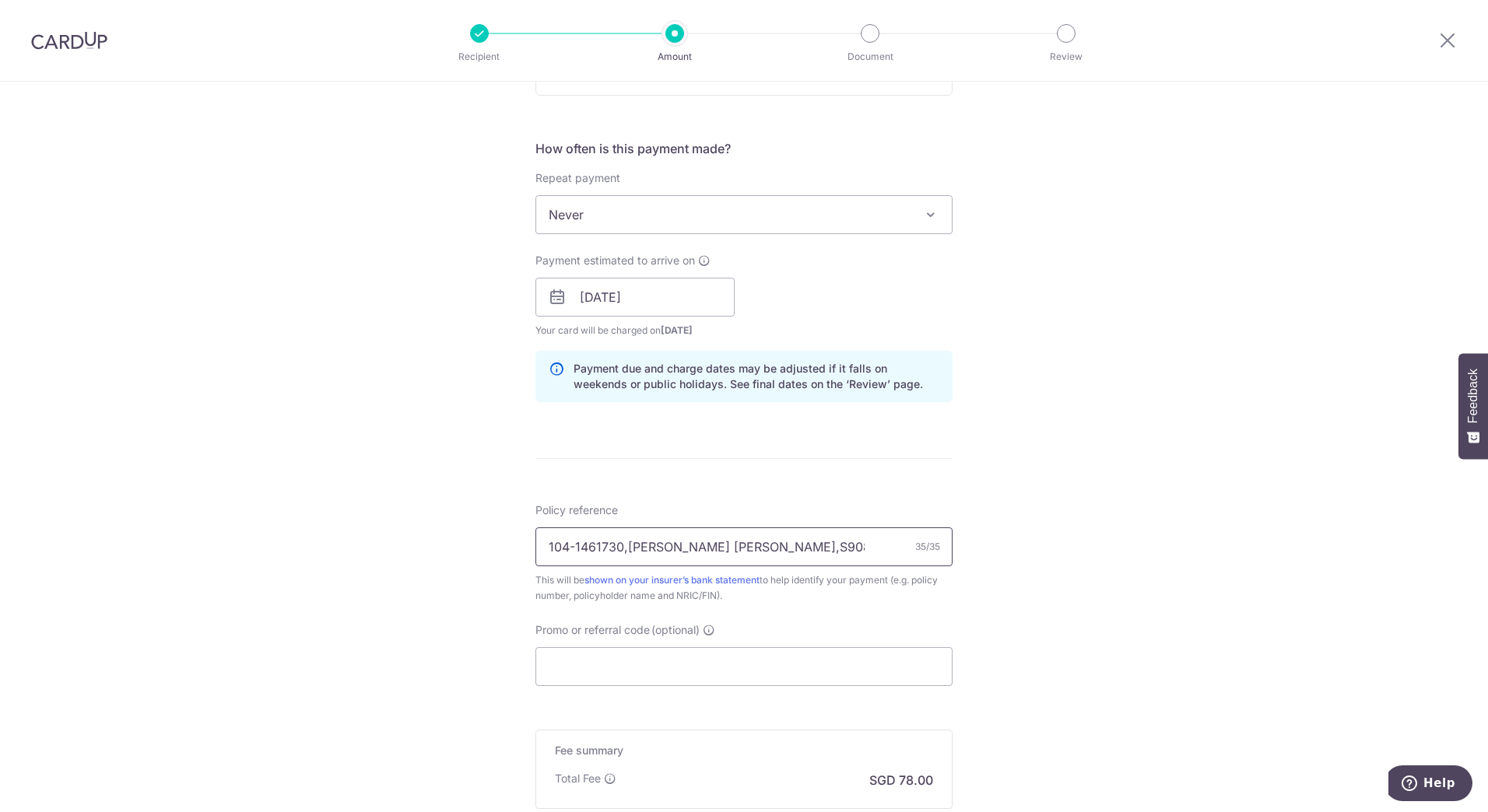
type input "104-1461730,Lee Hon Cheun,S9088714I"
click at [701, 666] on input "Promo or referral code (optional)" at bounding box center [744, 666] width 417 height 39
paste input "MILELION"
click at [630, 661] on input "MILELION" at bounding box center [744, 666] width 417 height 39
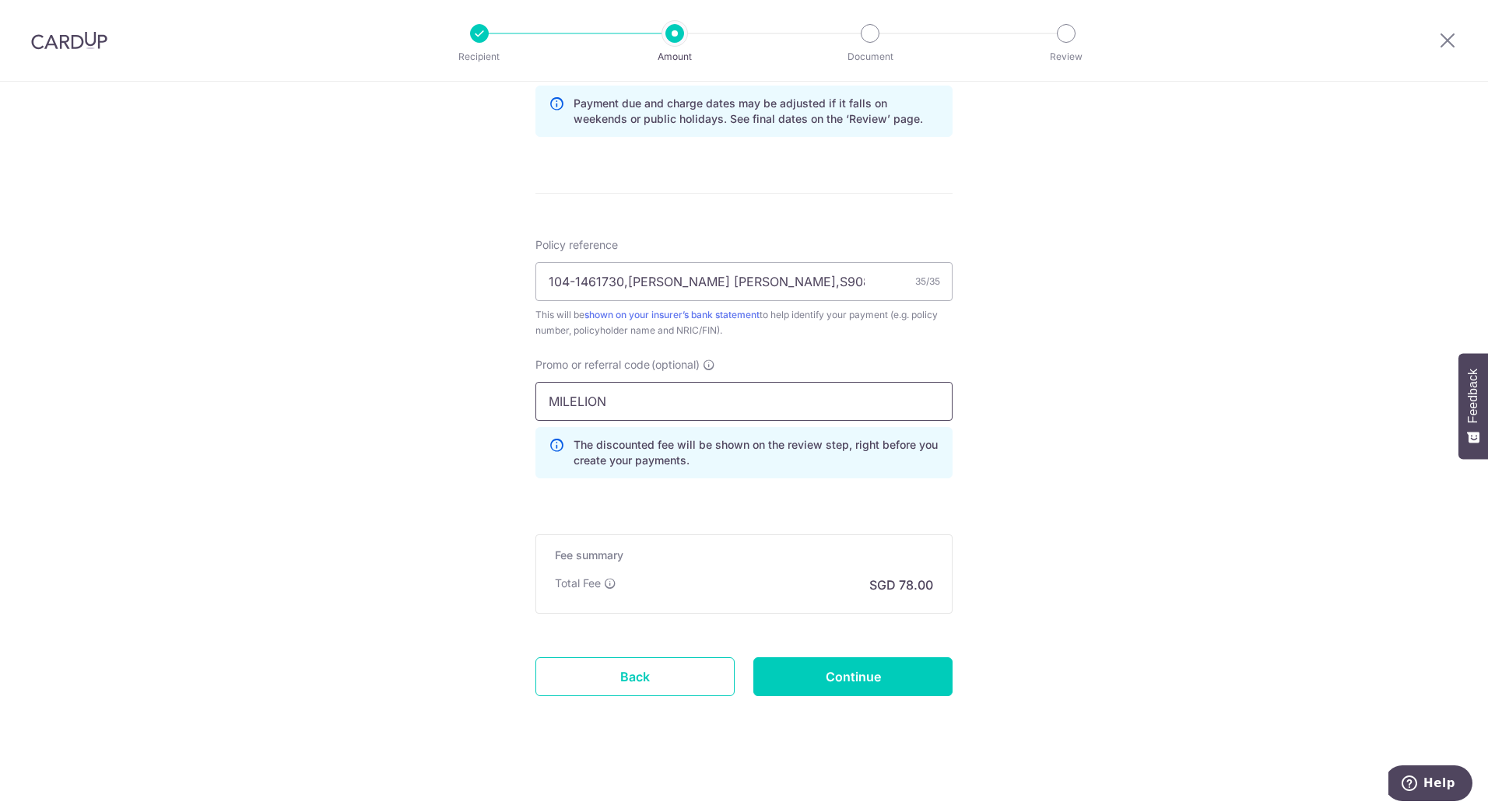
scroll to position [810, 0]
type input "MILELION"
click at [797, 671] on input "Continue" at bounding box center [852, 675] width 199 height 39
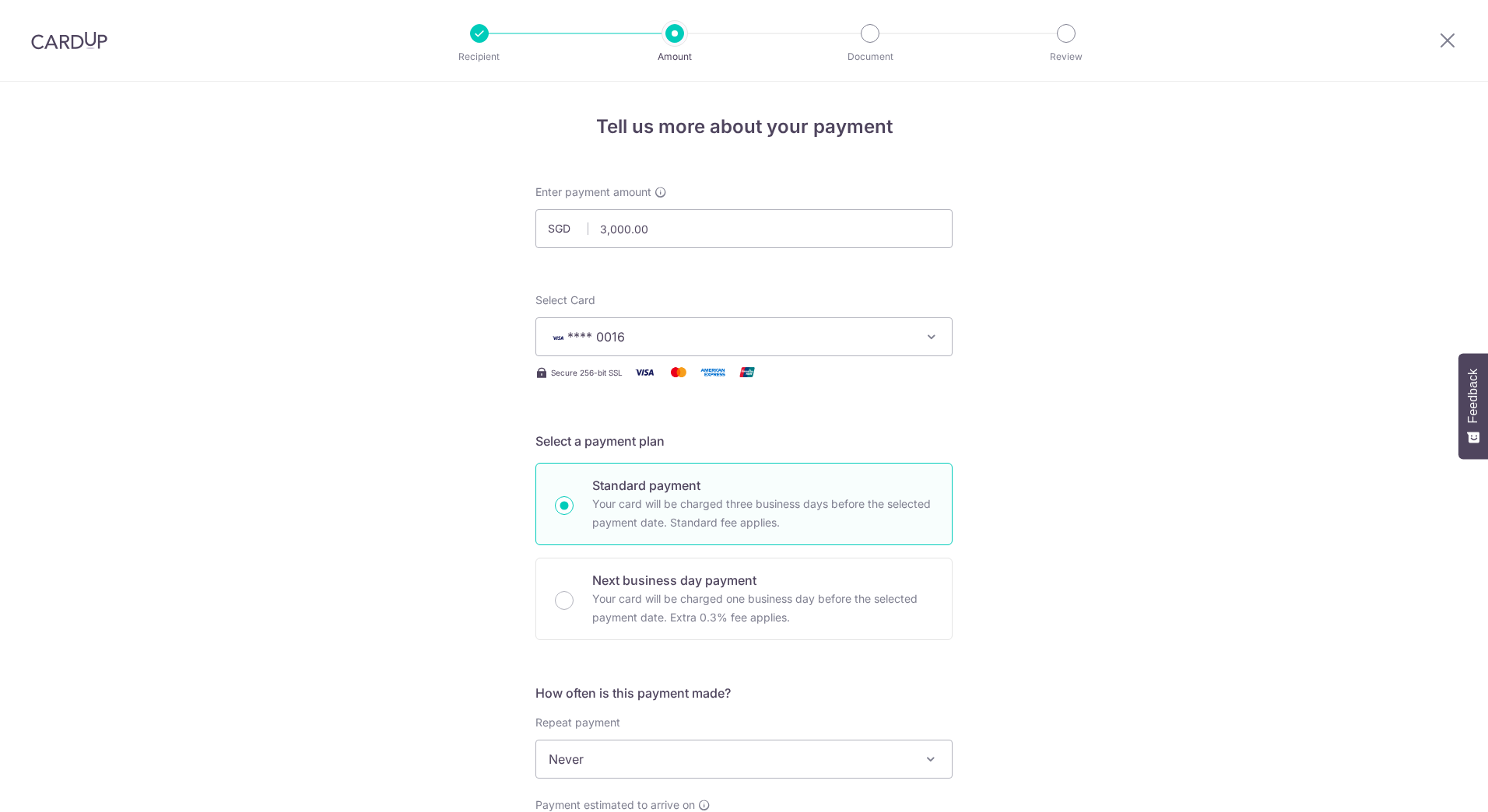
scroll to position [832, 0]
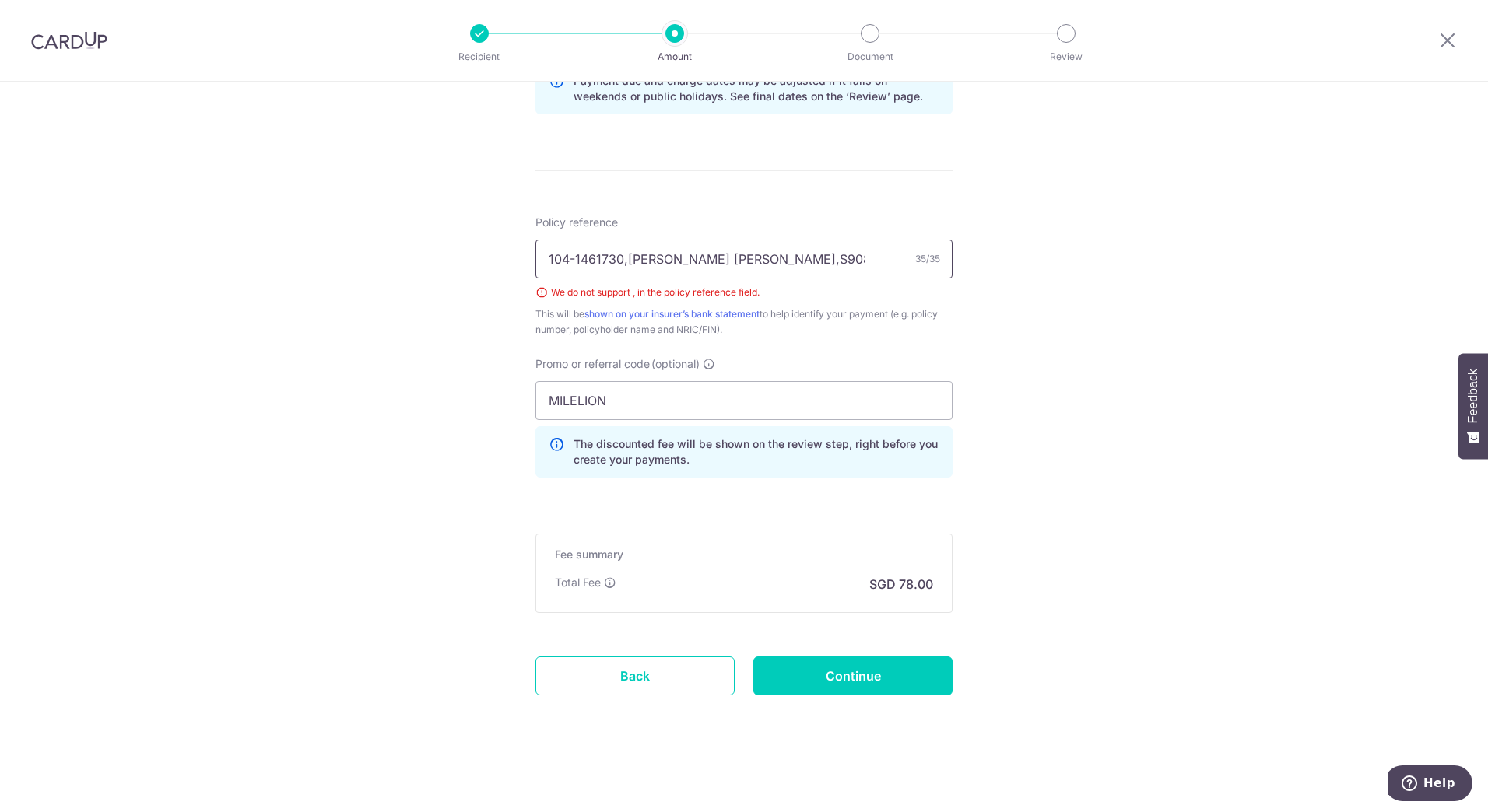
drag, startPoint x: 724, startPoint y: 260, endPoint x: 733, endPoint y: 261, distance: 9.1
click at [724, 260] on input "104-1461730,[PERSON_NAME] [PERSON_NAME],S9088714I" at bounding box center [744, 259] width 417 height 39
click at [539, 295] on div "We do not support , in the policy reference field." at bounding box center [744, 292] width 417 height 16
click at [625, 265] on input "104-1461730,[PERSON_NAME] [PERSON_NAME] S9088714I" at bounding box center [744, 259] width 417 height 39
type input "104-1461730 [PERSON_NAME] [PERSON_NAME] S9088714I"
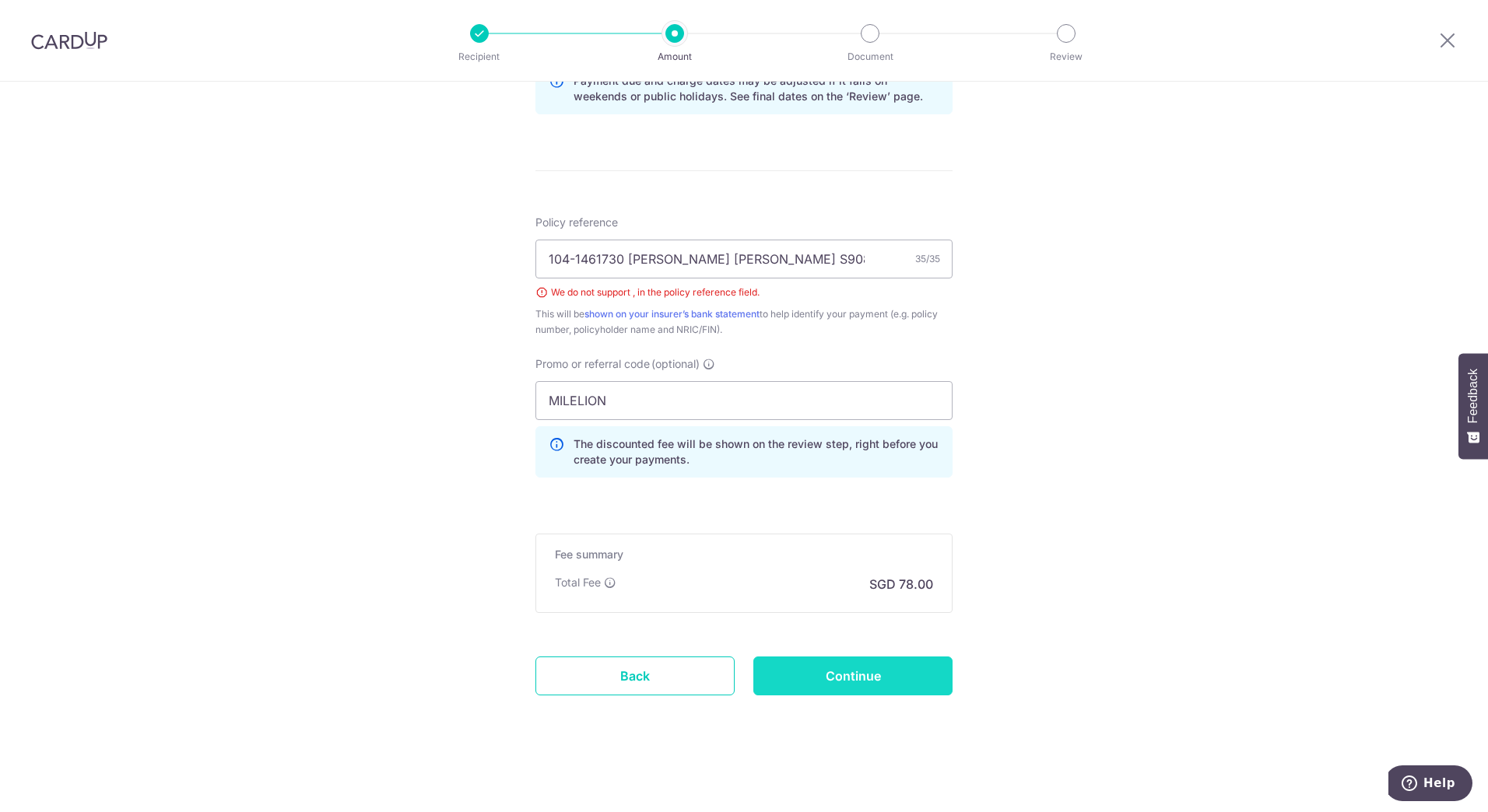
click at [896, 684] on input "Continue" at bounding box center [852, 675] width 199 height 39
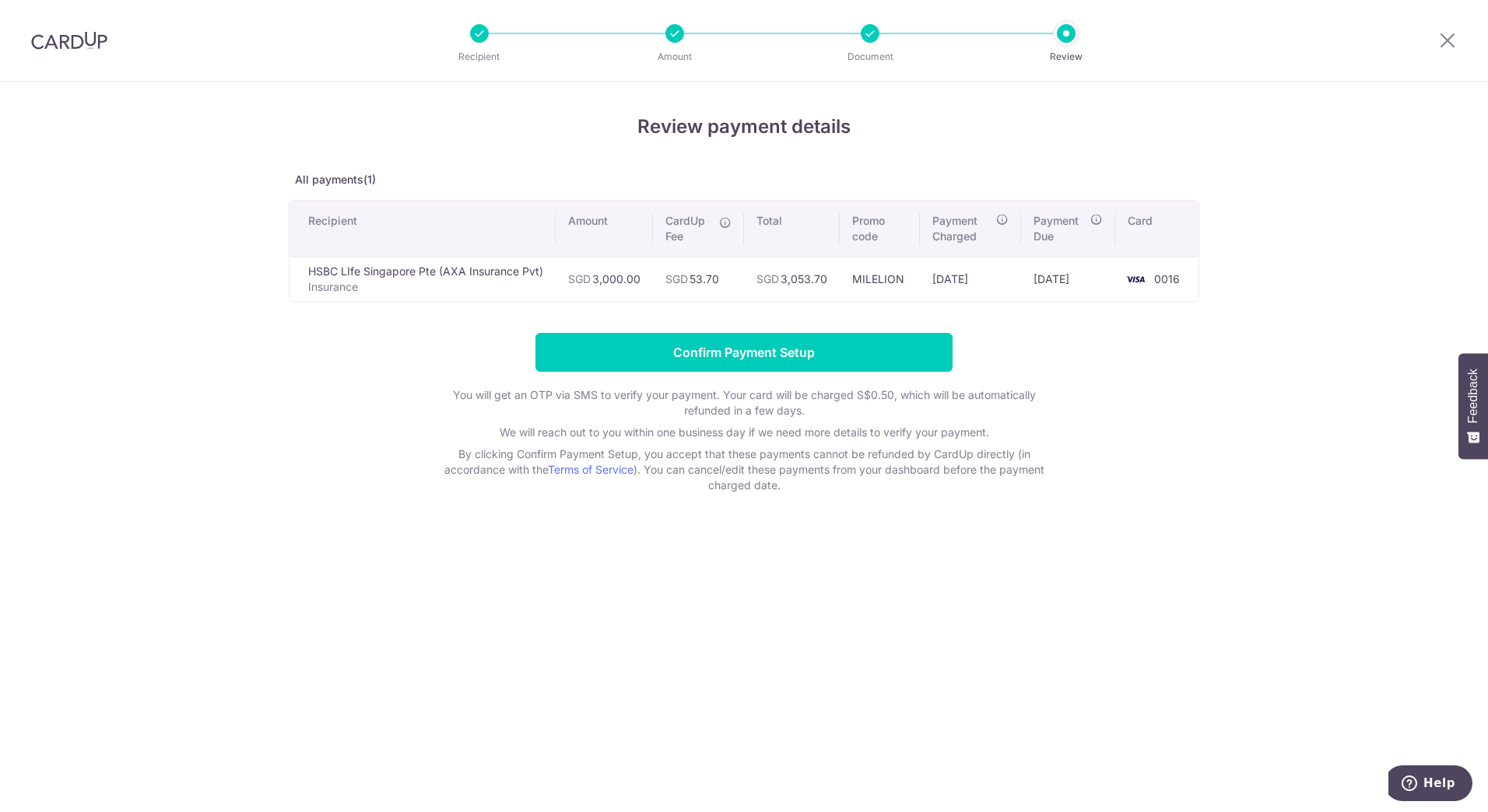
click at [975, 586] on div "Review payment details All payments(1) Recipient Amount CardUp Fee Total Promo …" at bounding box center [744, 447] width 1488 height 730
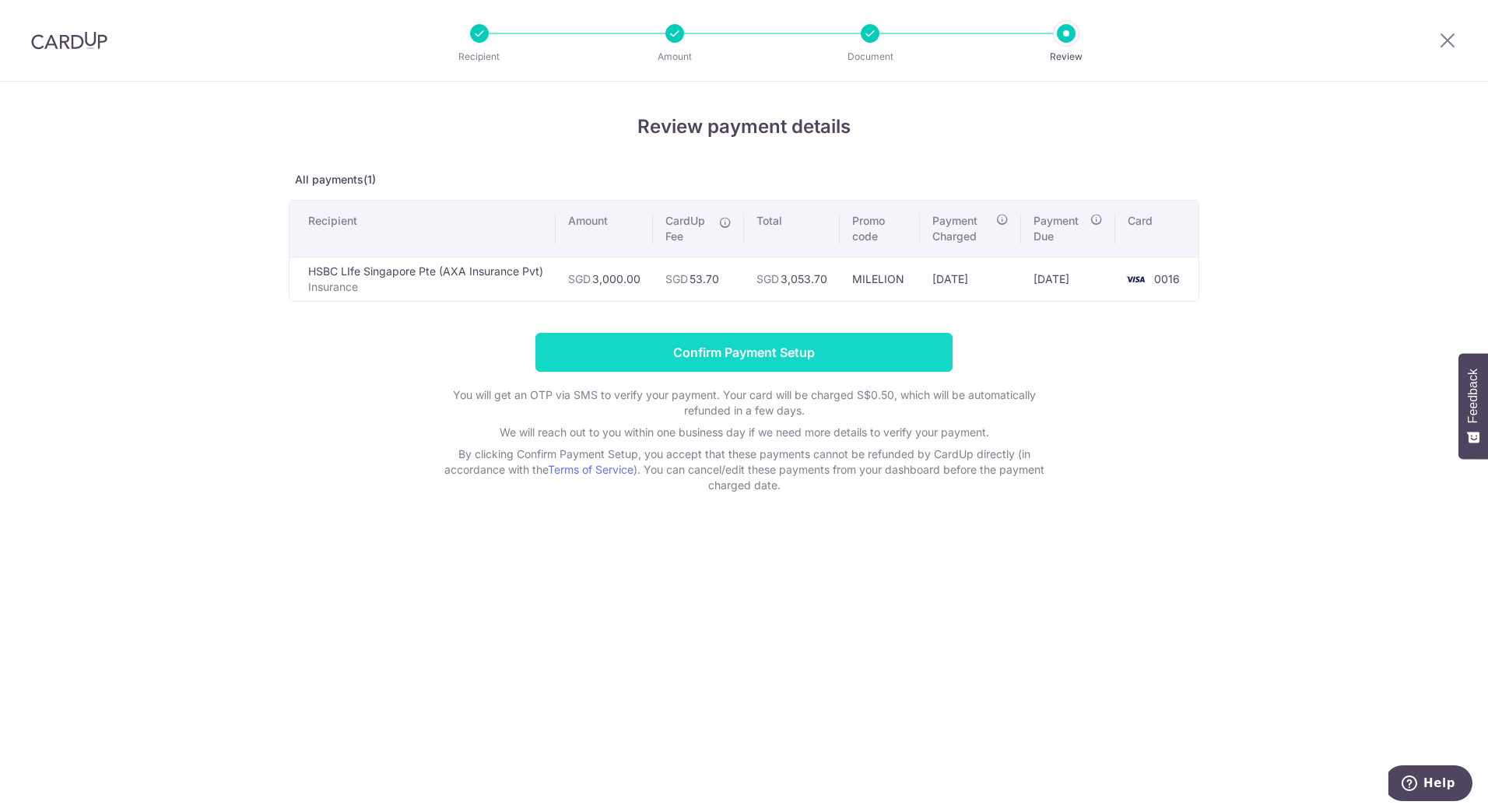
click at [820, 355] on input "Confirm Payment Setup" at bounding box center [744, 352] width 417 height 39
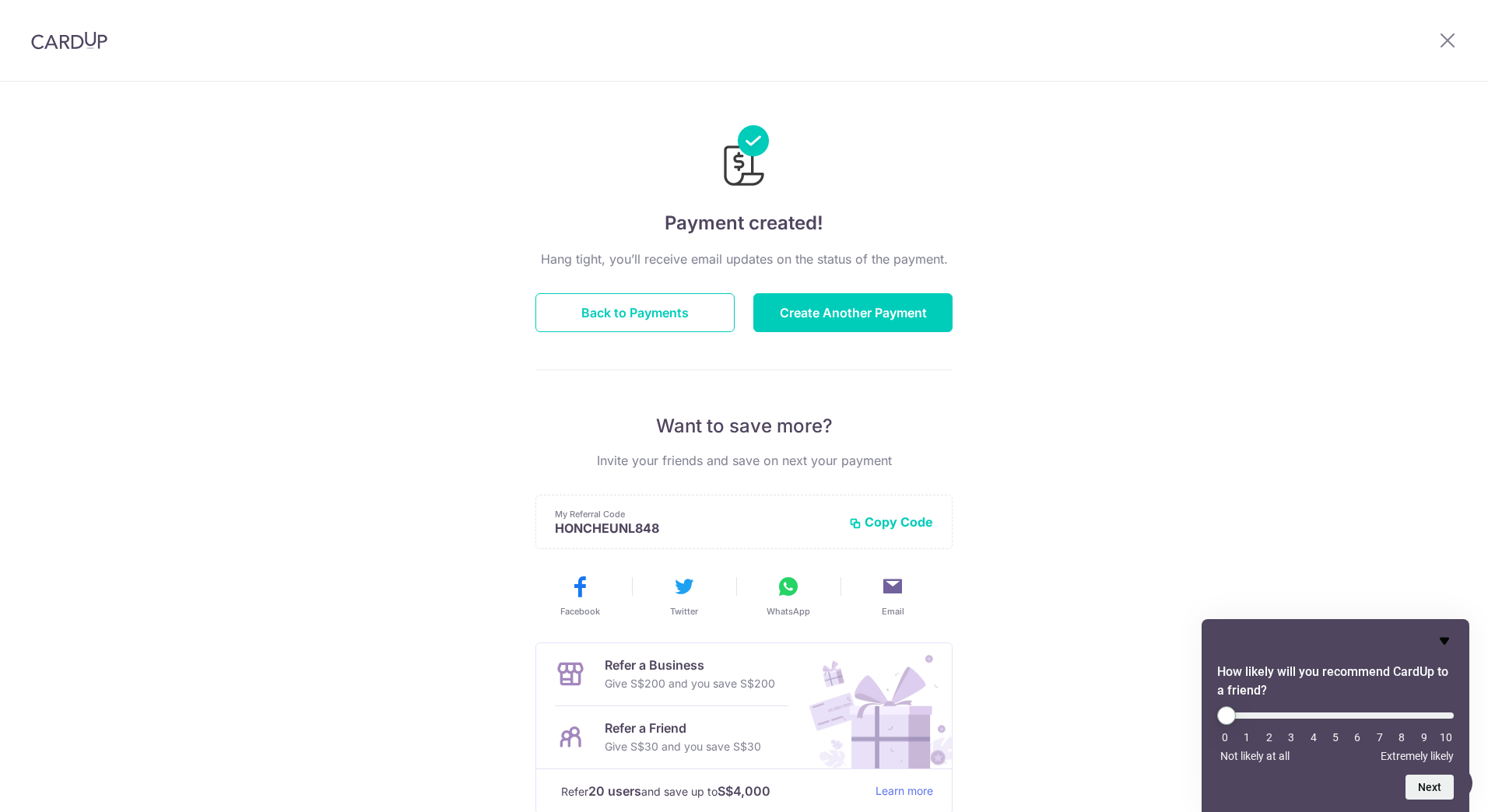
click at [1440, 638] on icon "Hide survey" at bounding box center [1444, 641] width 9 height 7
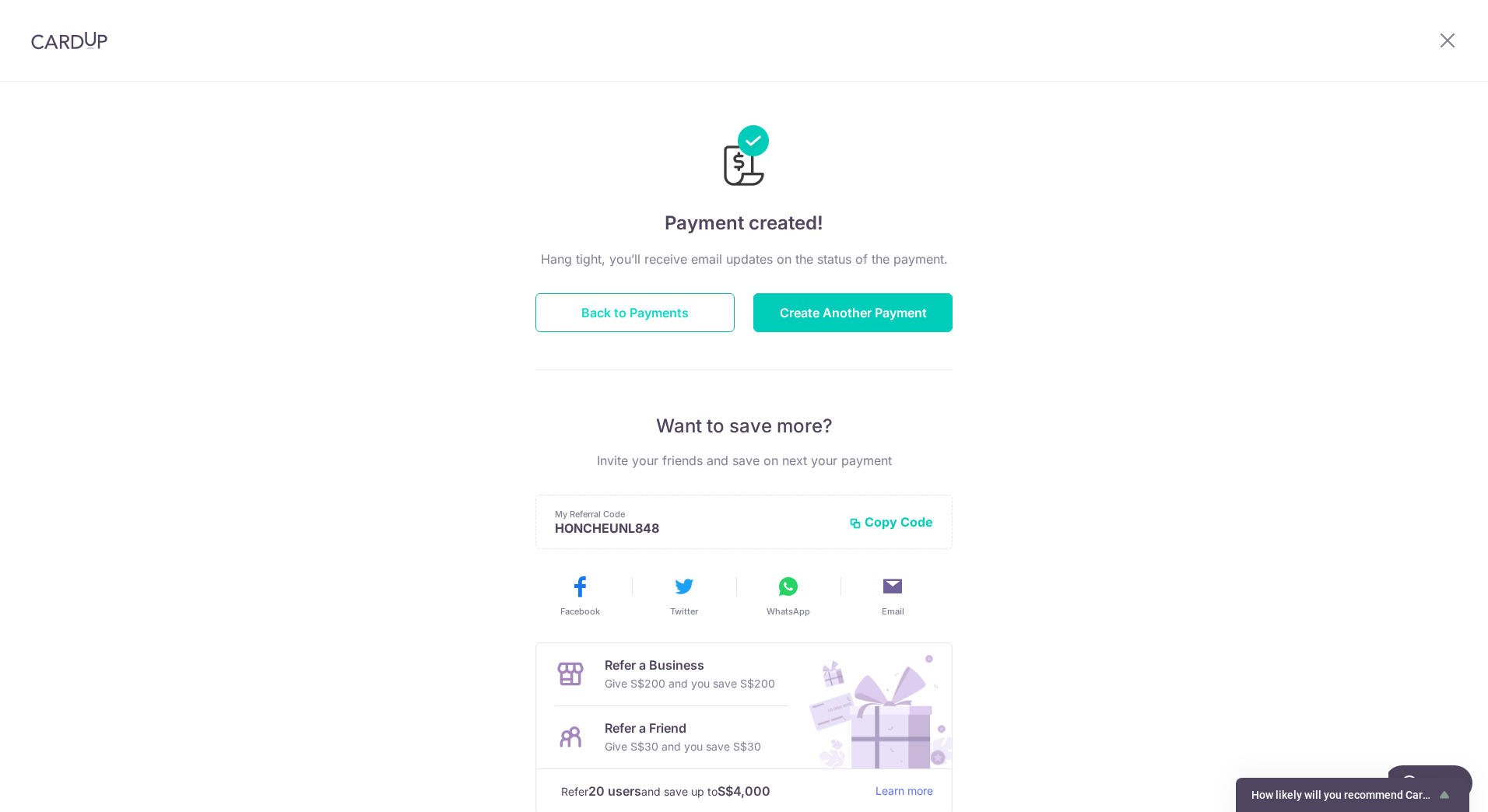
click at [685, 322] on button "Back to Payments" at bounding box center [634, 313] width 199 height 39
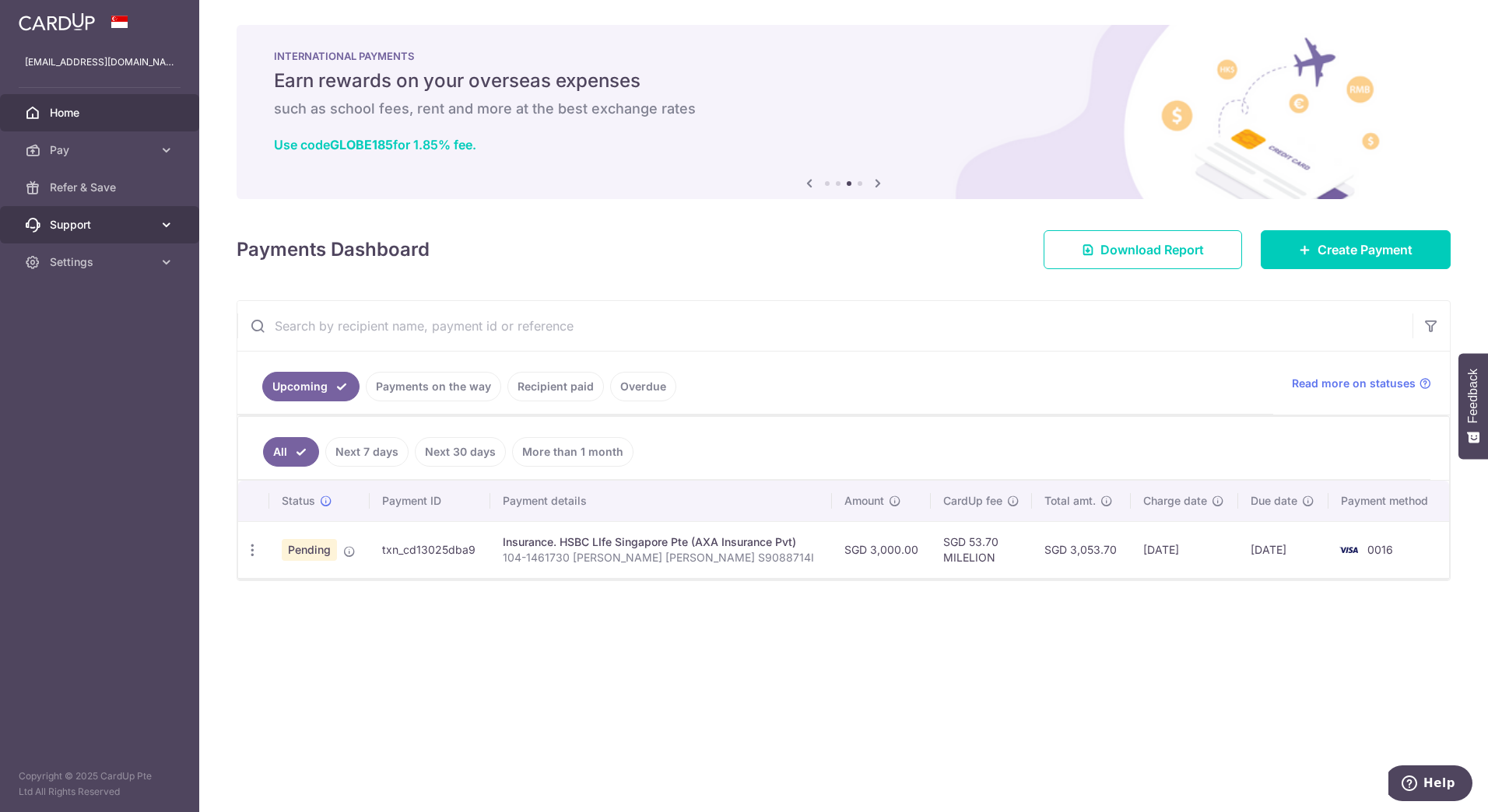
click at [113, 216] on link "Support" at bounding box center [99, 225] width 199 height 38
click at [122, 226] on span "Support" at bounding box center [101, 224] width 103 height 16
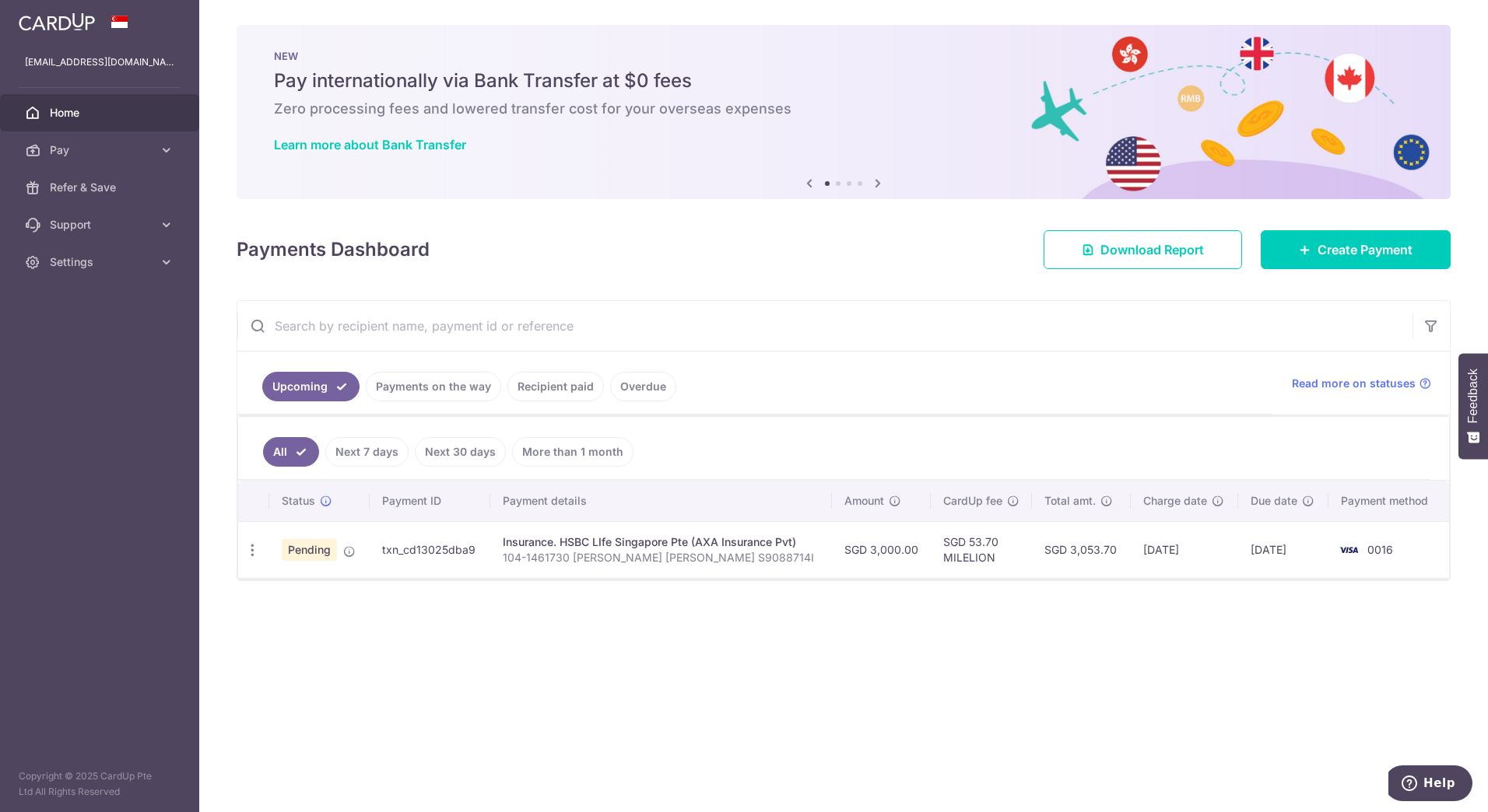
click at [1183, 269] on div "× Pause Schedule Pause all future payments in this series Pause just this one p…" at bounding box center [844, 406] width 1289 height 812
click at [1189, 260] on link "Download Report" at bounding box center [1143, 250] width 198 height 39
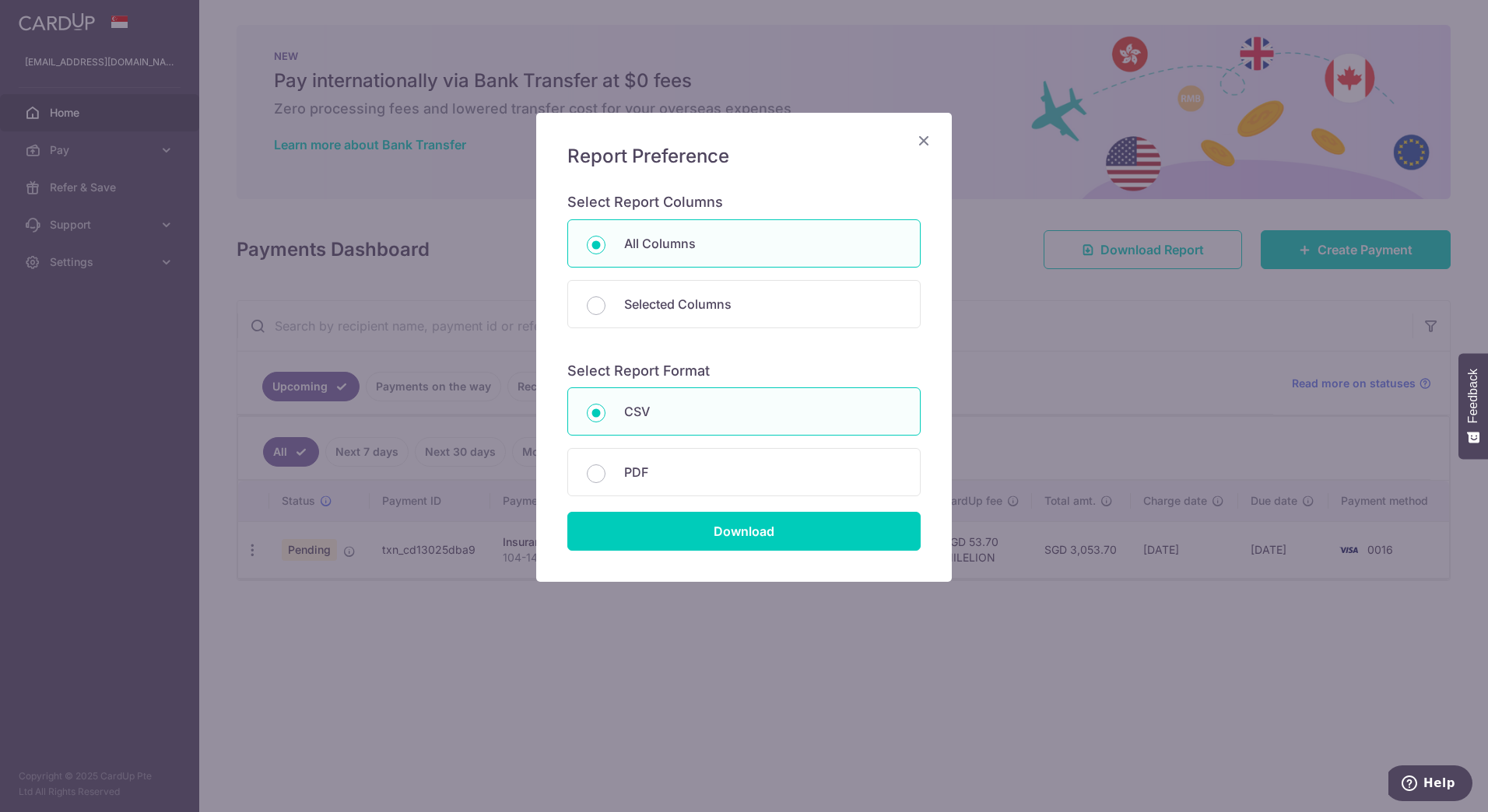
click at [922, 138] on icon "Close" at bounding box center [923, 139] width 18 height 19
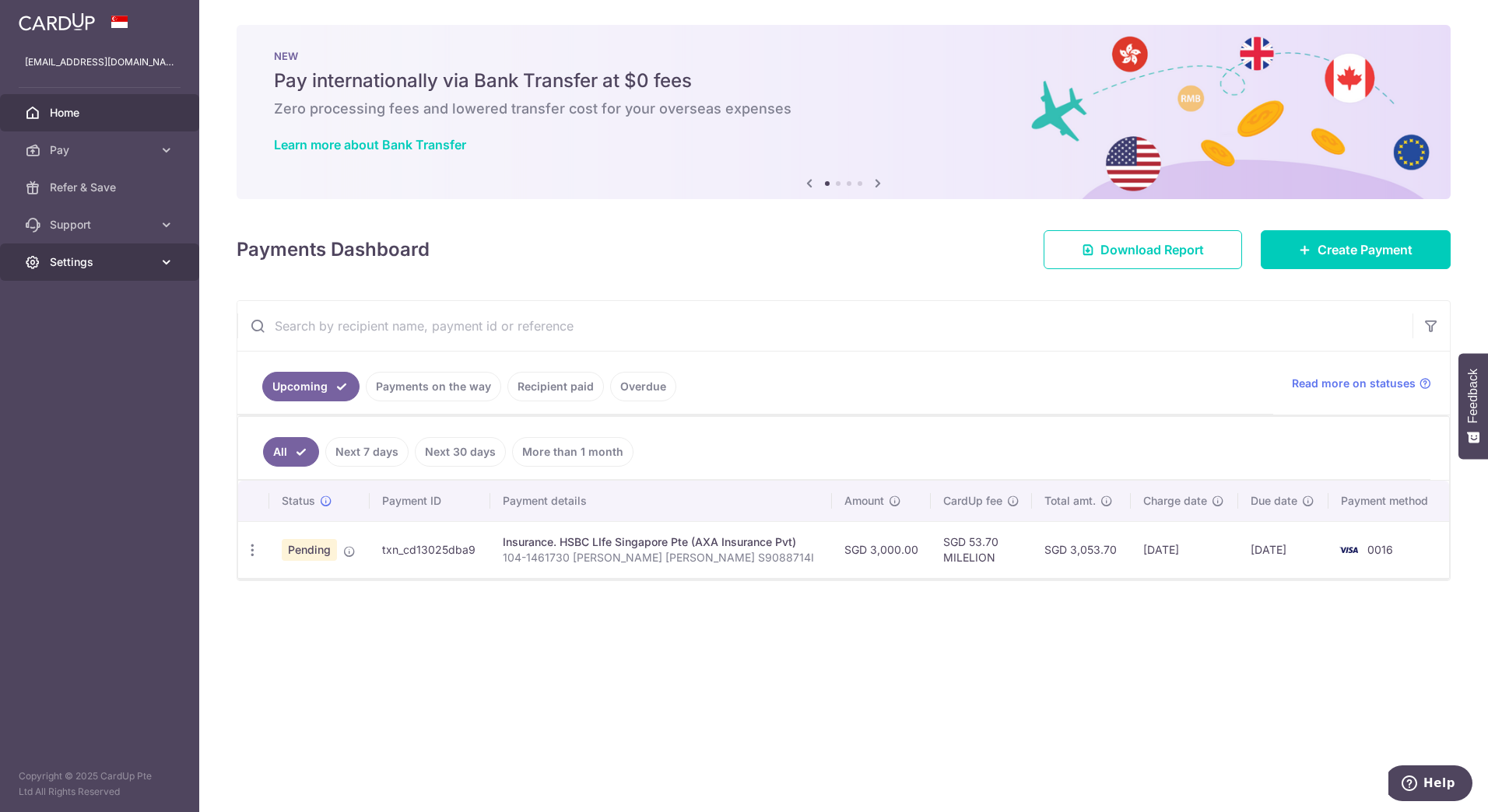
click at [84, 261] on span "Settings" at bounding box center [101, 261] width 103 height 16
click at [110, 307] on link "Account" at bounding box center [99, 299] width 199 height 38
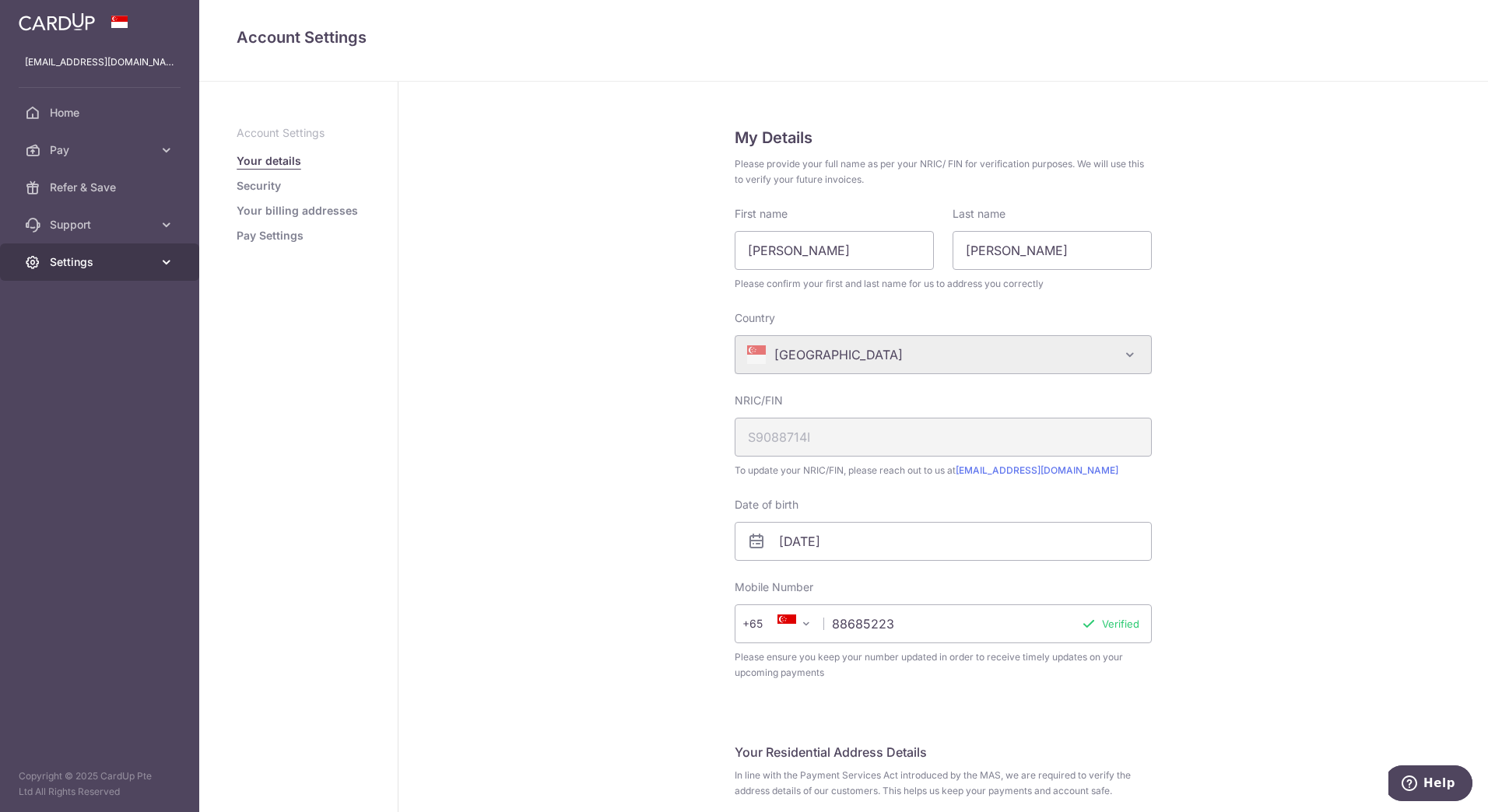
click at [78, 253] on link "Settings" at bounding box center [99, 261] width 199 height 38
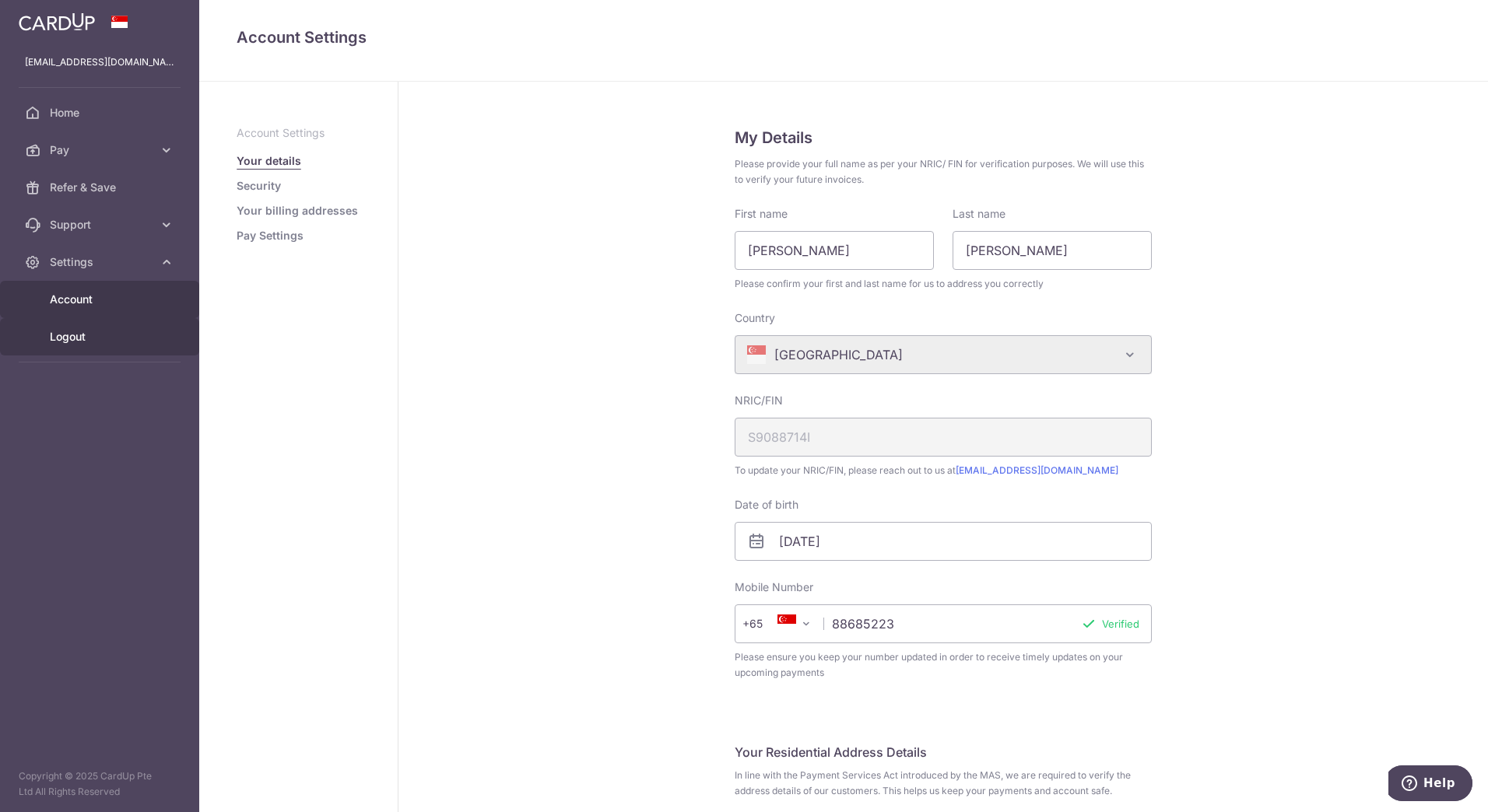
click at [89, 324] on link "Logout" at bounding box center [99, 337] width 199 height 38
